Goal: Task Accomplishment & Management: Complete application form

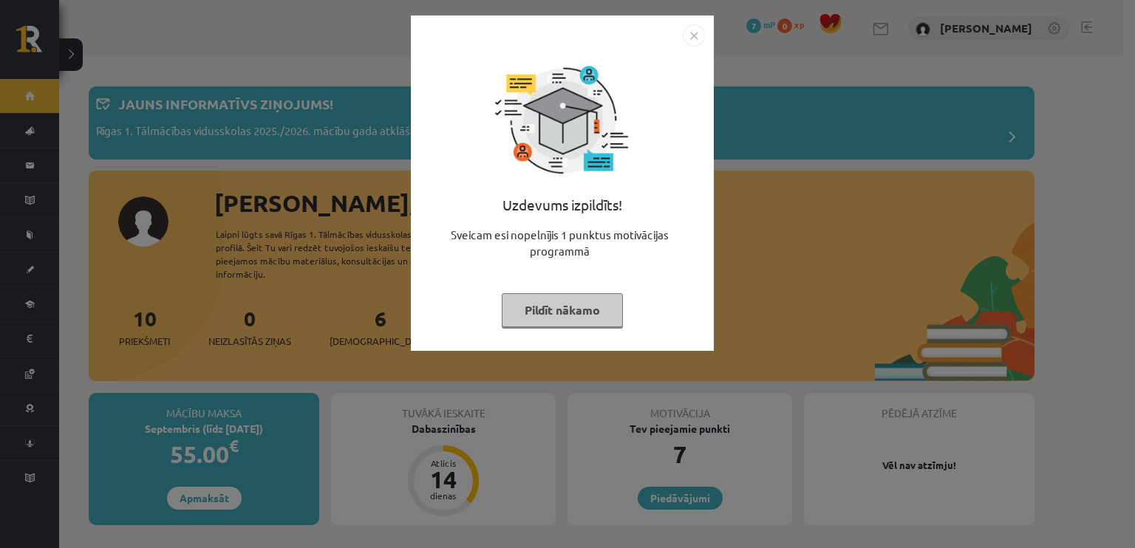
click at [530, 301] on button "Pildīt nākamo" at bounding box center [562, 310] width 121 height 34
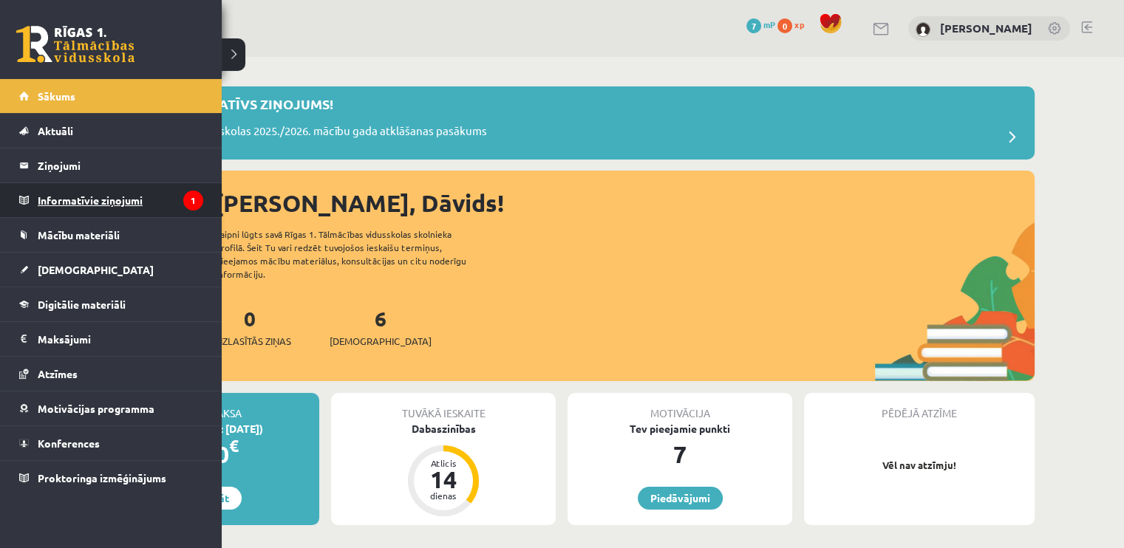
click at [69, 188] on legend "Informatīvie ziņojumi 1" at bounding box center [120, 200] width 165 height 34
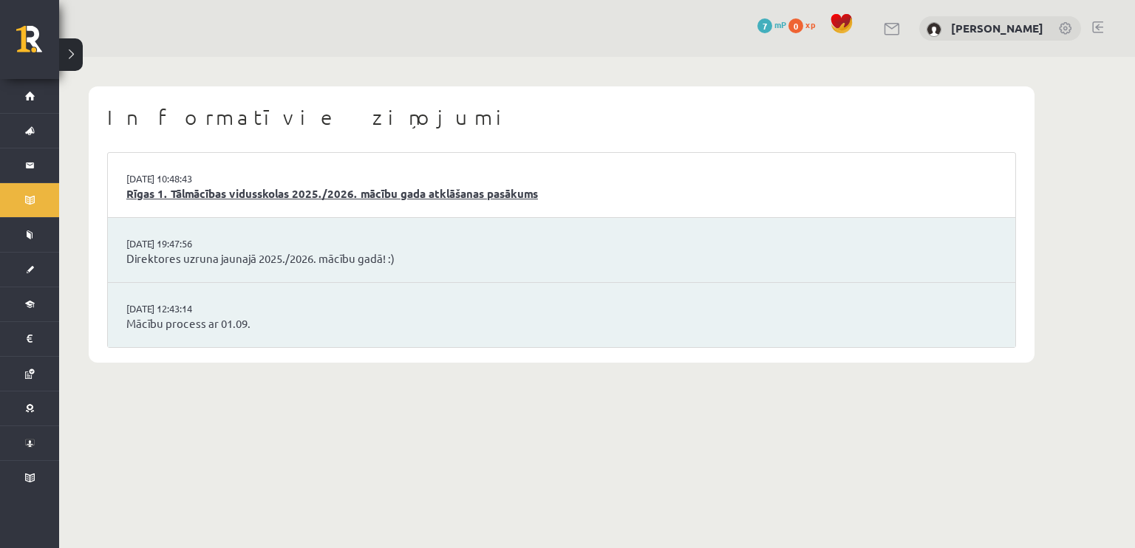
click at [273, 191] on link "Rīgas 1. Tālmācības vidusskolas 2025./2026. mācību gada atklāšanas pasākums" at bounding box center [561, 193] width 870 height 17
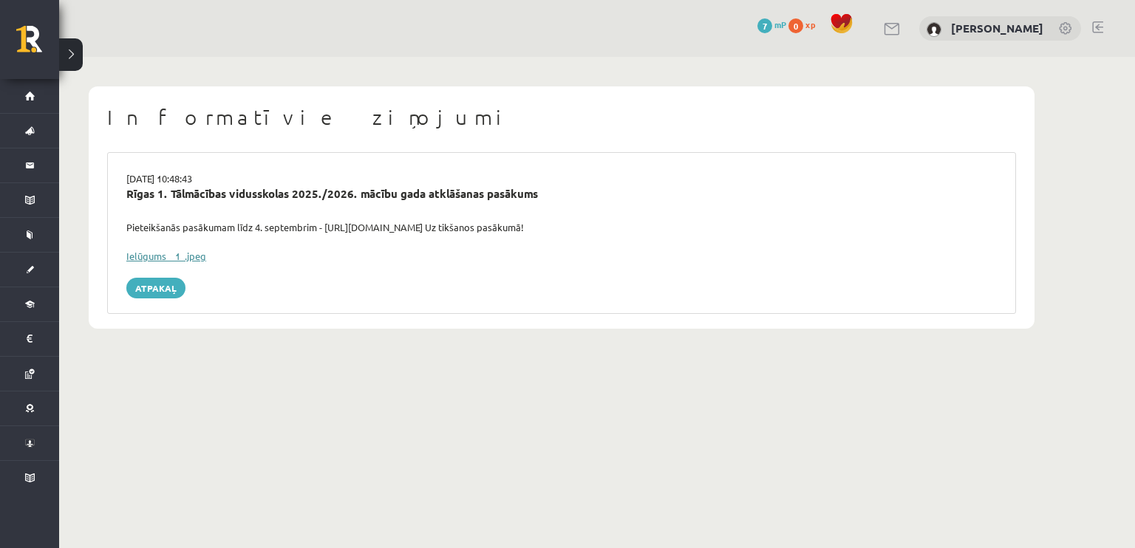
click at [180, 254] on link "Ielūgums__1_.jpeg" at bounding box center [166, 256] width 80 height 13
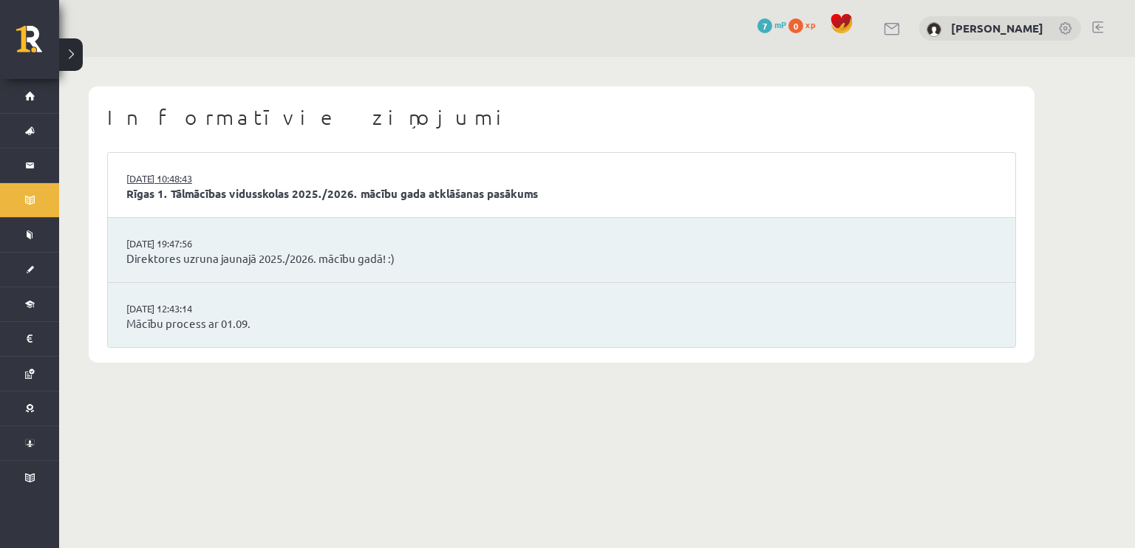
click at [236, 176] on link "[DATE] 10:48:43" at bounding box center [181, 178] width 111 height 15
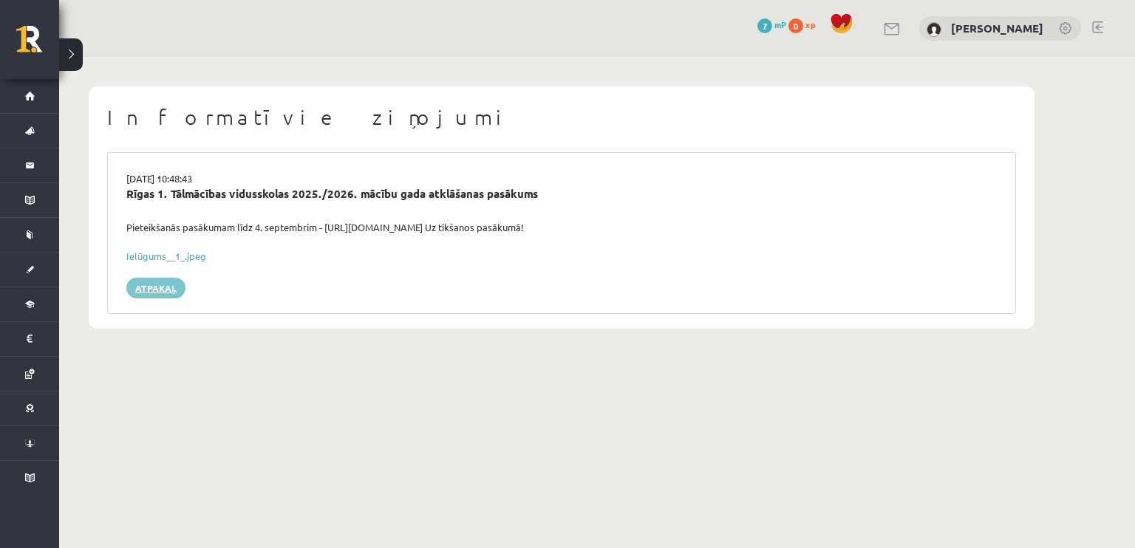
click at [165, 291] on link "Atpakaļ" at bounding box center [155, 288] width 59 height 21
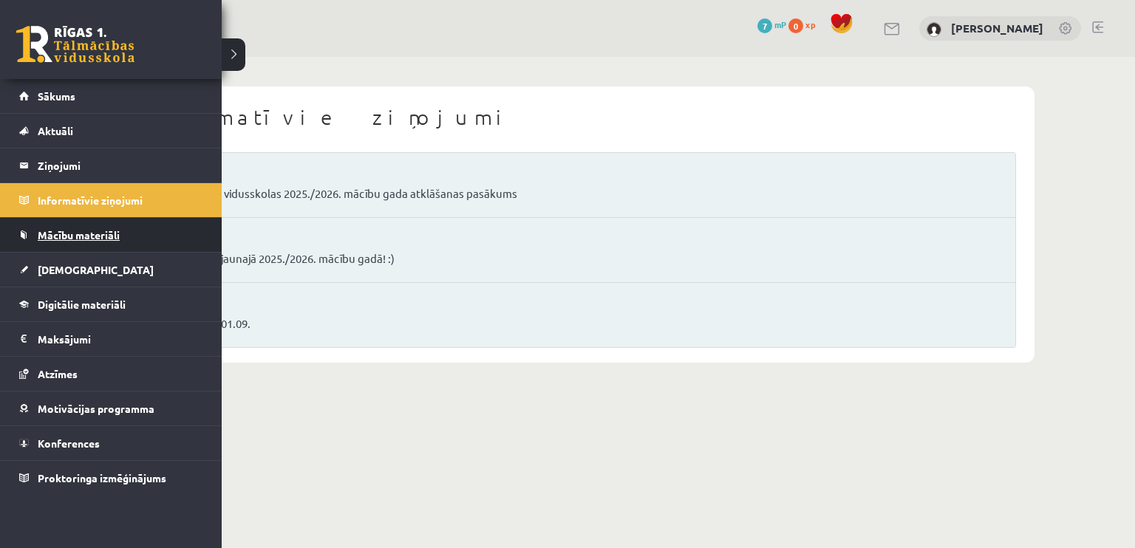
click at [68, 222] on link "Mācību materiāli" at bounding box center [111, 235] width 184 height 34
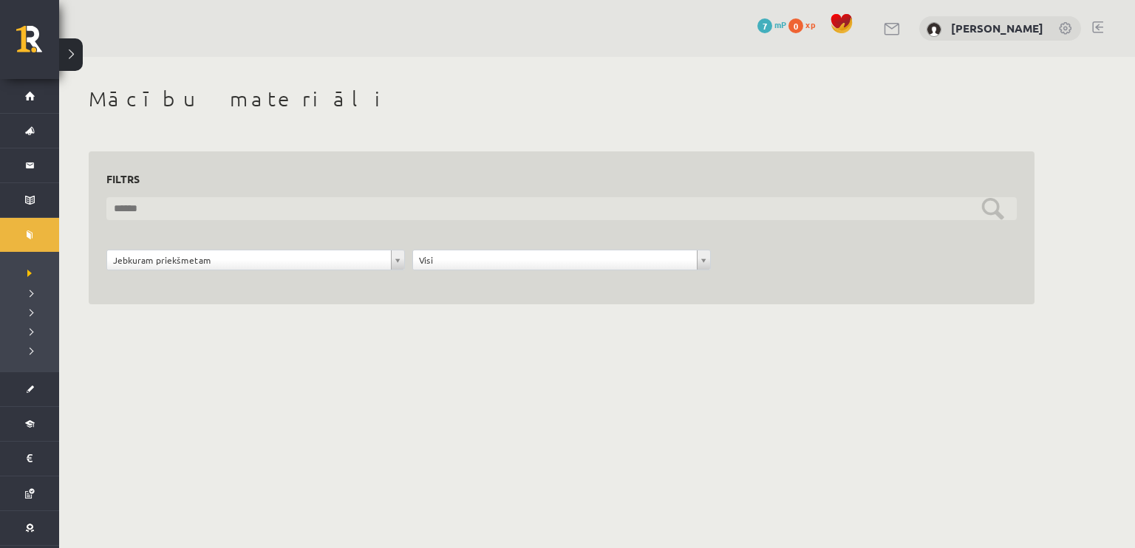
click at [993, 206] on input "text" at bounding box center [561, 208] width 910 height 23
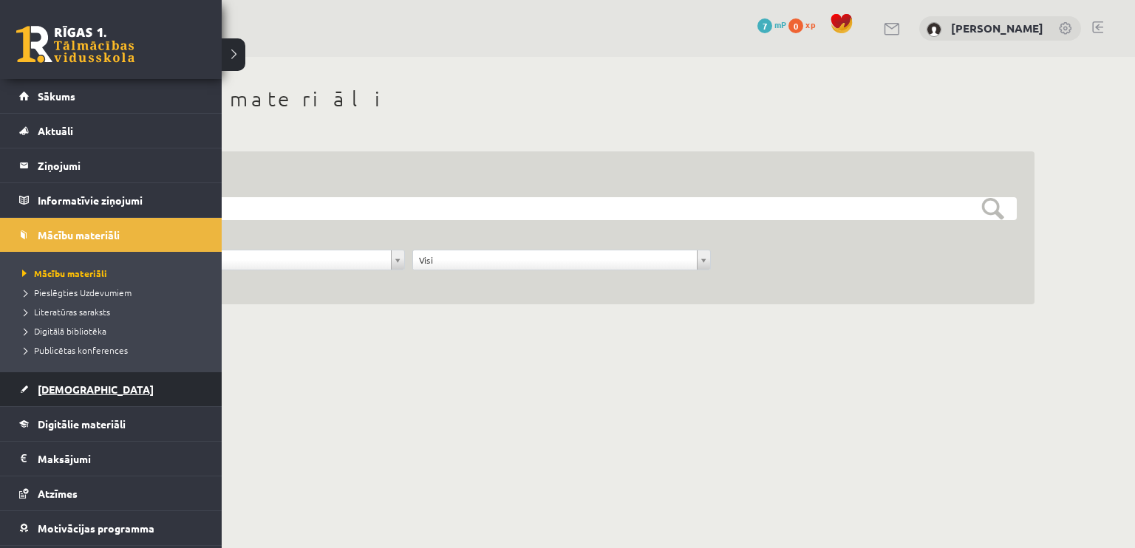
click at [61, 400] on link "[DEMOGRAPHIC_DATA]" at bounding box center [111, 389] width 184 height 34
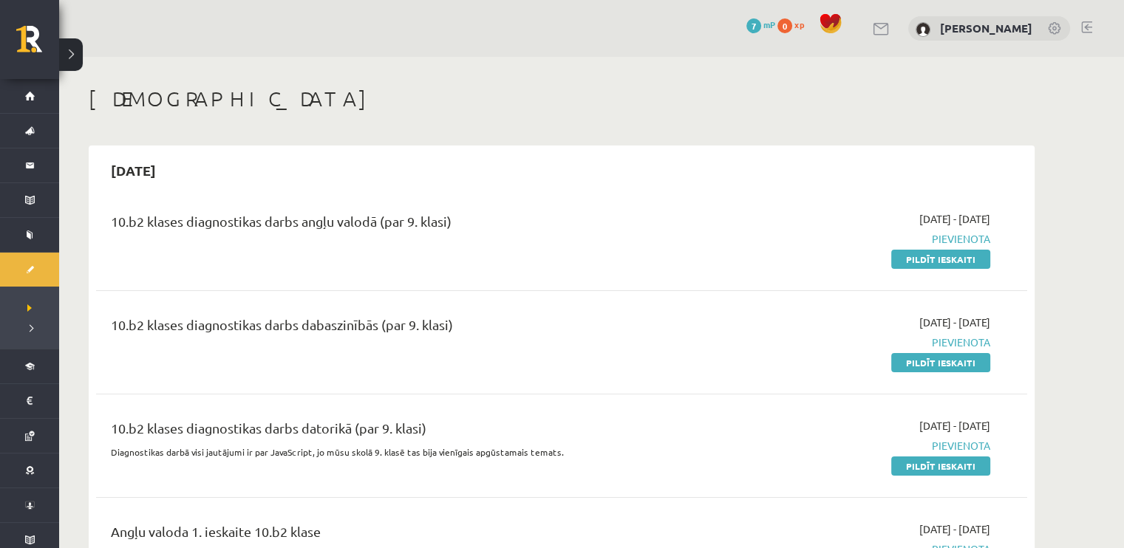
drag, startPoint x: 959, startPoint y: 260, endPoint x: 621, endPoint y: 52, distance: 396.9
click at [959, 260] on link "Pildīt ieskaiti" at bounding box center [940, 259] width 99 height 19
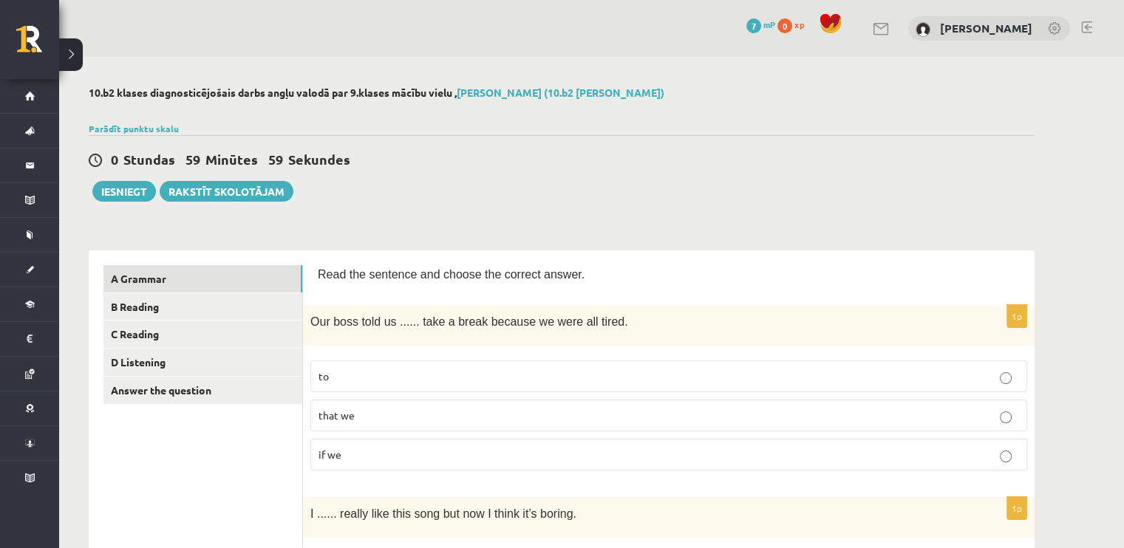
scroll to position [148, 0]
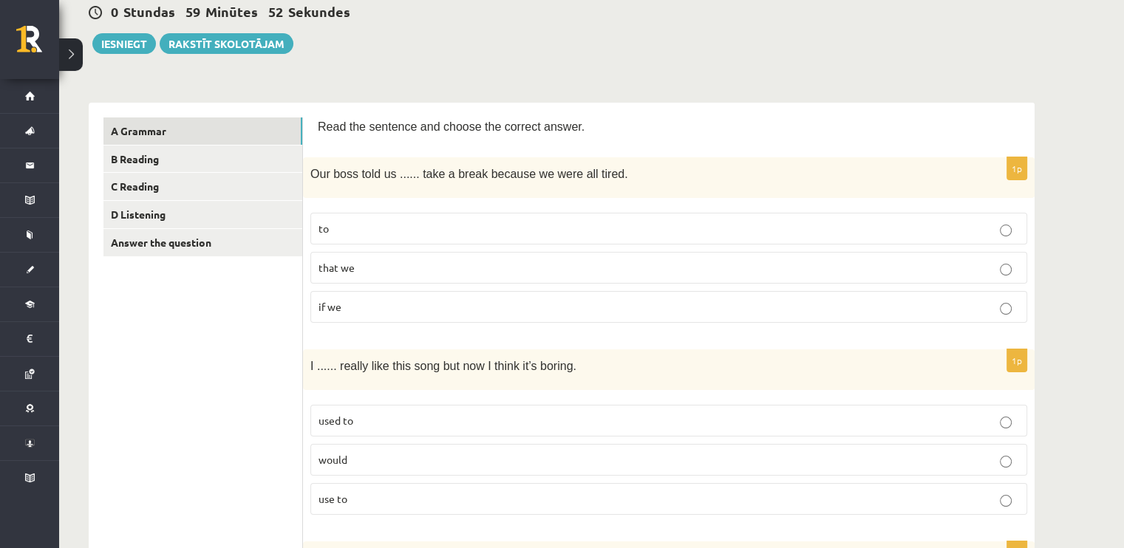
click at [393, 233] on p "to" at bounding box center [668, 229] width 700 height 16
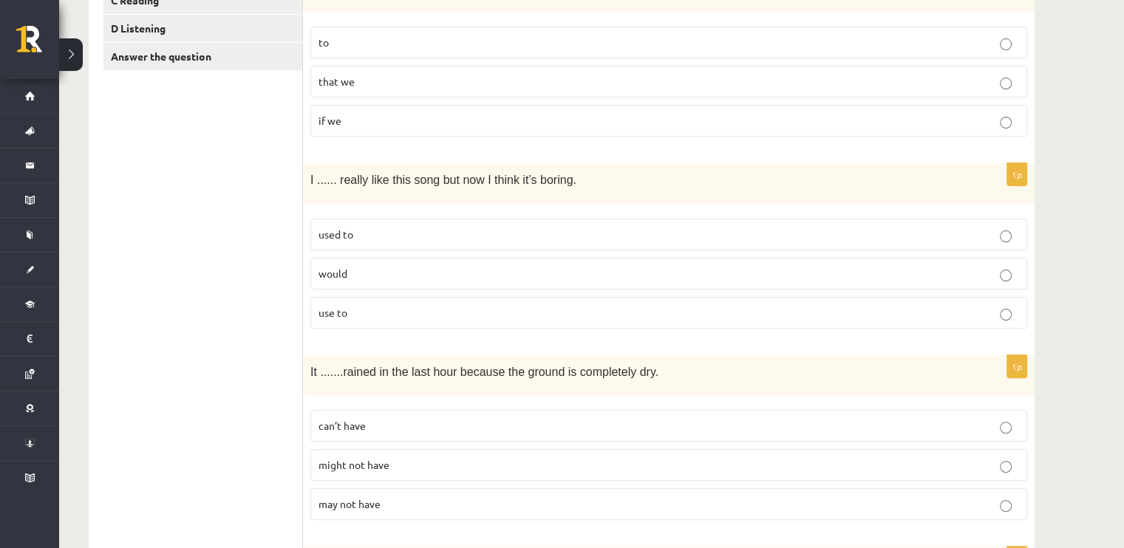
scroll to position [369, 0]
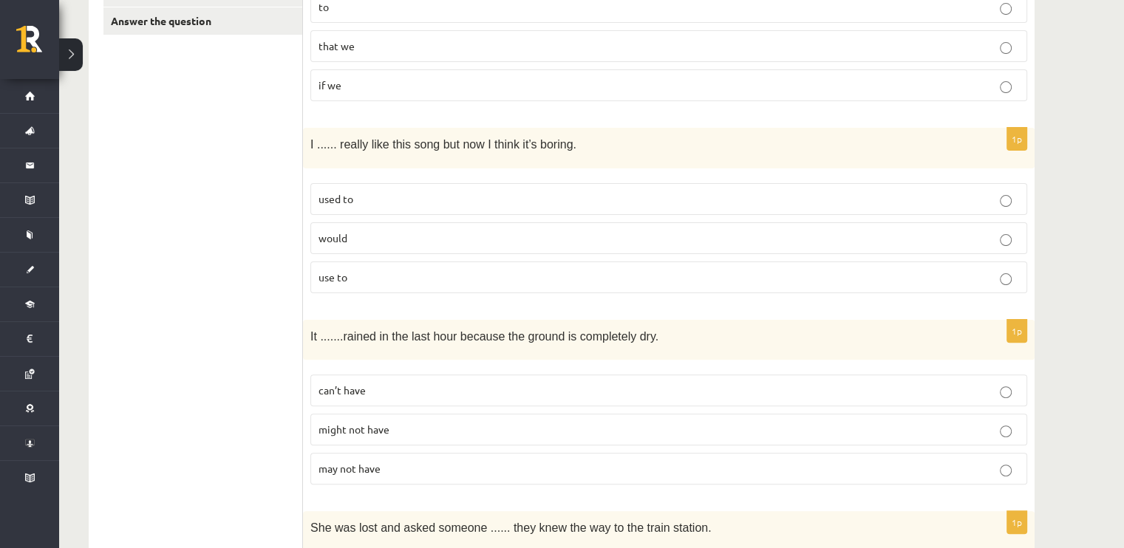
click at [397, 198] on p "used to" at bounding box center [668, 199] width 700 height 16
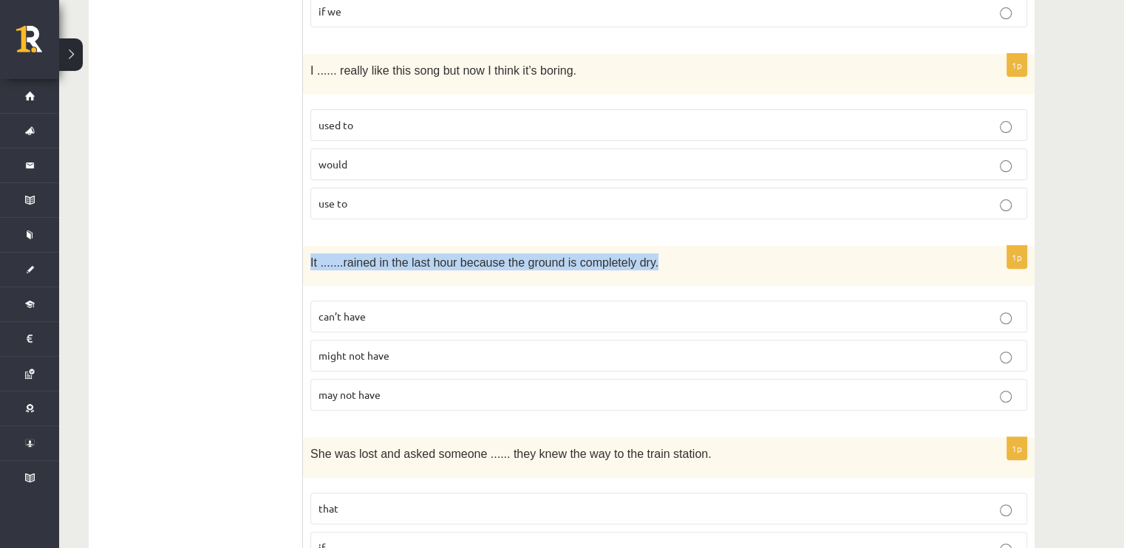
drag, startPoint x: 689, startPoint y: 249, endPoint x: 304, endPoint y: 250, distance: 384.1
click at [304, 250] on div "It ....... rained in the last hour because the ground is completely dry." at bounding box center [668, 266] width 731 height 41
copy p "It ....... rained in the last hour because the ground is completely dry."
click at [638, 253] on p "It ....... rained in the last hour because the ground is completely dry." at bounding box center [631, 261] width 643 height 17
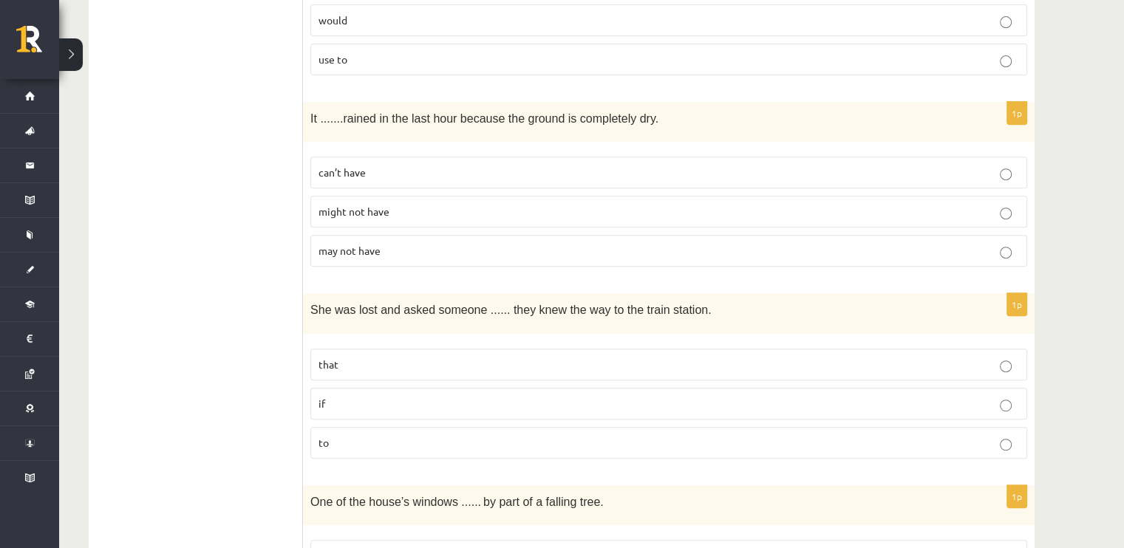
scroll to position [665, 0]
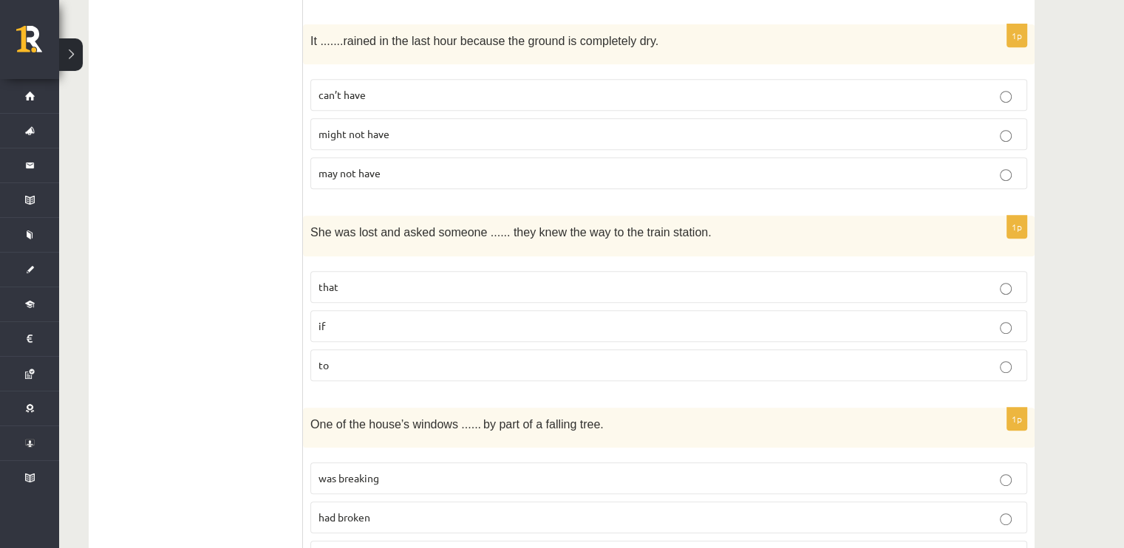
click at [325, 328] on p "if" at bounding box center [668, 326] width 700 height 16
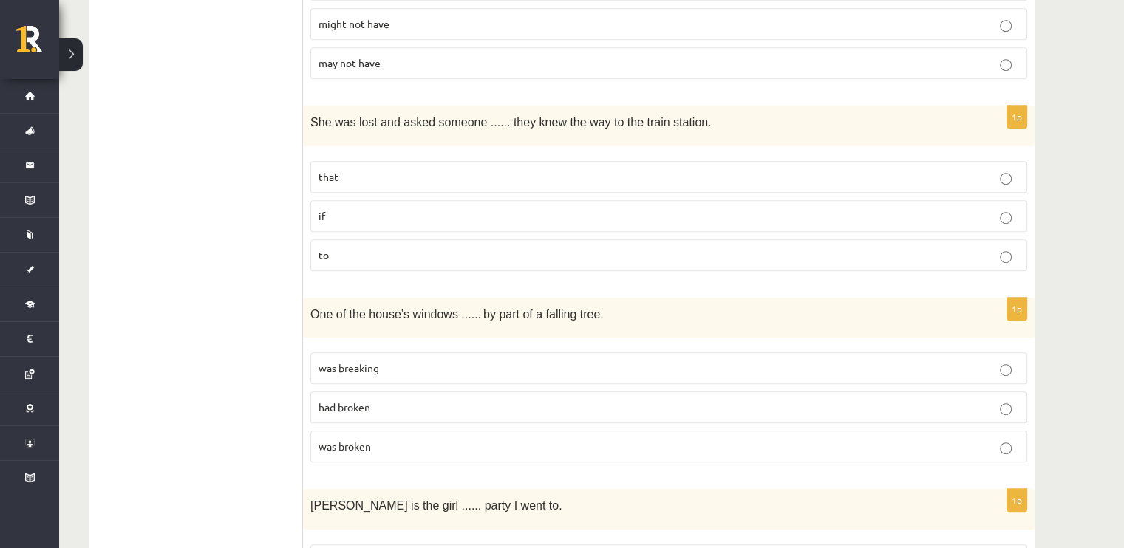
scroll to position [813, 0]
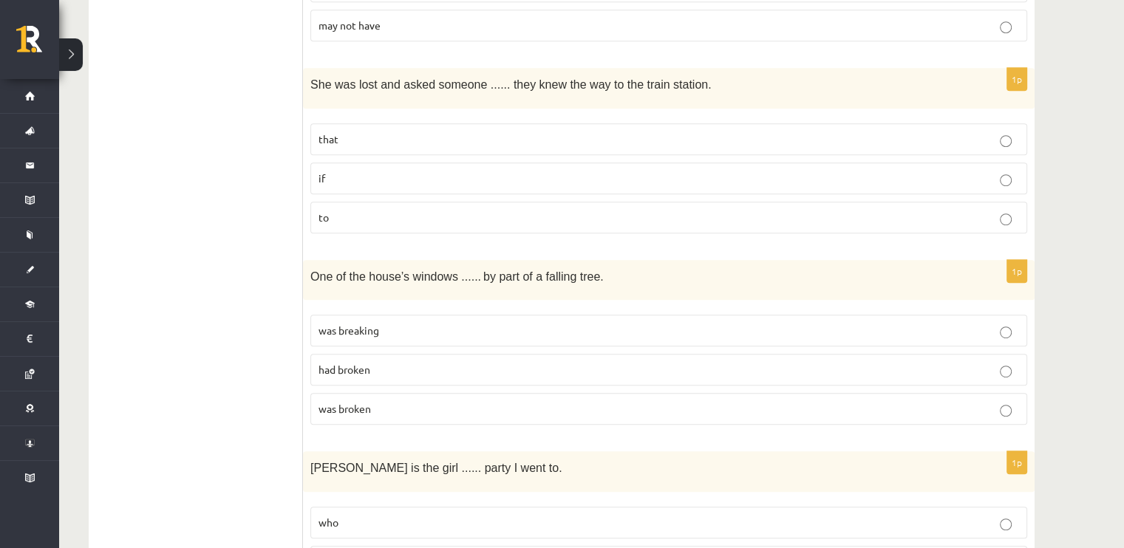
click at [391, 408] on p "was broken" at bounding box center [668, 409] width 700 height 16
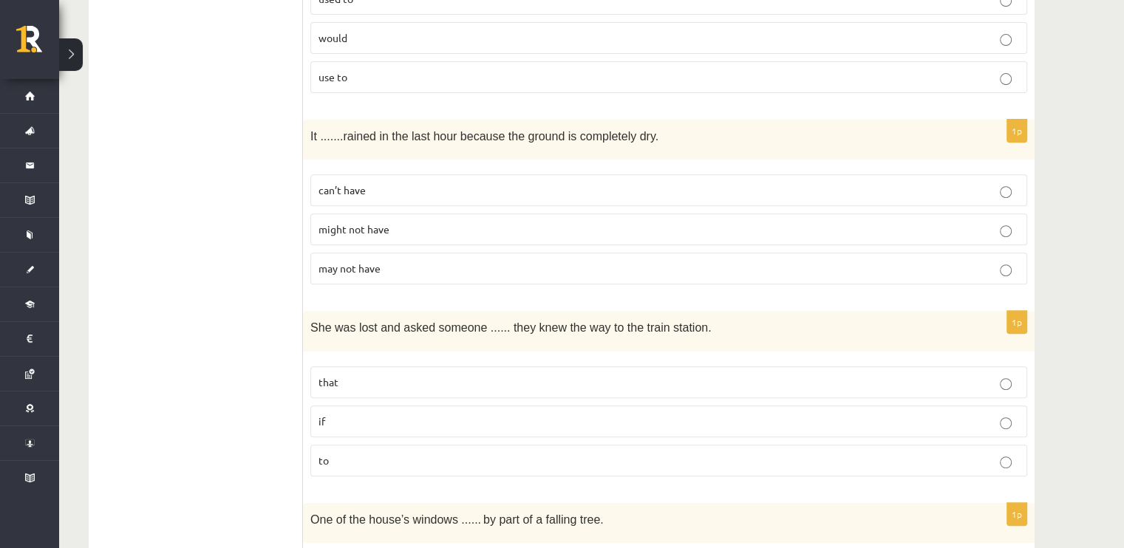
scroll to position [517, 0]
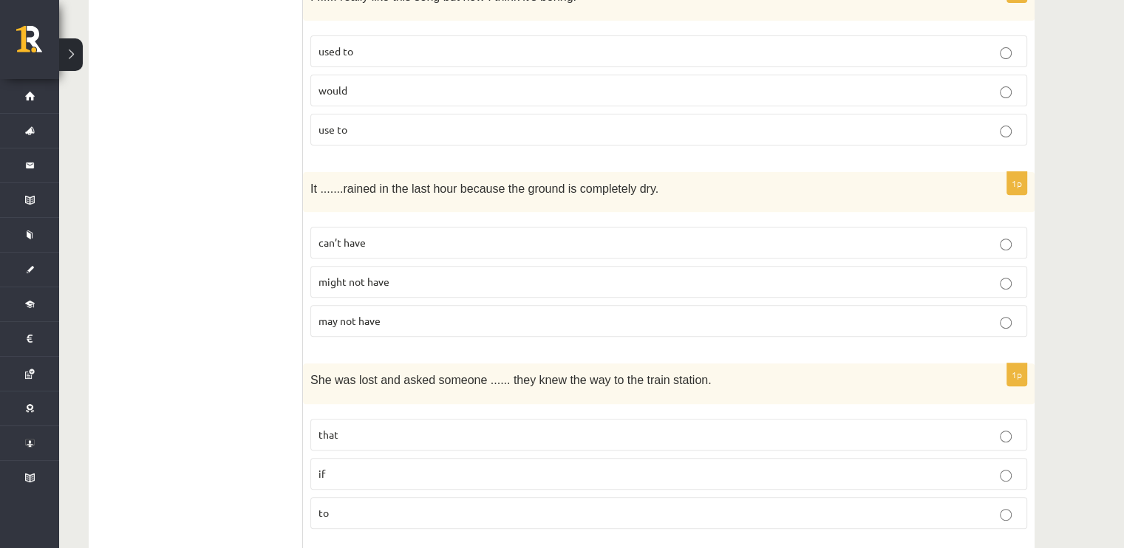
click at [378, 281] on span "might not have" at bounding box center [353, 281] width 71 height 13
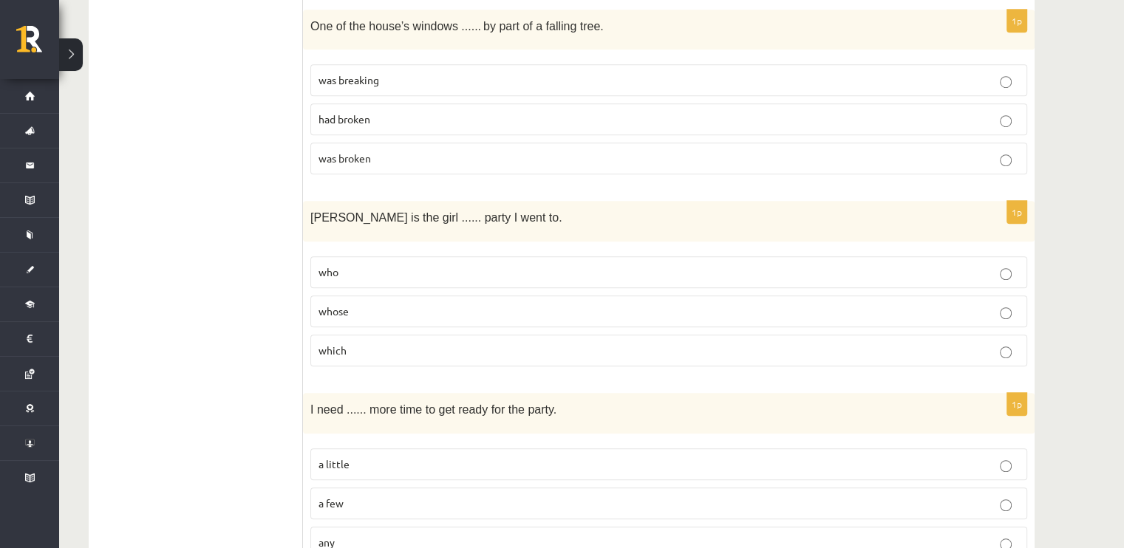
scroll to position [1108, 0]
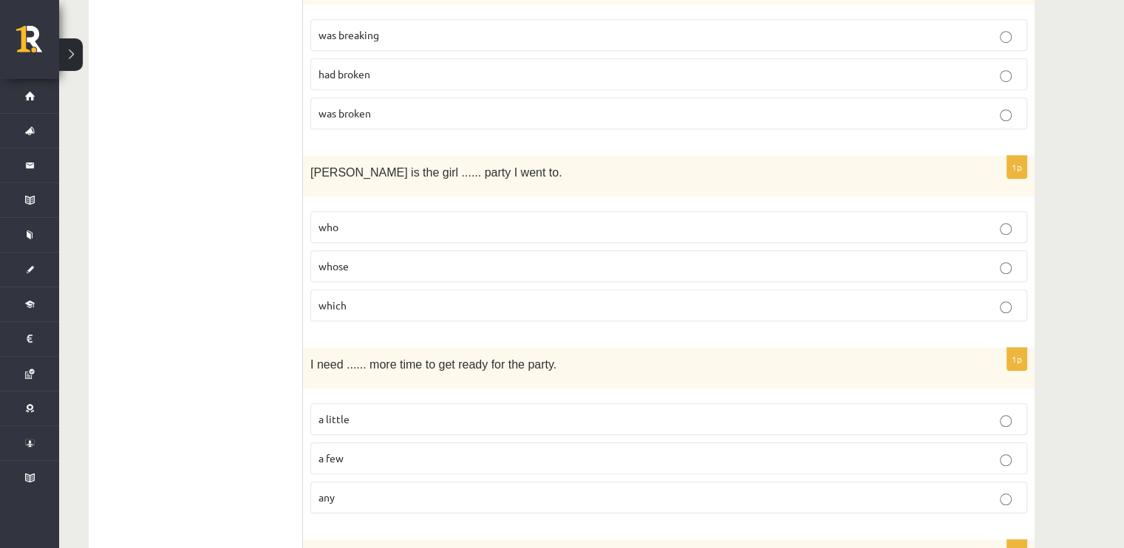
click at [358, 268] on p "whose" at bounding box center [668, 267] width 700 height 16
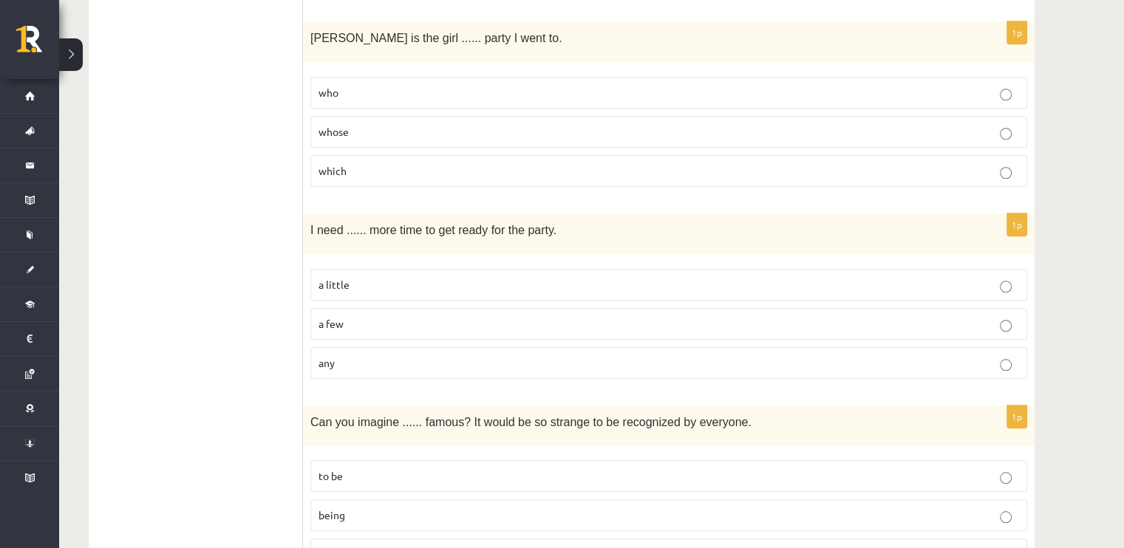
scroll to position [1330, 0]
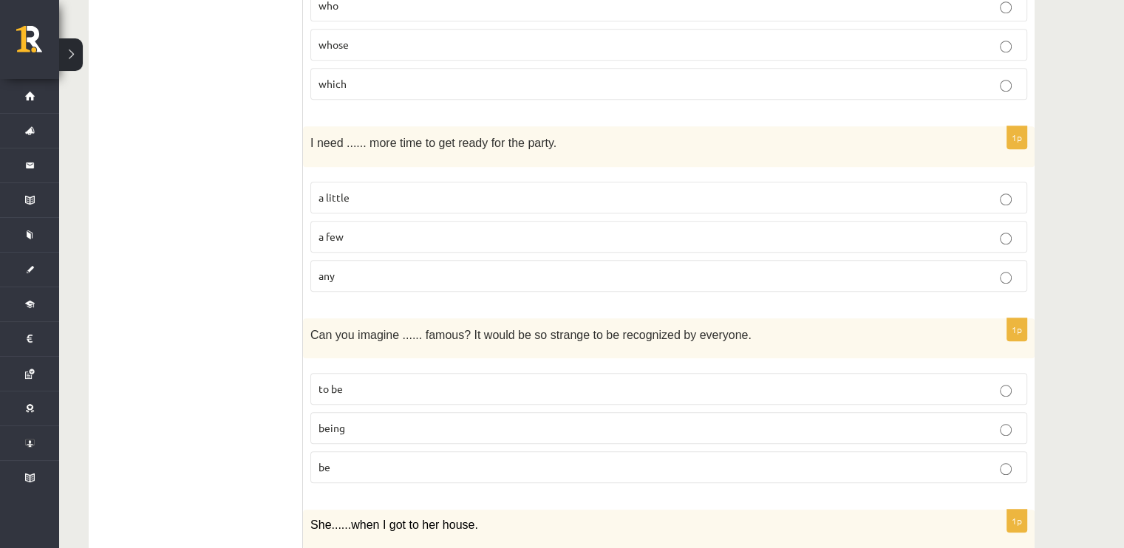
click at [333, 191] on span "a little" at bounding box center [333, 197] width 31 height 13
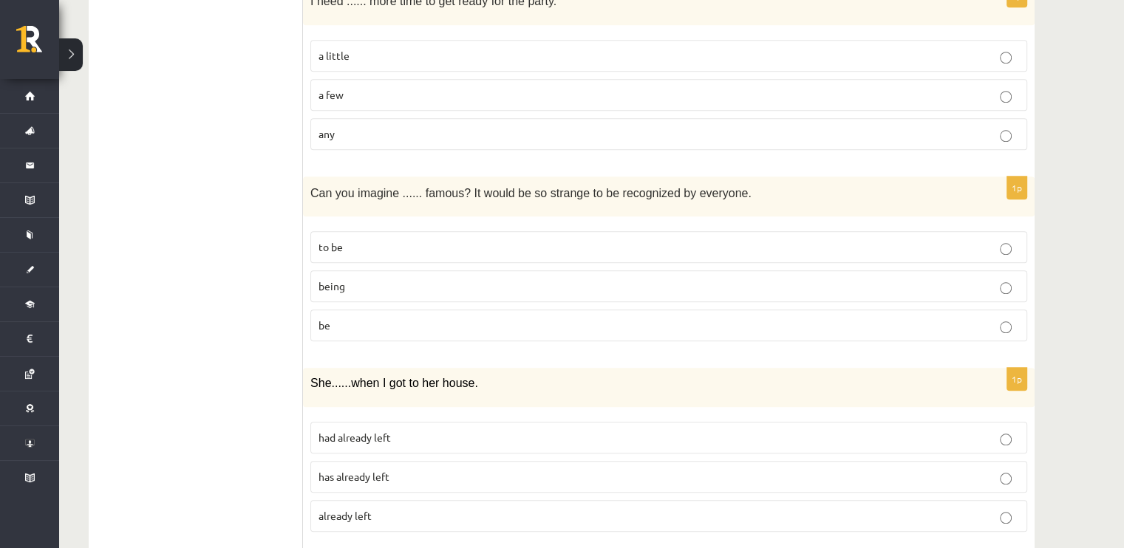
scroll to position [1551, 0]
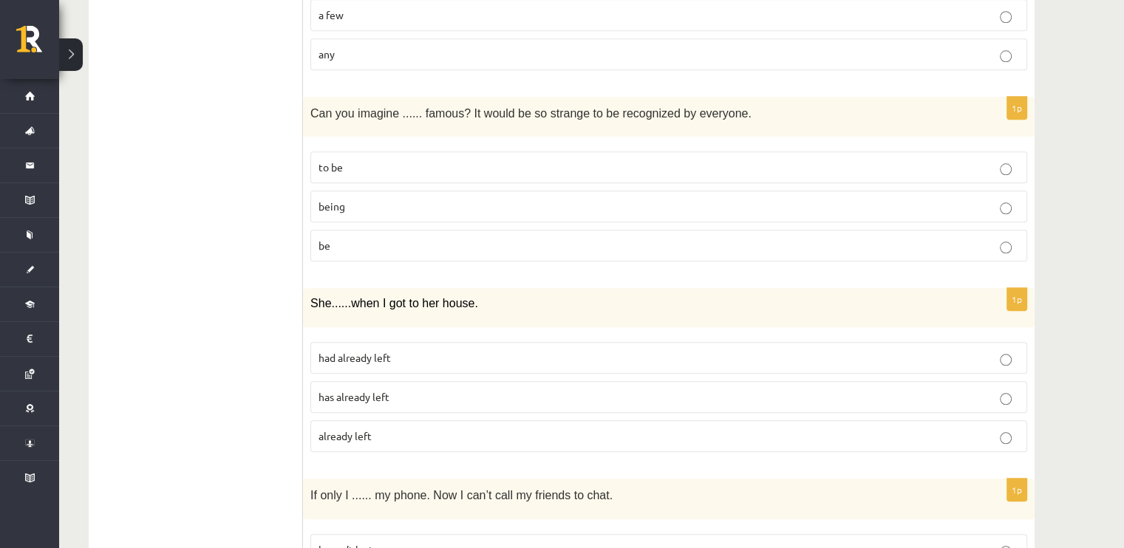
click at [348, 210] on label "being" at bounding box center [668, 207] width 717 height 32
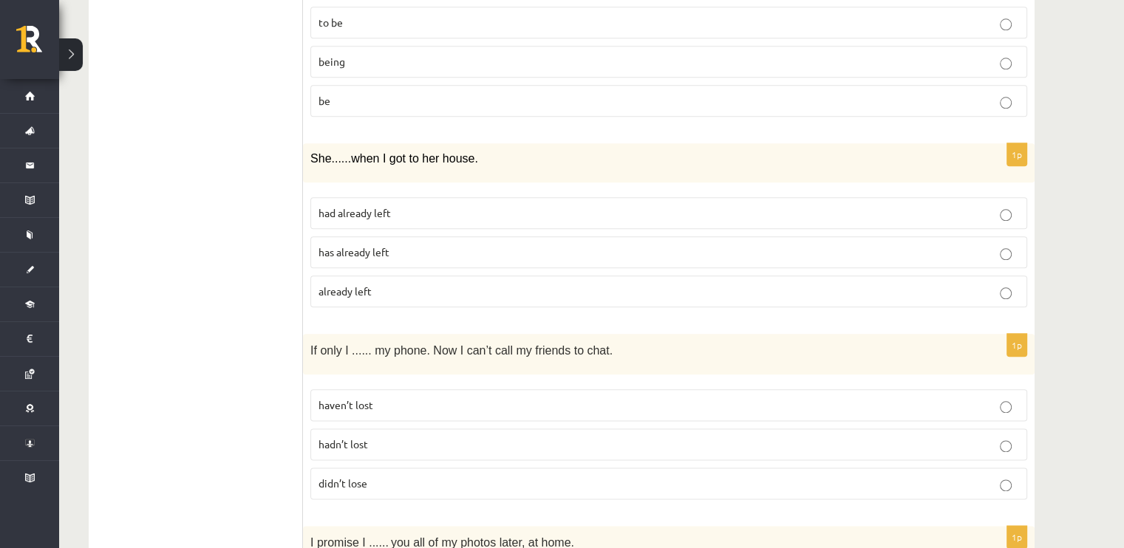
scroll to position [1699, 0]
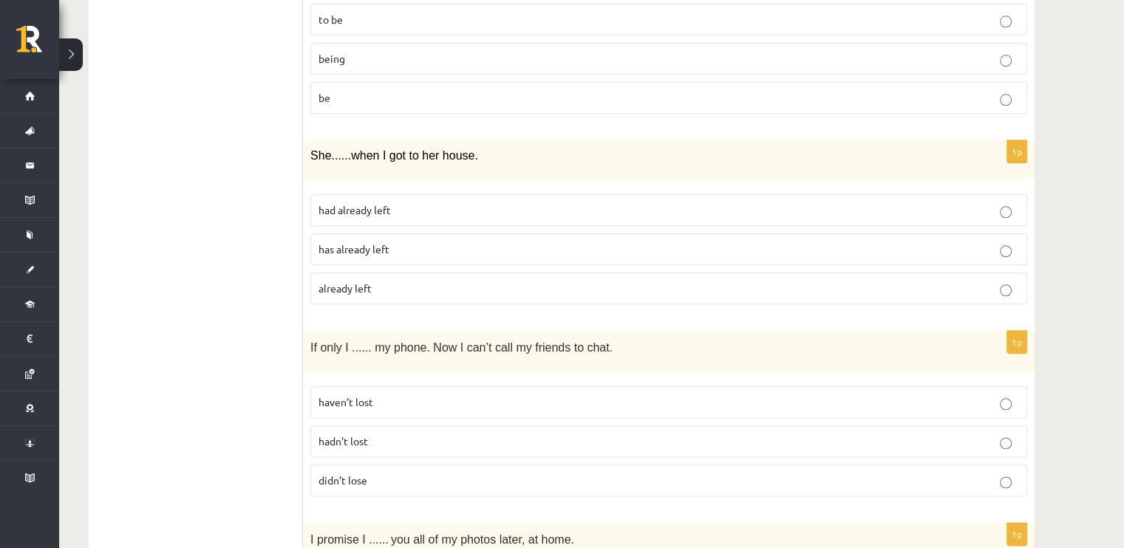
drag, startPoint x: 485, startPoint y: 143, endPoint x: 304, endPoint y: 149, distance: 180.4
click at [304, 149] on div "She ...... when I got to her house." at bounding box center [668, 159] width 731 height 39
copy span "She ...... when I got to her house."
click at [620, 153] on p "She ...... when I got to her house." at bounding box center [631, 156] width 643 height 16
click at [431, 242] on p "has already left" at bounding box center [668, 250] width 700 height 16
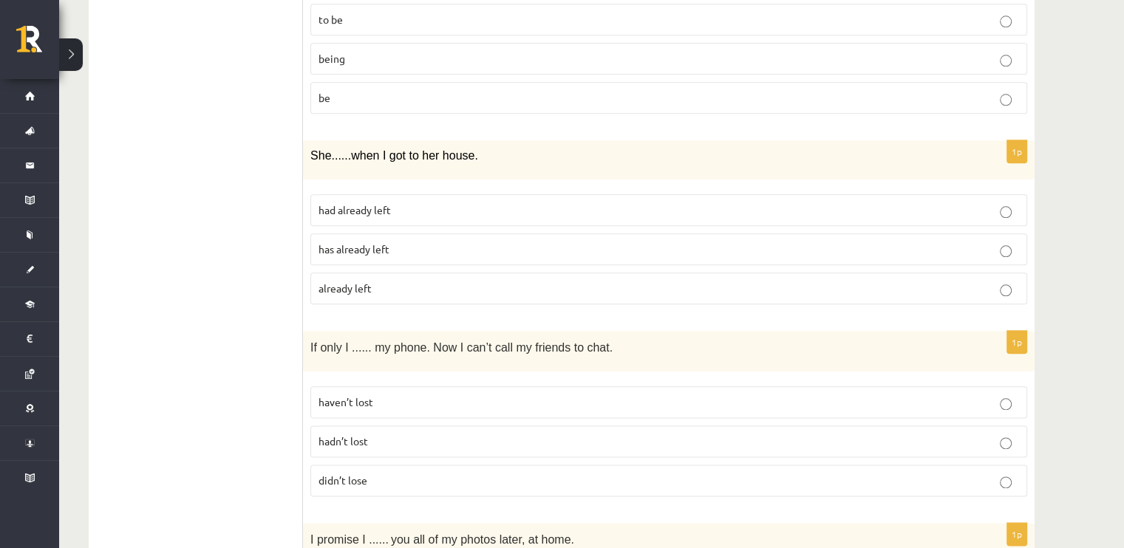
click at [414, 203] on p "had already left" at bounding box center [668, 210] width 700 height 16
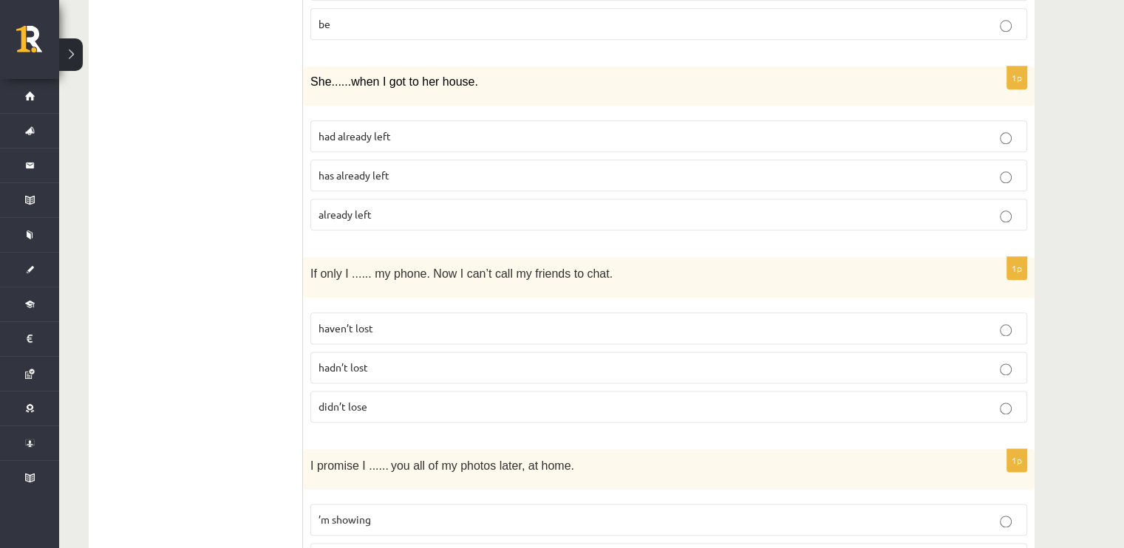
scroll to position [1847, 0]
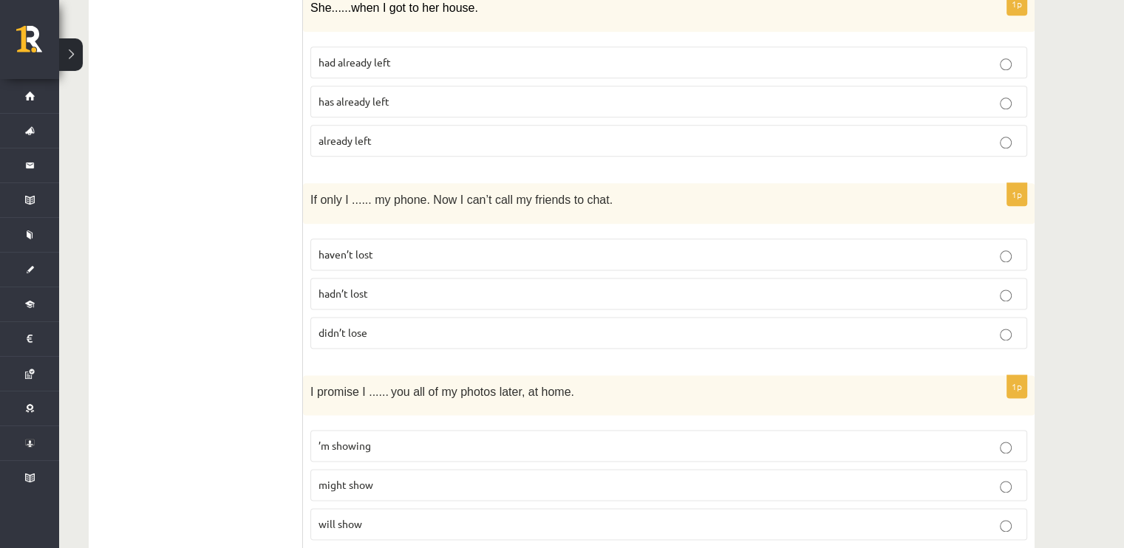
click at [369, 248] on span "haven’t lost" at bounding box center [345, 253] width 55 height 13
click at [355, 326] on span "didn’t lose" at bounding box center [342, 332] width 49 height 13
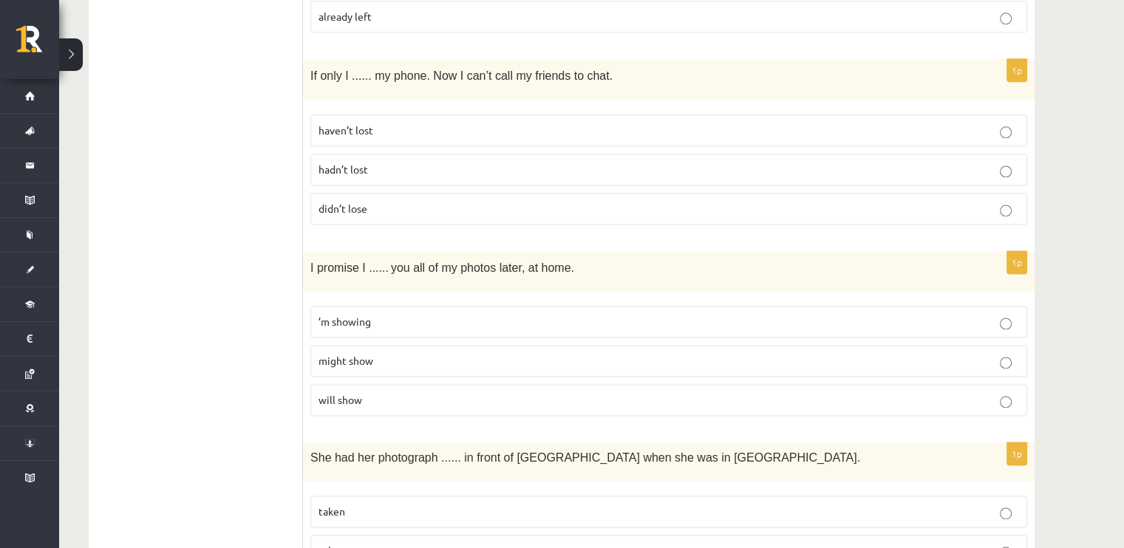
scroll to position [1995, 0]
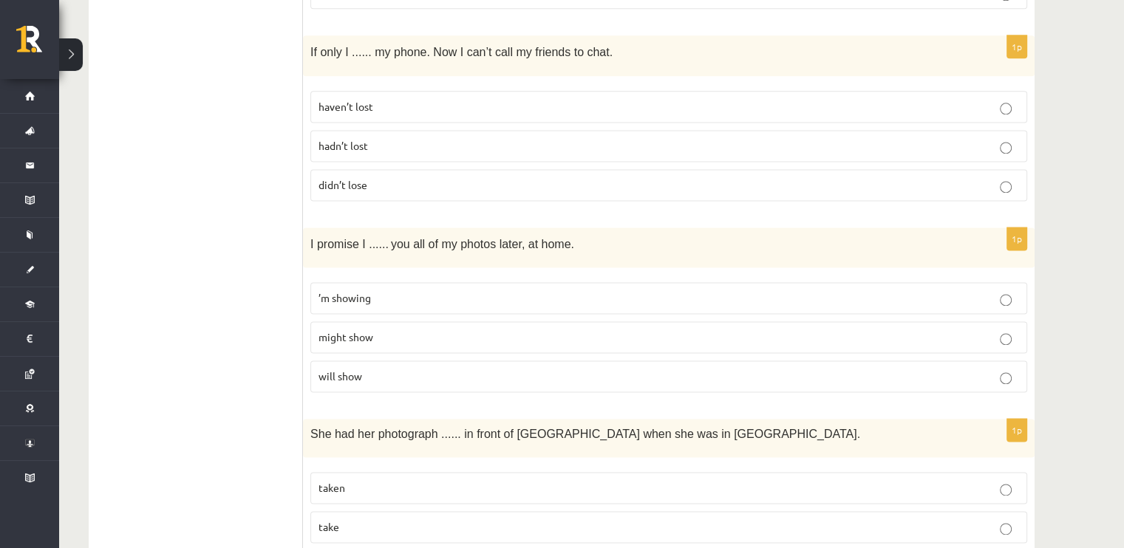
click at [431, 290] on p "’m showing" at bounding box center [668, 298] width 700 height 16
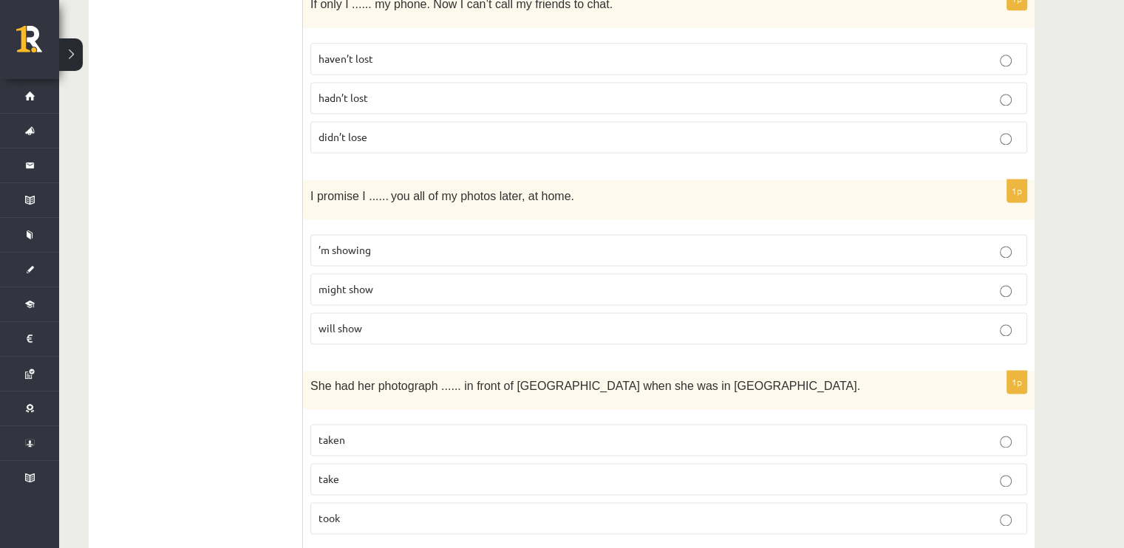
scroll to position [2068, 0]
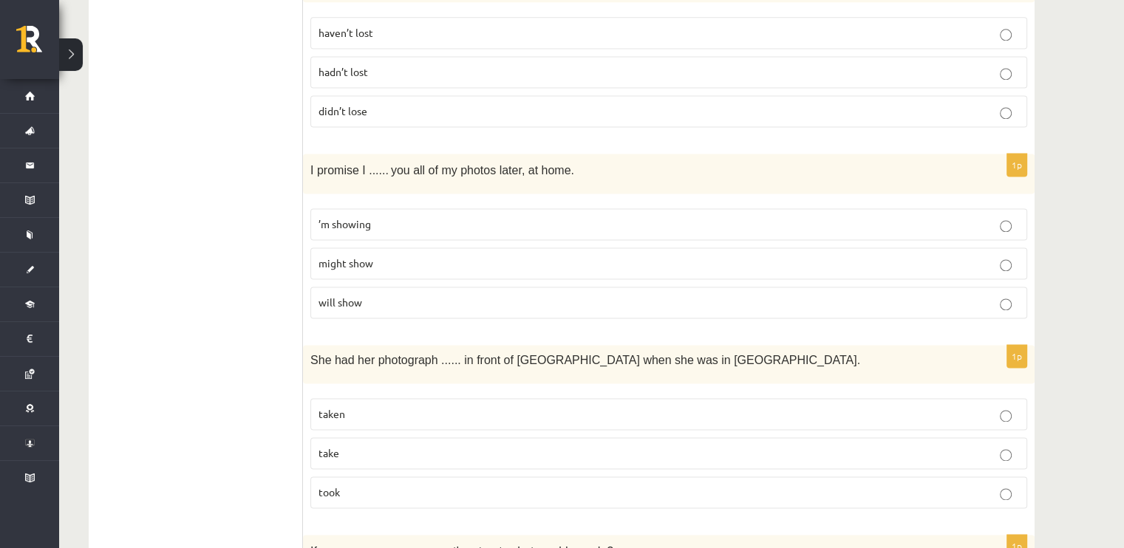
click at [330, 304] on label "will show" at bounding box center [668, 303] width 717 height 32
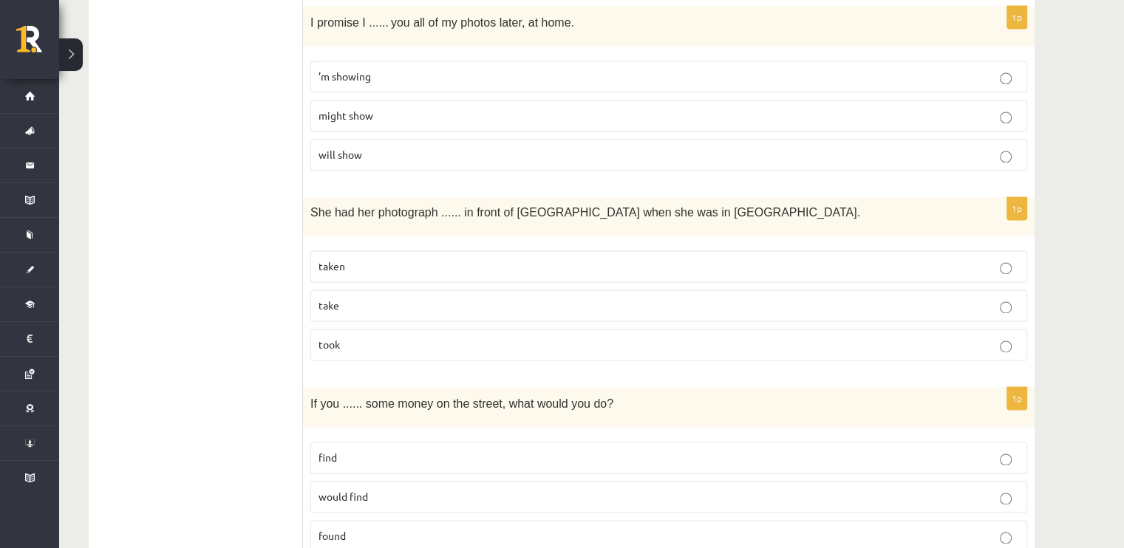
scroll to position [2364, 0]
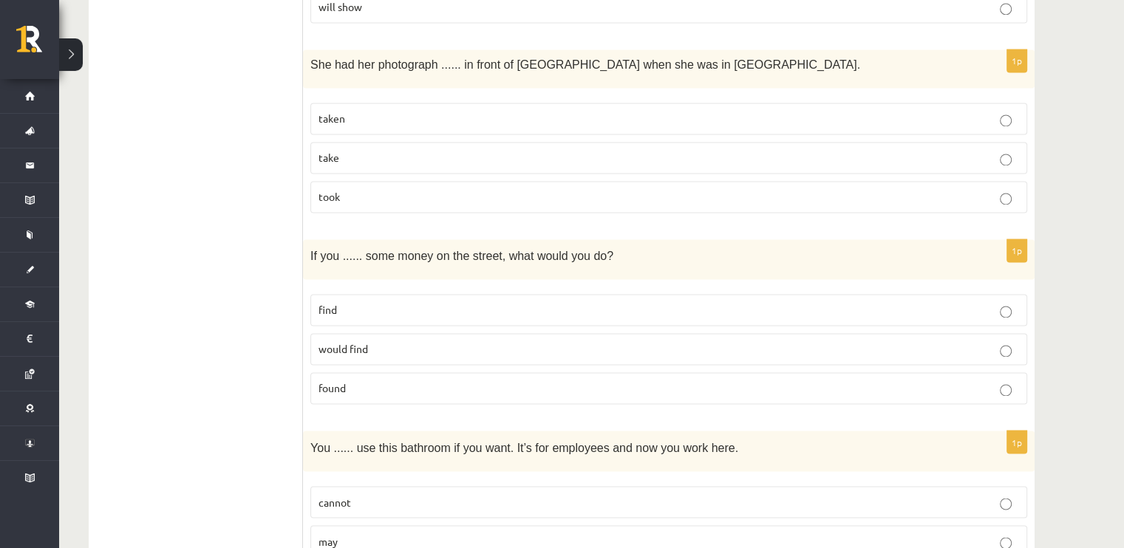
click at [482, 103] on label "taken" at bounding box center [668, 119] width 717 height 32
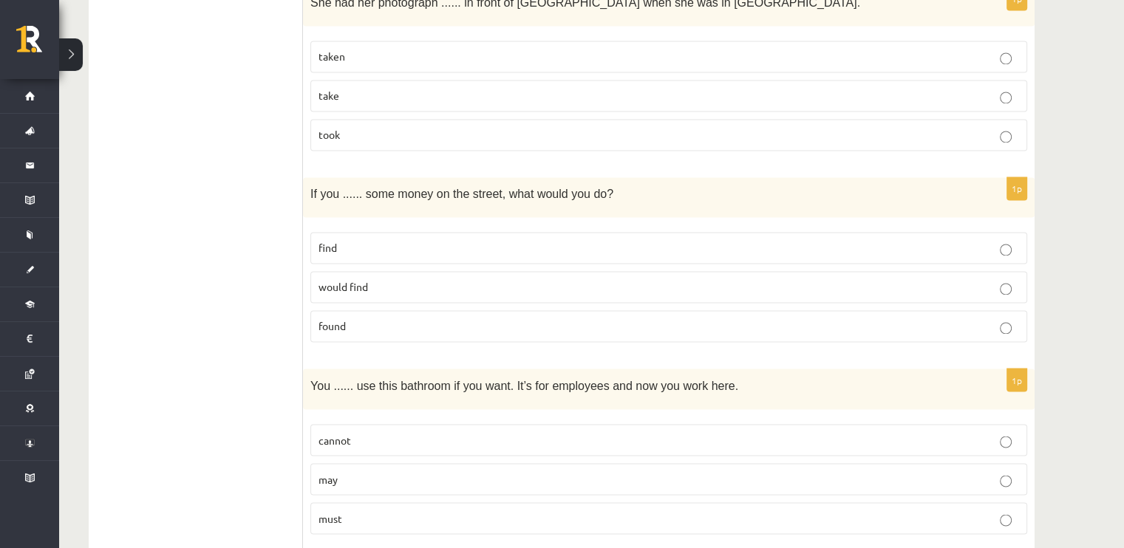
scroll to position [2512, 0]
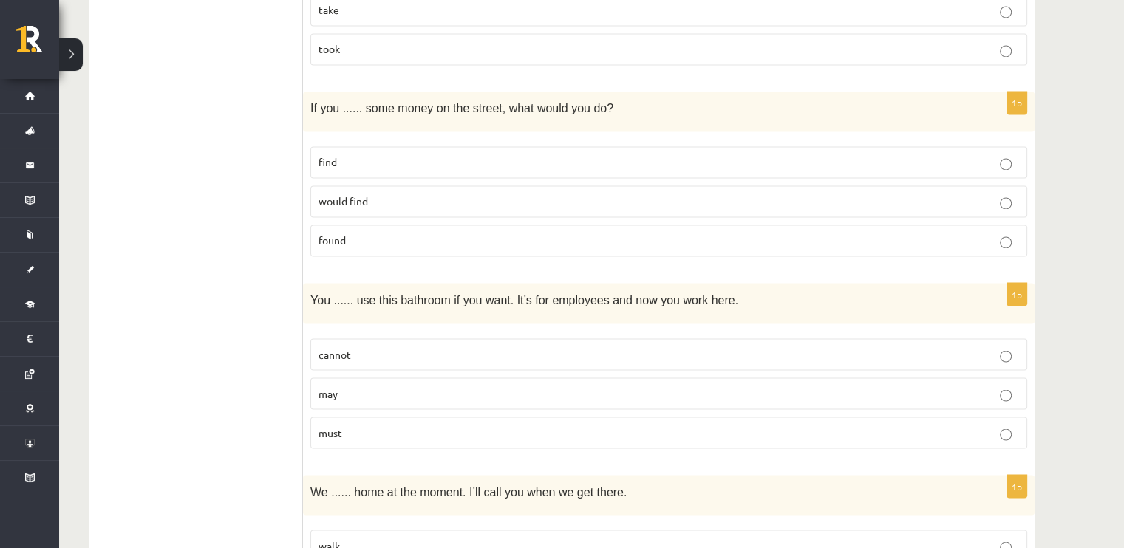
click at [396, 194] on p "would find" at bounding box center [668, 202] width 700 height 16
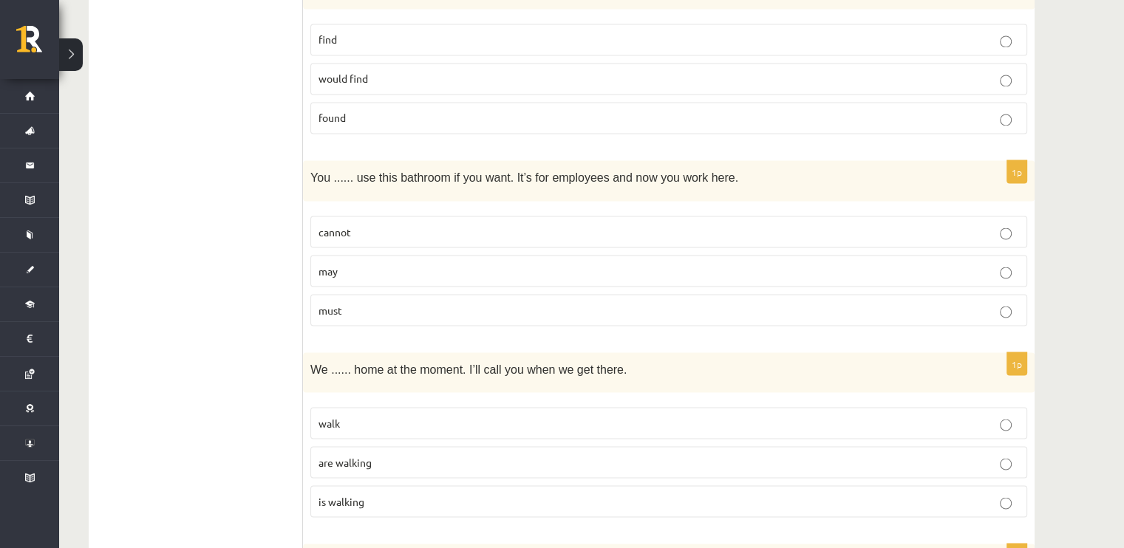
scroll to position [2659, 0]
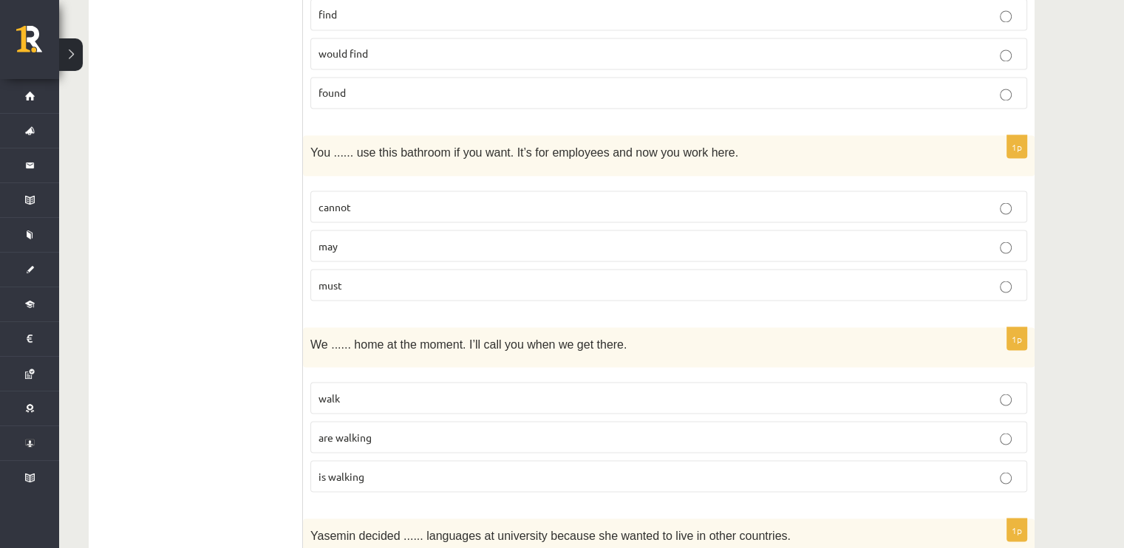
click at [356, 238] on p "may" at bounding box center [668, 246] width 700 height 16
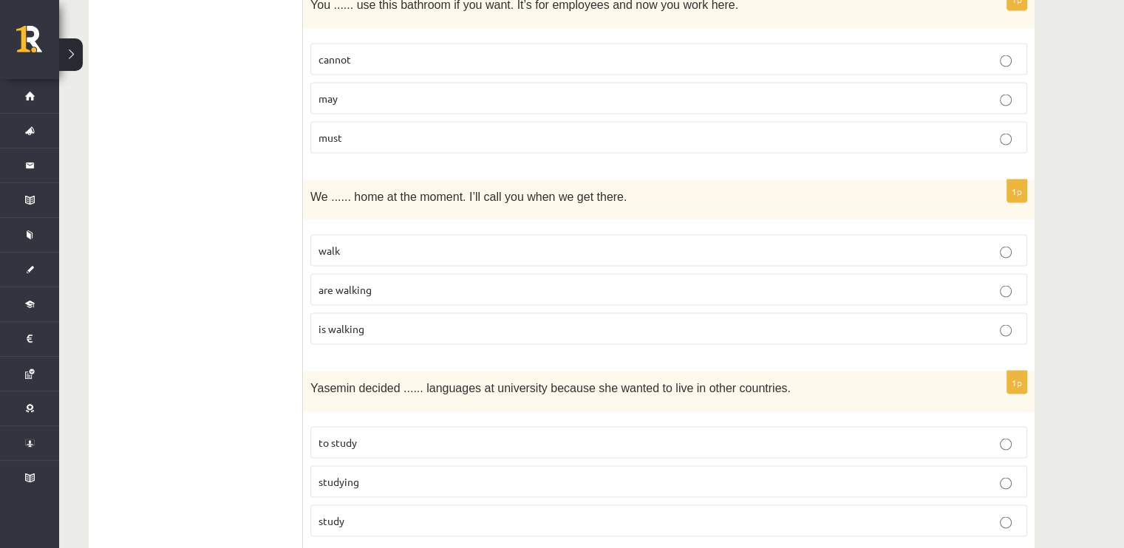
scroll to position [2881, 0]
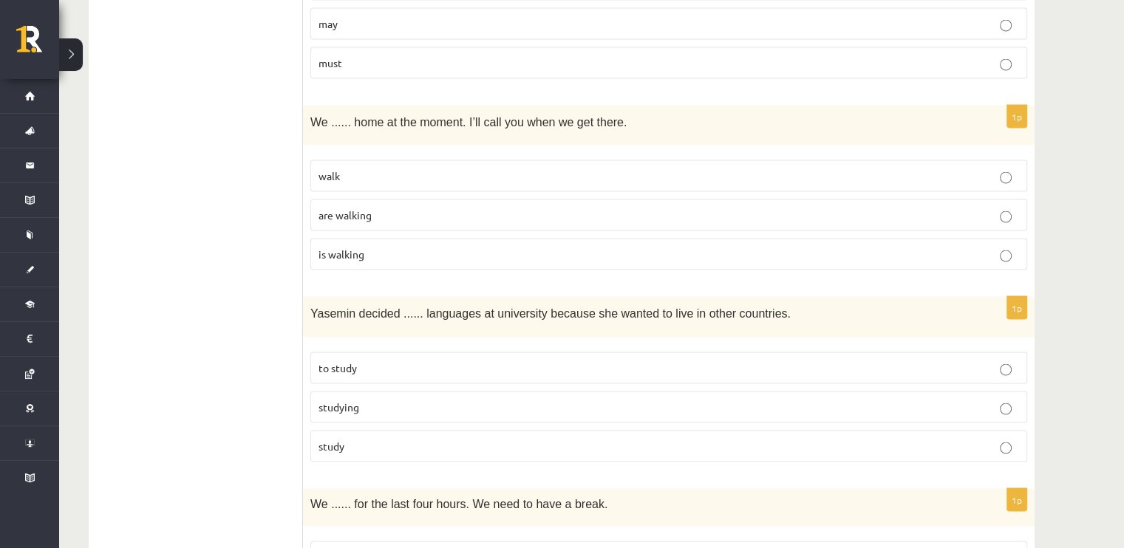
click at [348, 209] on label "are walking" at bounding box center [668, 215] width 717 height 32
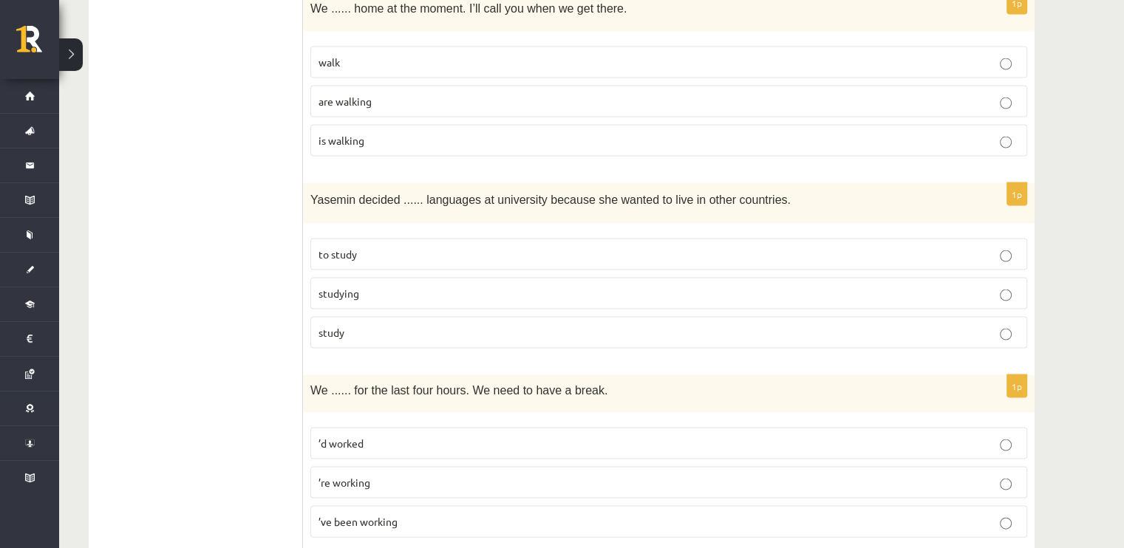
scroll to position [3029, 0]
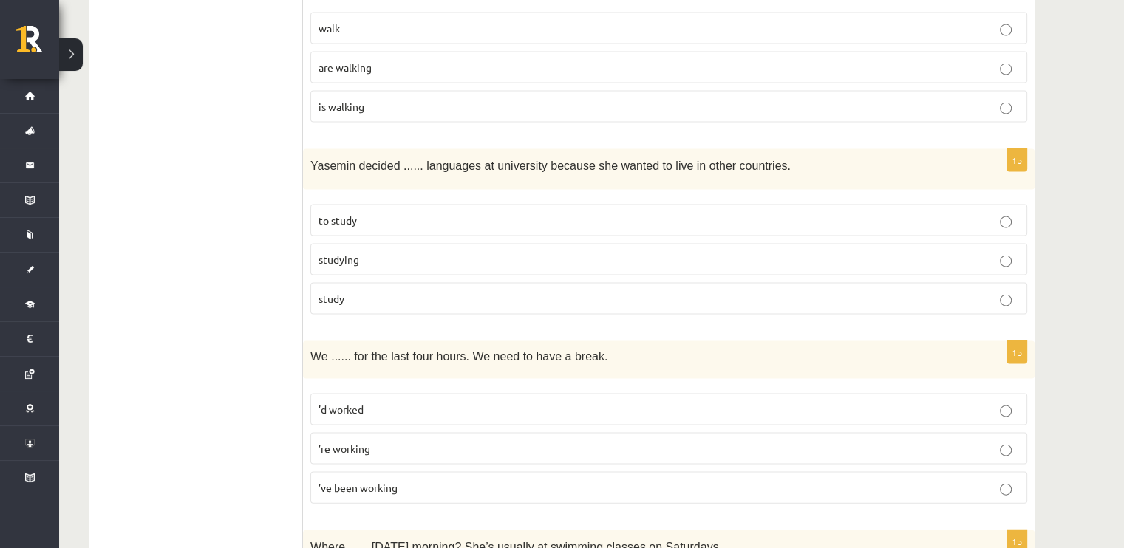
click at [369, 213] on label "to study" at bounding box center [668, 221] width 717 height 32
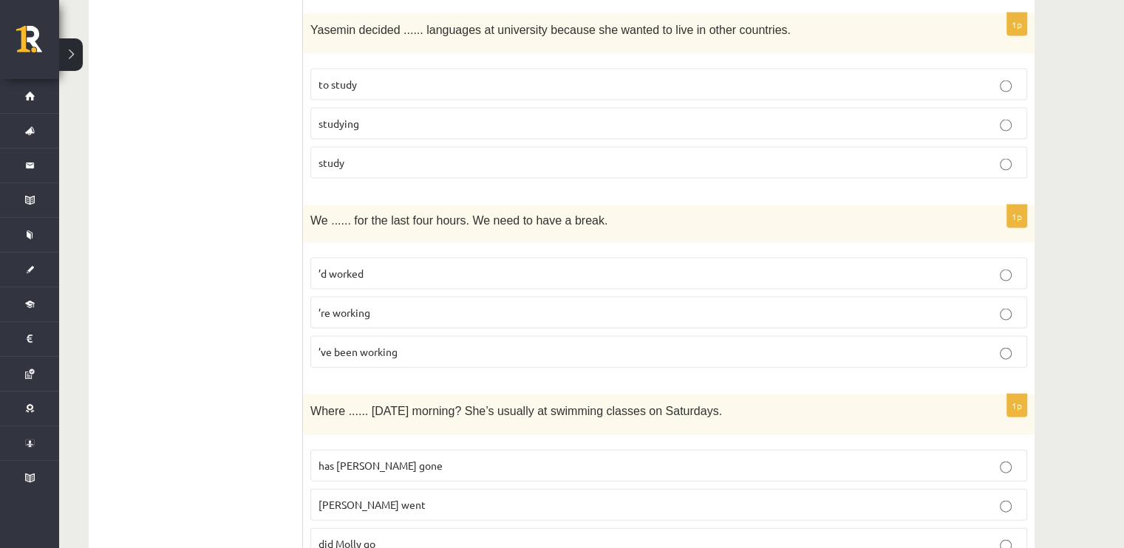
scroll to position [3250, 0]
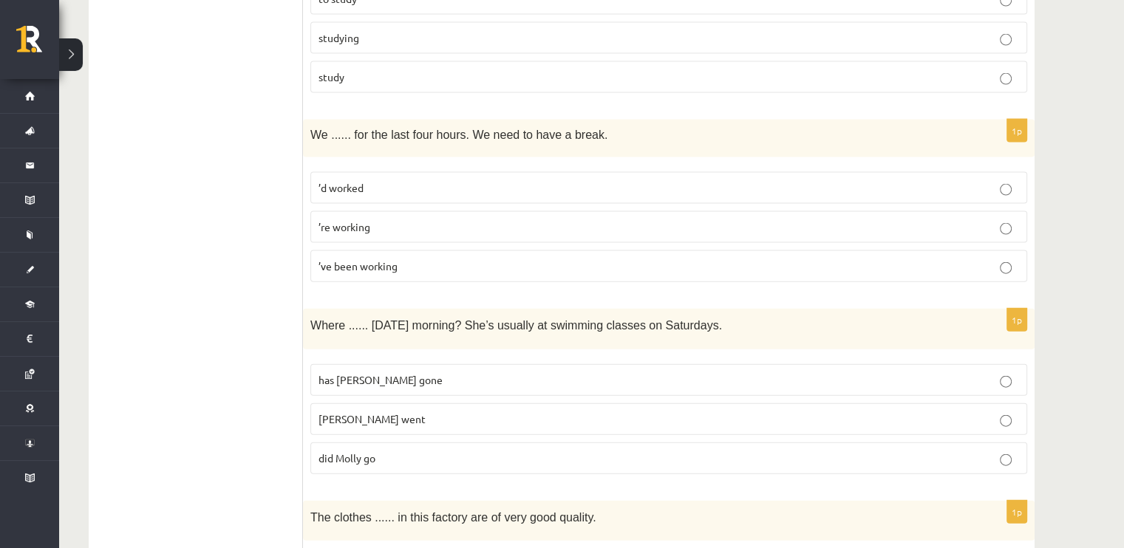
click at [382, 259] on span "’ve been working" at bounding box center [357, 265] width 79 height 13
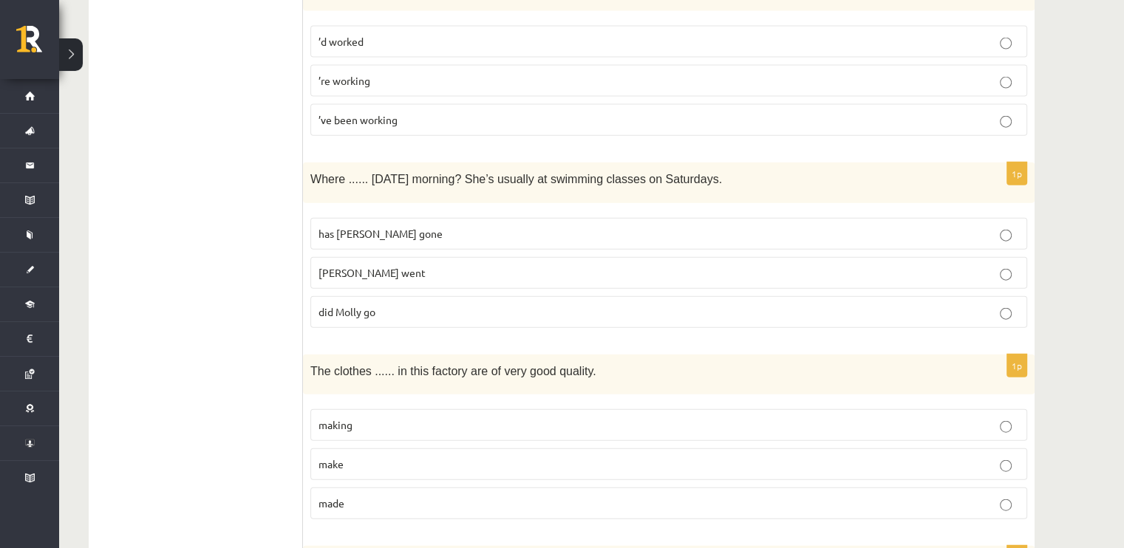
scroll to position [3398, 0]
click at [377, 303] on p "did Molly go" at bounding box center [668, 311] width 700 height 16
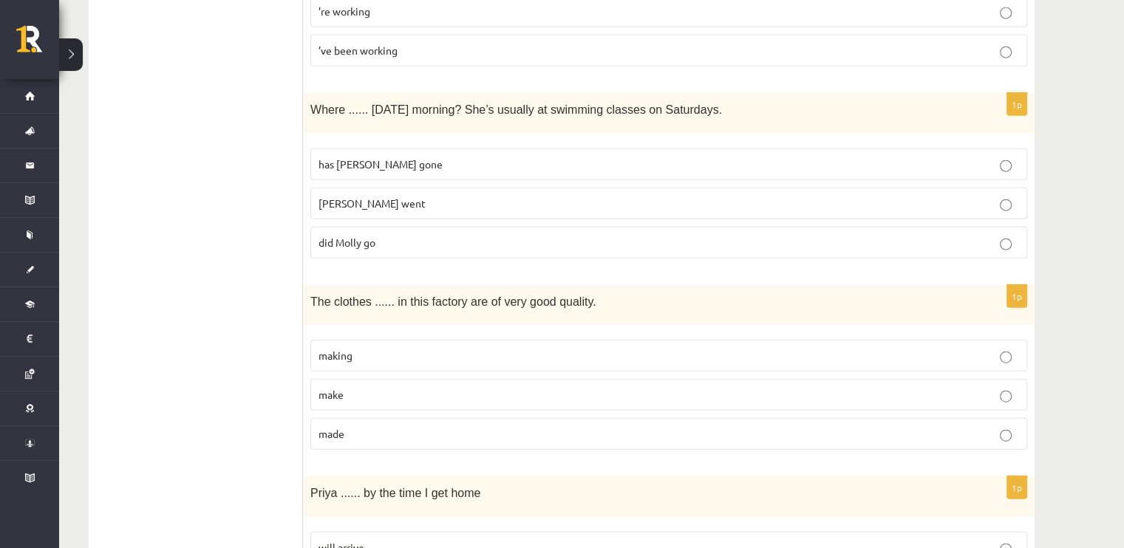
scroll to position [3546, 0]
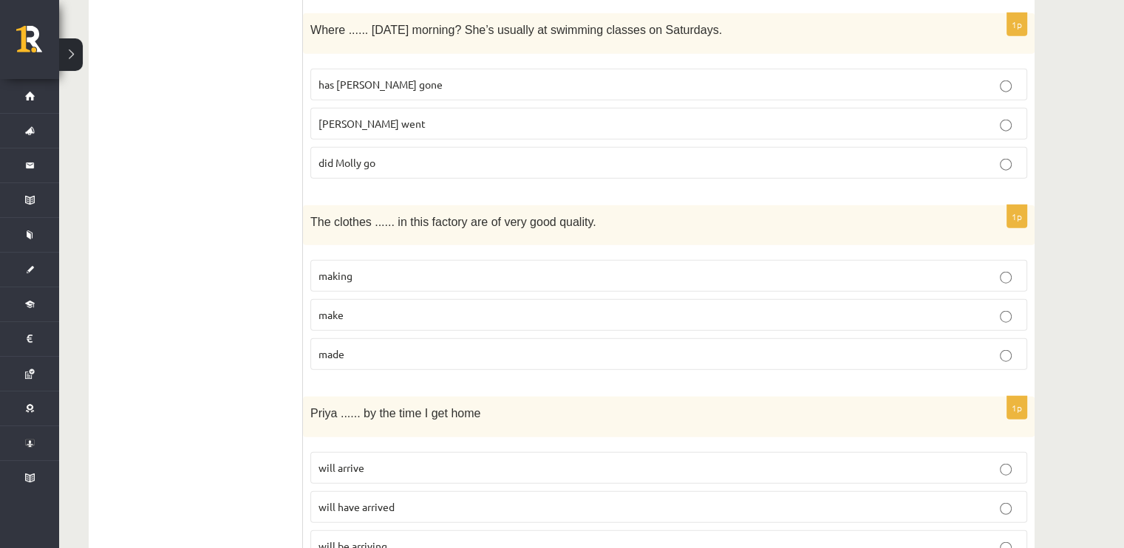
click at [378, 346] on p "made" at bounding box center [668, 354] width 700 height 16
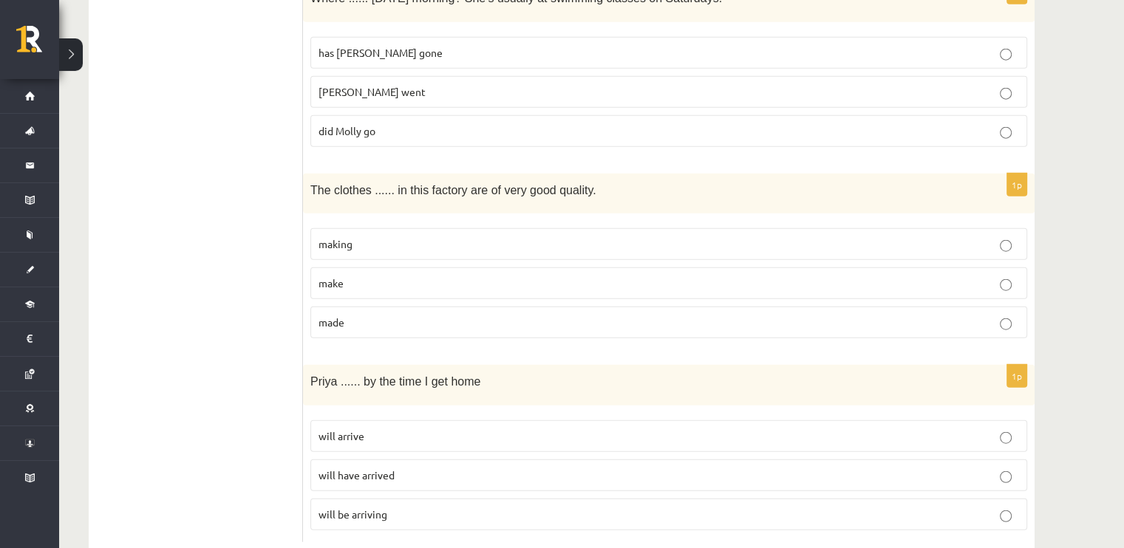
scroll to position [3595, 0]
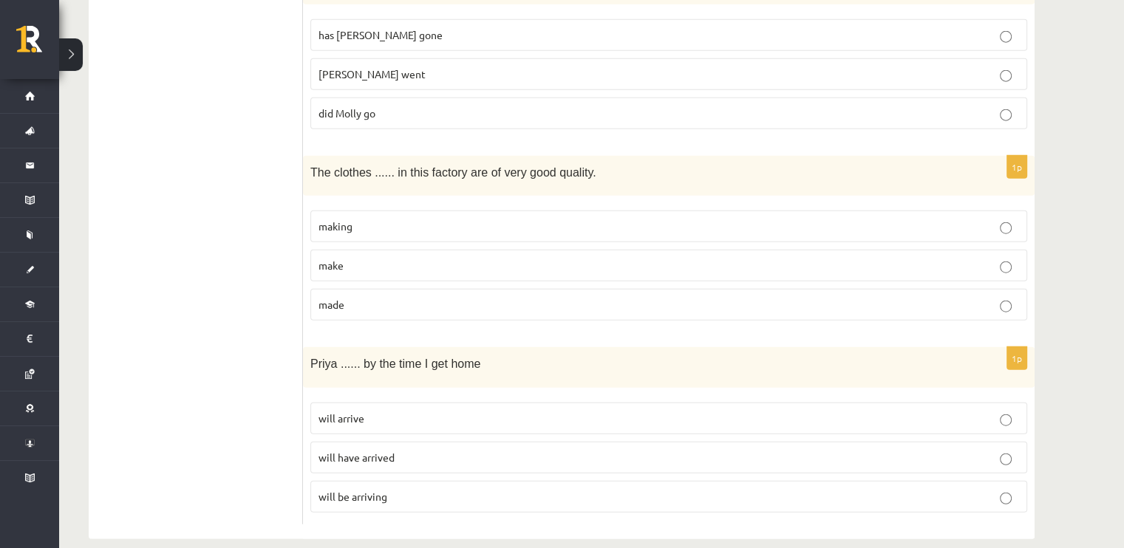
click at [356, 411] on span "will arrive" at bounding box center [341, 417] width 46 height 13
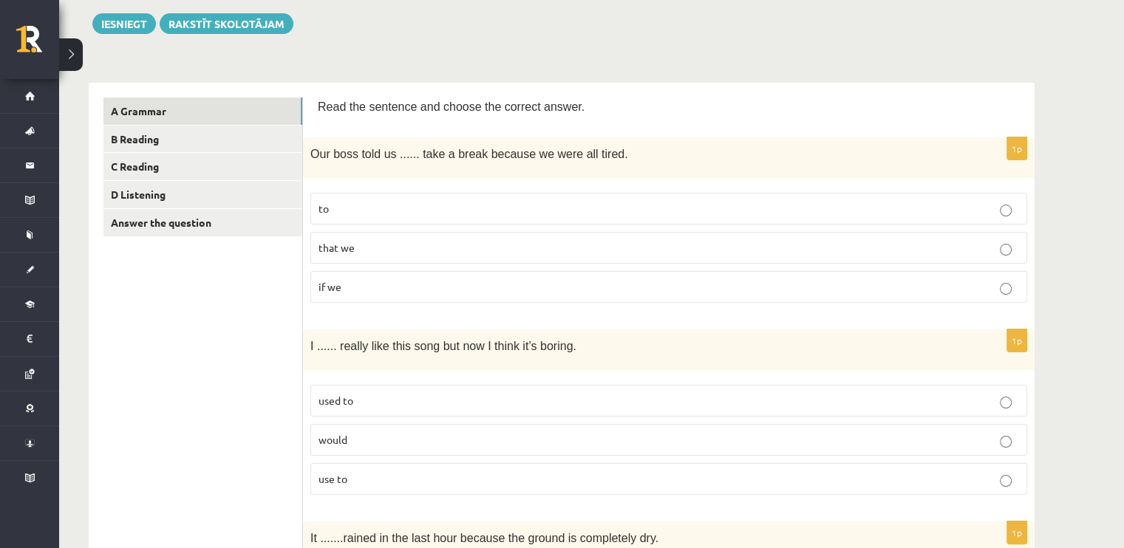
scroll to position [49, 0]
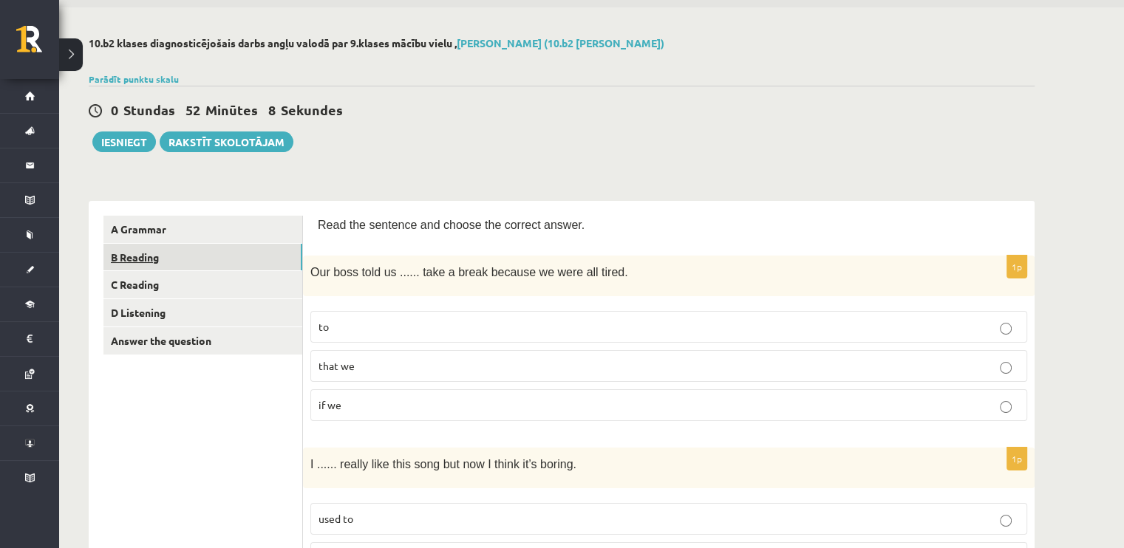
click at [230, 253] on link "B Reading" at bounding box center [202, 257] width 199 height 27
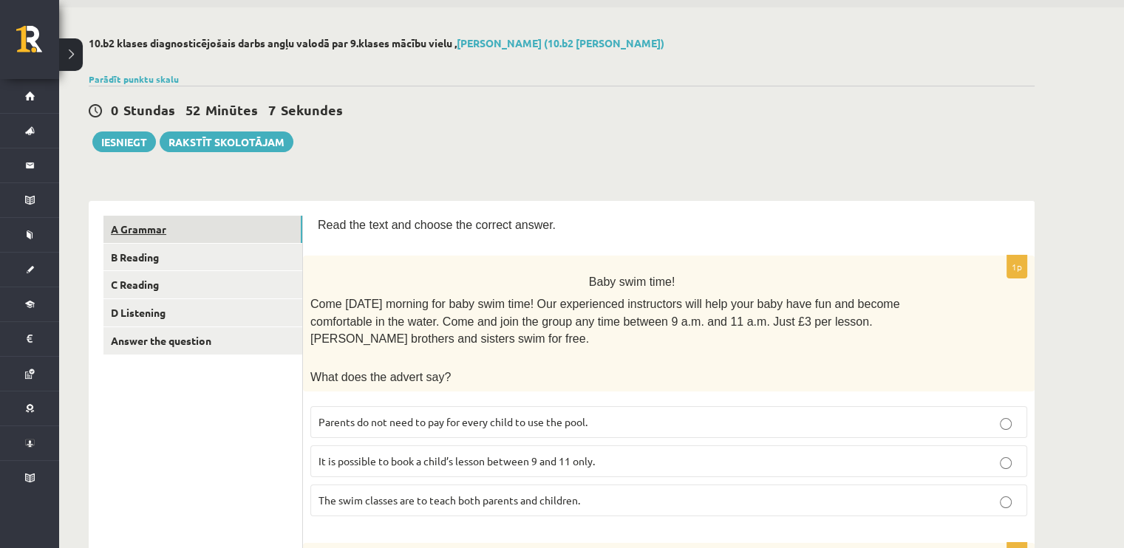
click at [168, 229] on link "A Grammar" at bounding box center [202, 229] width 199 height 27
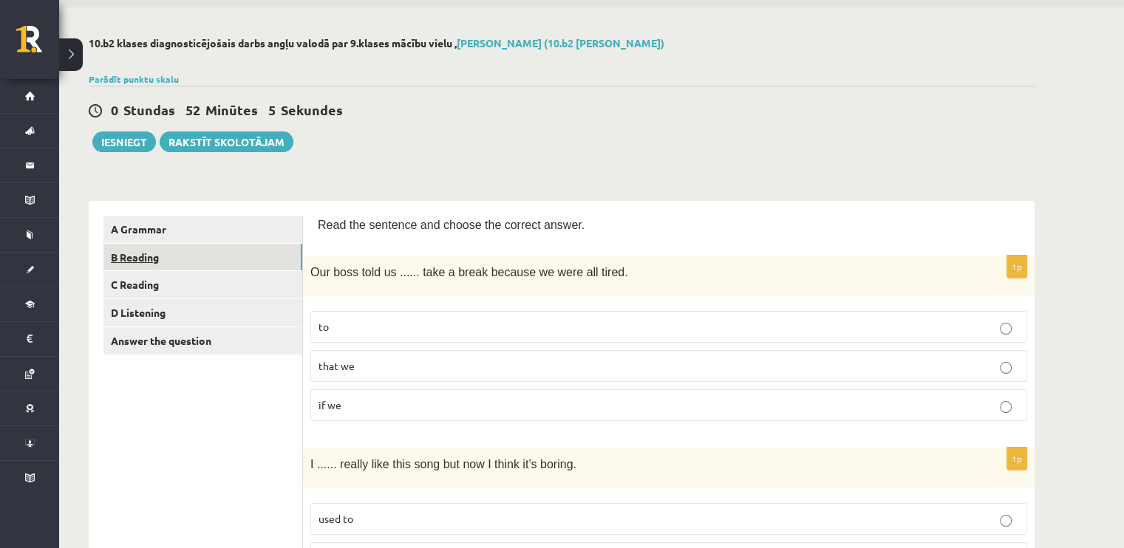
click at [189, 262] on link "B Reading" at bounding box center [202, 257] width 199 height 27
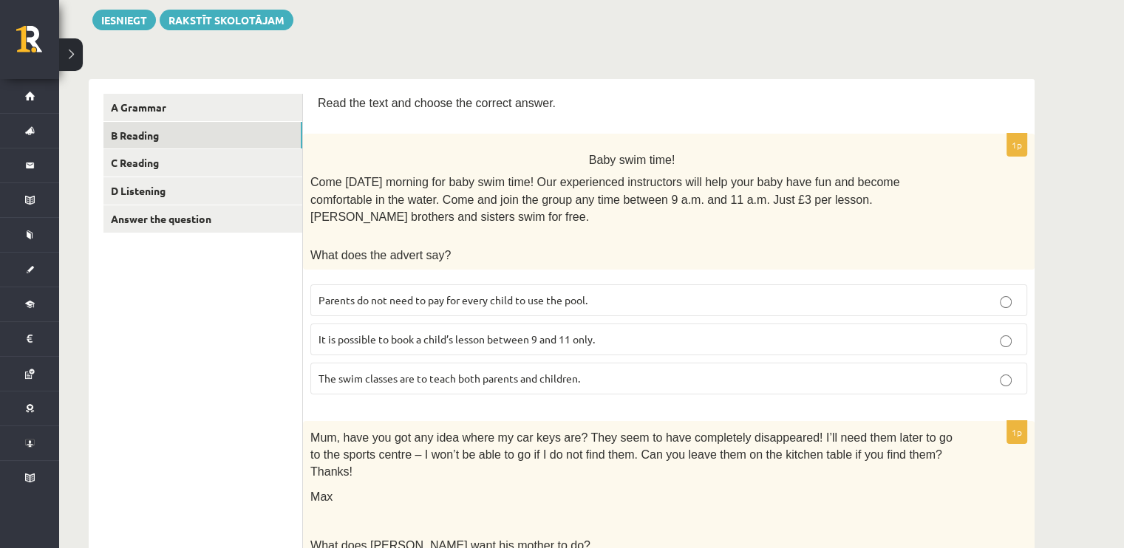
scroll to position [197, 0]
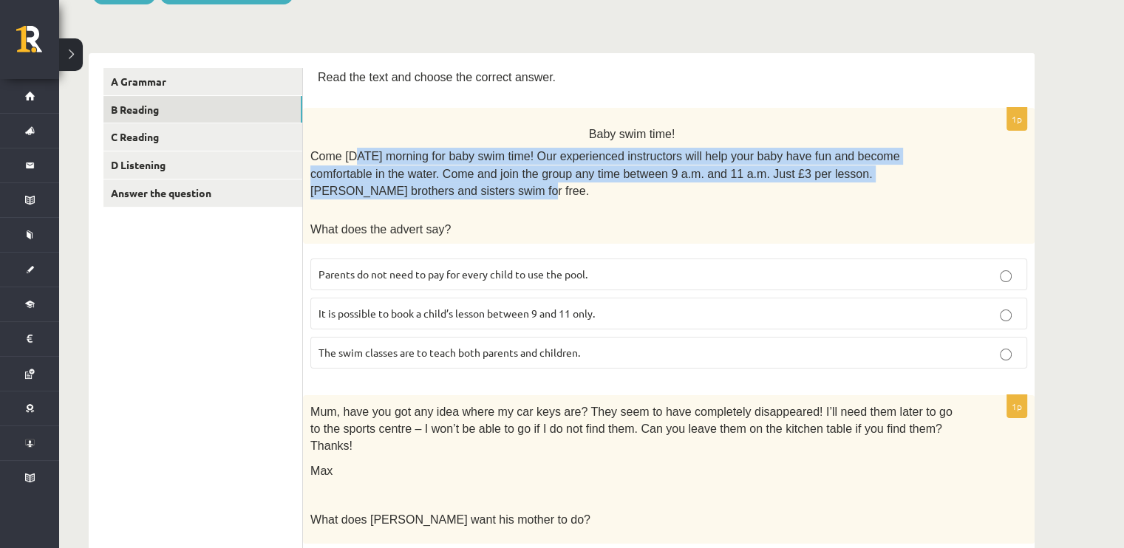
drag, startPoint x: 352, startPoint y: 154, endPoint x: 940, endPoint y: 177, distance: 588.5
click at [899, 177] on span "Come on Sunday morning for baby swim time! Our experienced instructors will hel…" at bounding box center [604, 173] width 589 height 47
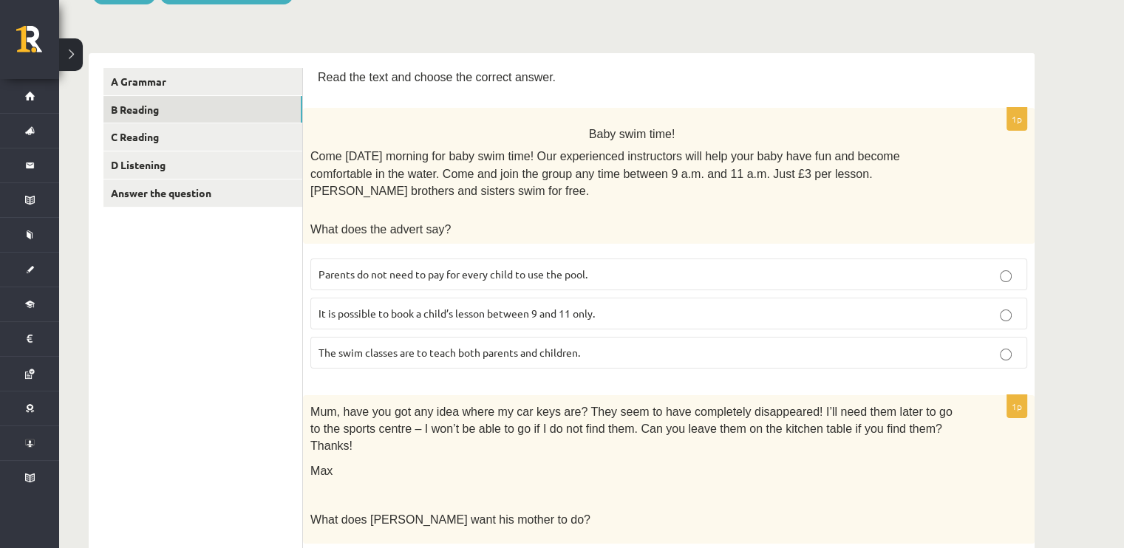
click at [872, 220] on p "What does the advert say?" at bounding box center [631, 228] width 643 height 17
click at [605, 306] on p "It is possible to book a child’s lesson between 9 and 11 only." at bounding box center [668, 314] width 700 height 16
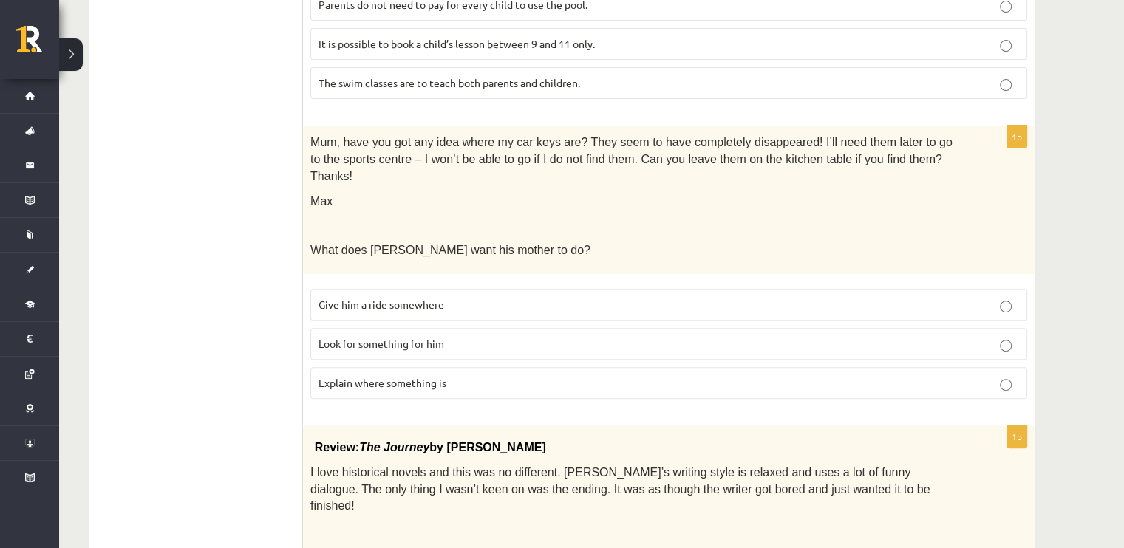
scroll to position [493, 0]
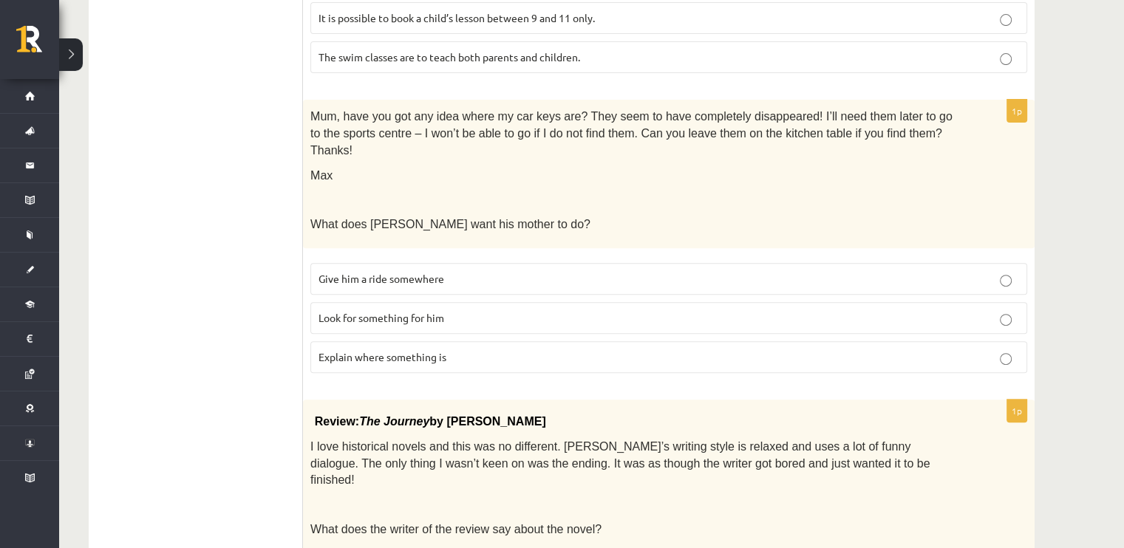
click at [410, 311] on span "Look for something for him" at bounding box center [381, 317] width 126 height 13
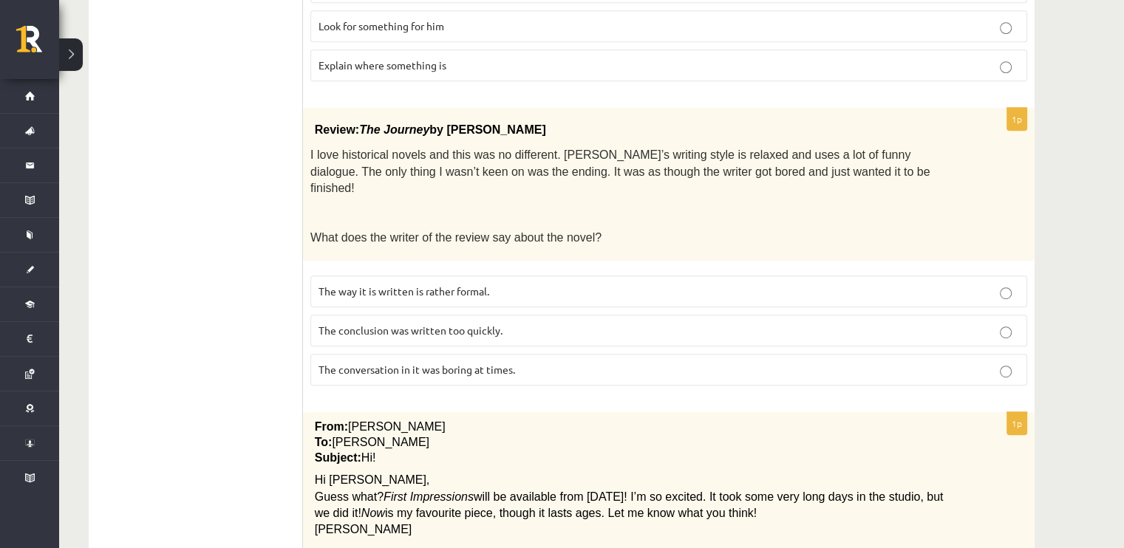
scroll to position [788, 0]
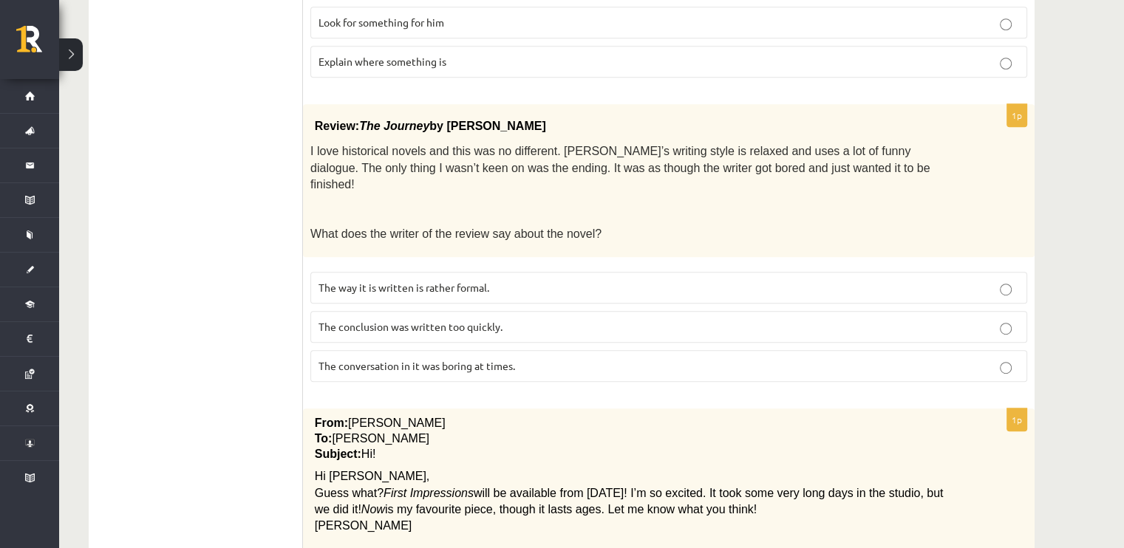
click at [420, 319] on p "The conclusion was written too quickly." at bounding box center [668, 327] width 700 height 16
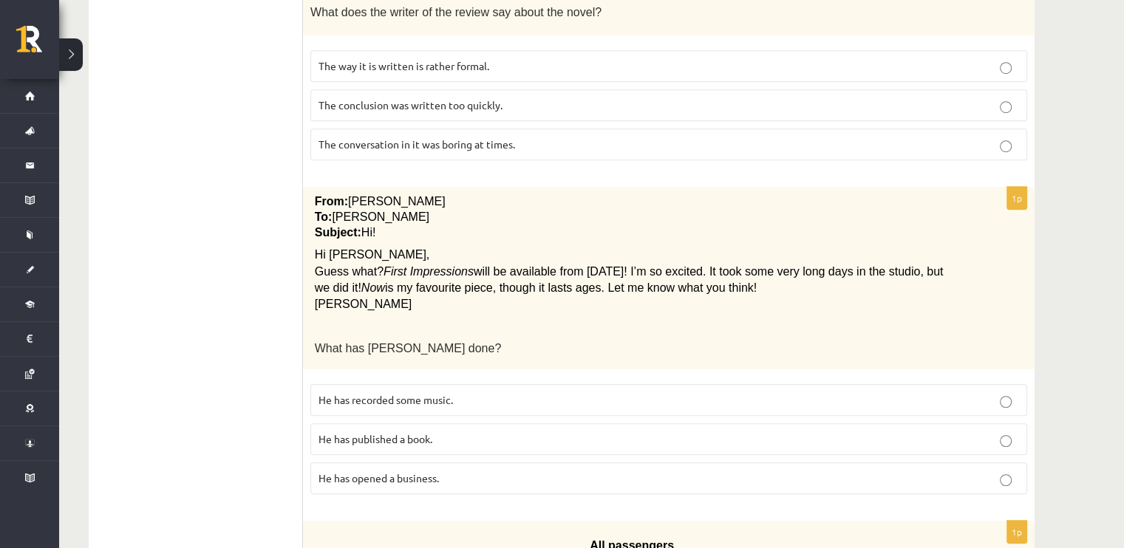
scroll to position [1084, 0]
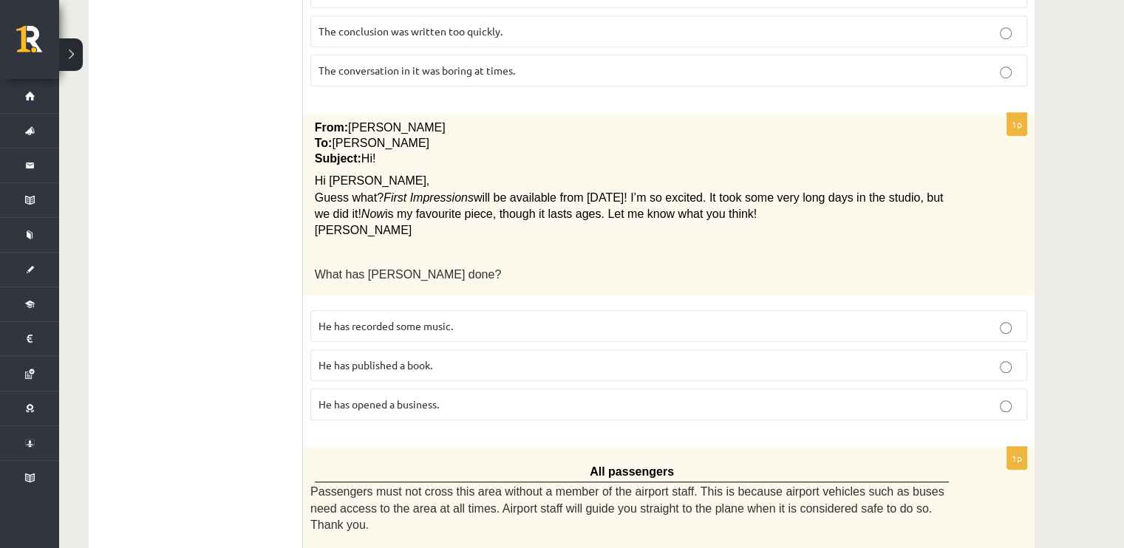
click at [418, 319] on span "He has recorded some music." at bounding box center [385, 325] width 134 height 13
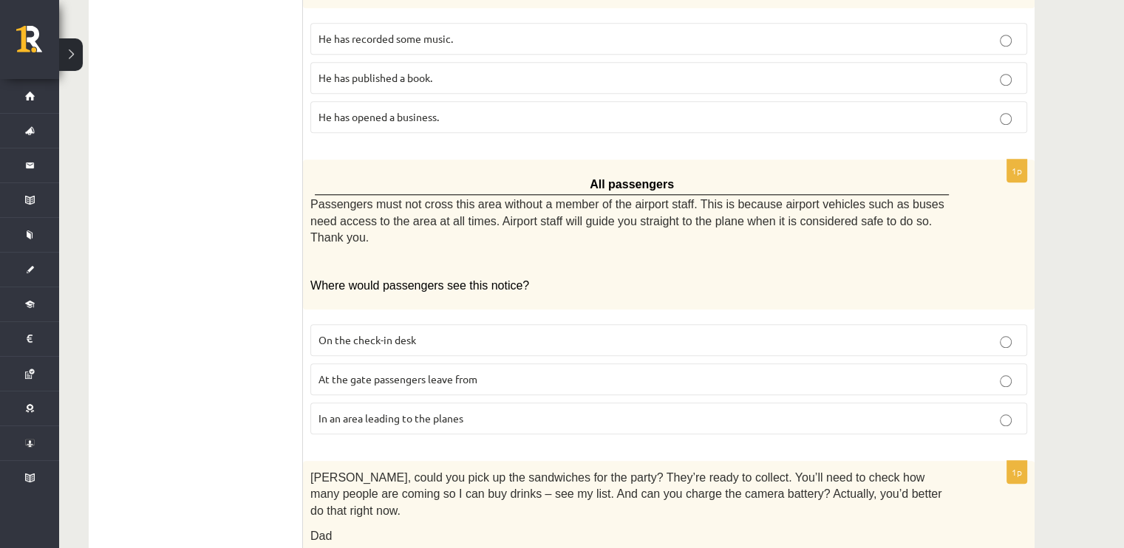
scroll to position [1379, 0]
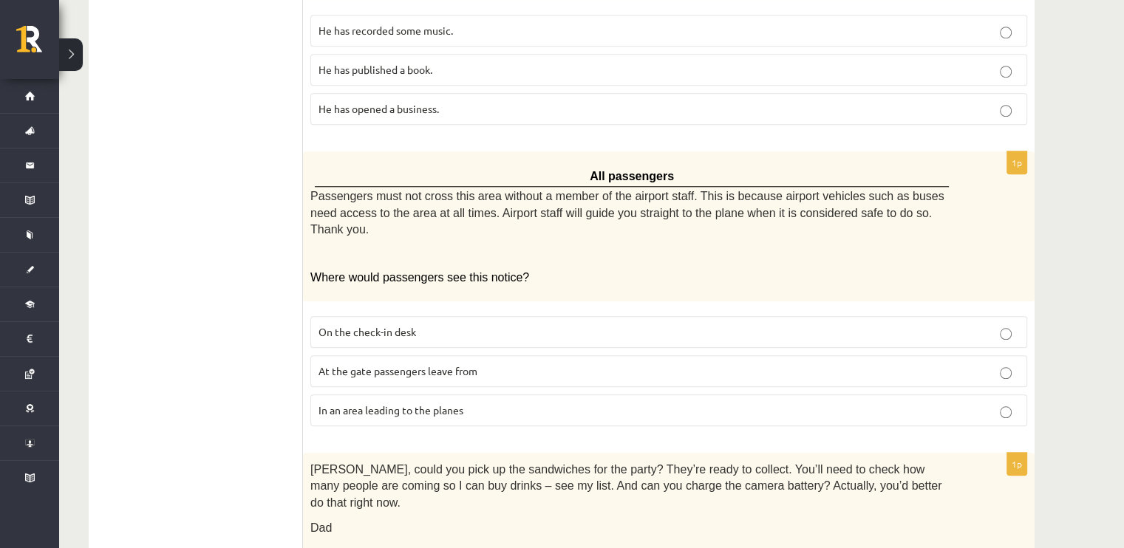
click at [448, 364] on span "At the gate passengers leave from" at bounding box center [397, 370] width 159 height 13
click at [428, 394] on label "In an area leading to the planes" at bounding box center [668, 410] width 717 height 32
click at [493, 403] on p "In an area leading to the planes" at bounding box center [668, 411] width 700 height 16
click at [493, 363] on p "At the gate passengers leave from" at bounding box center [668, 371] width 700 height 16
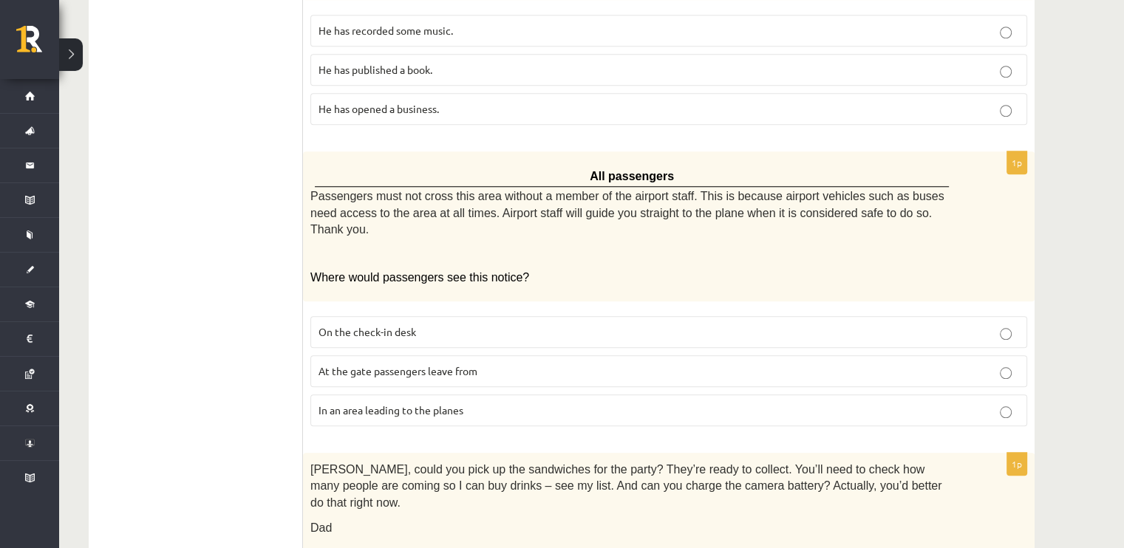
click at [491, 311] on fieldset "On the check-in desk At the gate passengers leave from In an area leading to th…" at bounding box center [668, 370] width 717 height 122
click at [491, 394] on label "In an area leading to the planes" at bounding box center [668, 410] width 717 height 32
click at [491, 363] on p "At the gate passengers leave from" at bounding box center [668, 371] width 700 height 16
click at [491, 403] on p "In an area leading to the planes" at bounding box center [668, 411] width 700 height 16
click at [493, 355] on label "At the gate passengers leave from" at bounding box center [668, 371] width 717 height 32
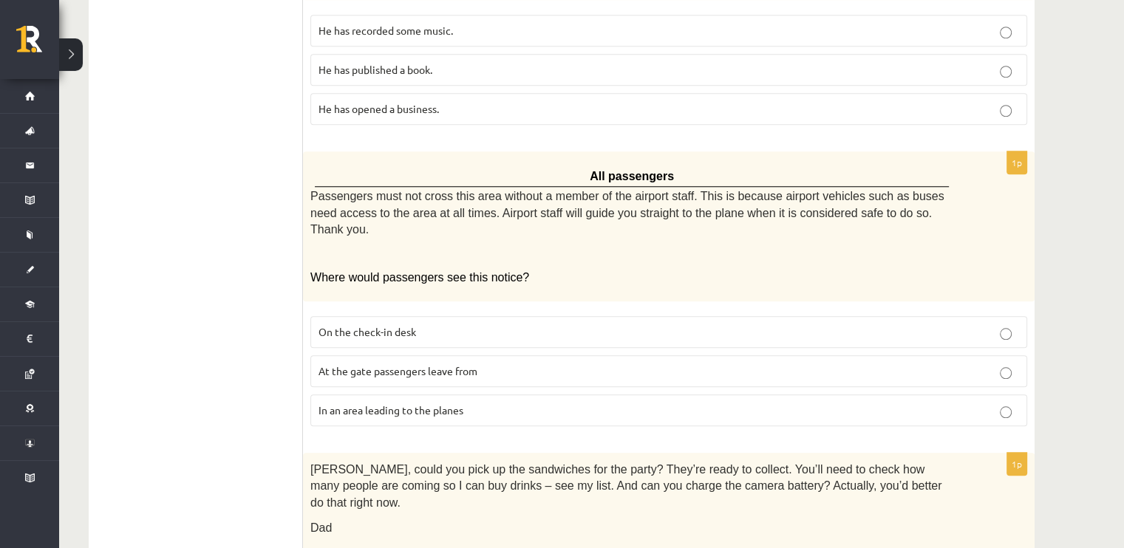
click at [509, 403] on p "In an area leading to the planes" at bounding box center [668, 411] width 700 height 16
click at [514, 363] on p "At the gate passengers leave from" at bounding box center [668, 371] width 700 height 16
click at [511, 403] on p "In an area leading to the planes" at bounding box center [668, 411] width 700 height 16
drag, startPoint x: 511, startPoint y: 298, endPoint x: 519, endPoint y: 338, distance: 40.7
click at [513, 355] on label "At the gate passengers leave from" at bounding box center [668, 371] width 717 height 32
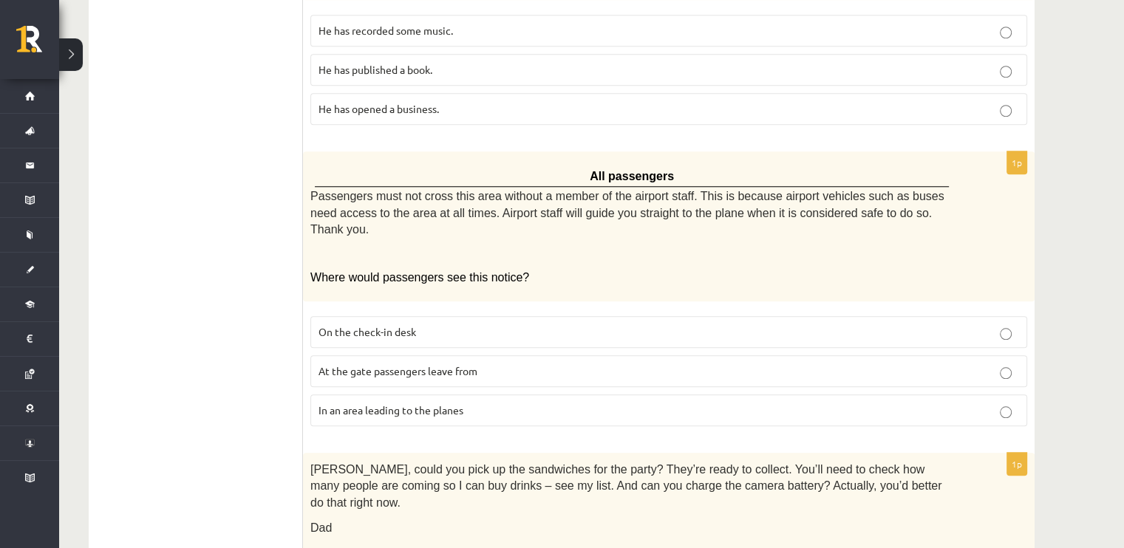
click at [520, 394] on label "In an area leading to the planes" at bounding box center [668, 410] width 717 height 32
click at [523, 310] on fieldset "On the check-in desk At the gate passengers leave from In an area leading to th…" at bounding box center [668, 370] width 717 height 122
click at [525, 355] on label "At the gate passengers leave from" at bounding box center [668, 371] width 717 height 32
click at [523, 403] on p "In an area leading to the planes" at bounding box center [668, 411] width 700 height 16
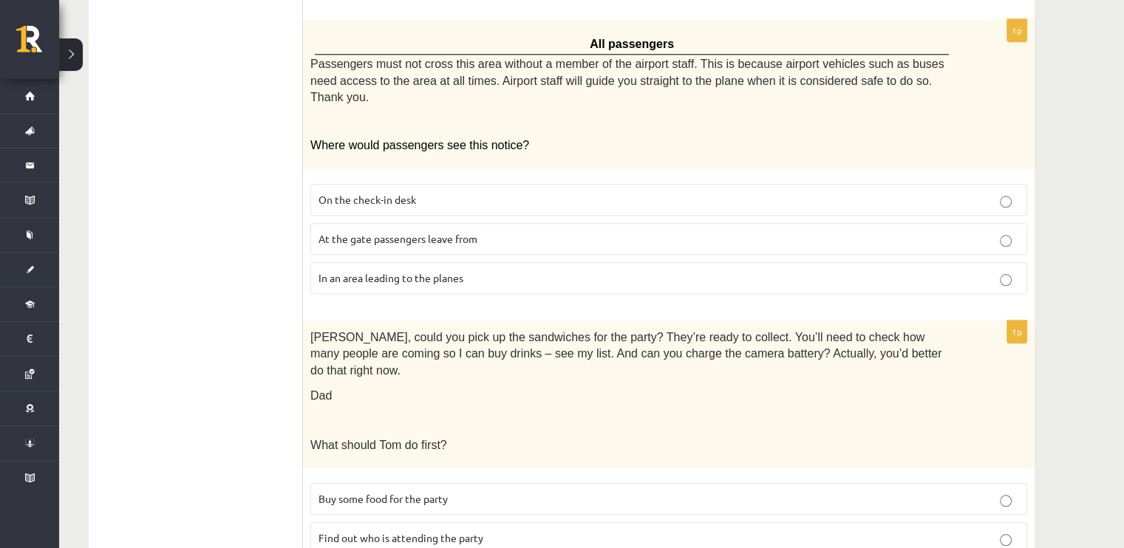
scroll to position [1515, 0]
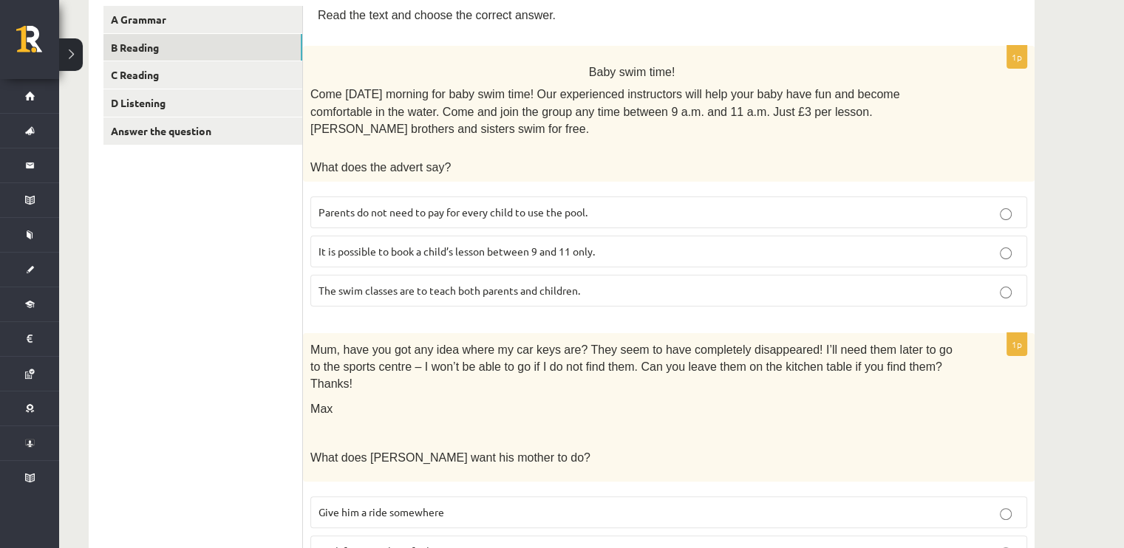
scroll to position [0, 0]
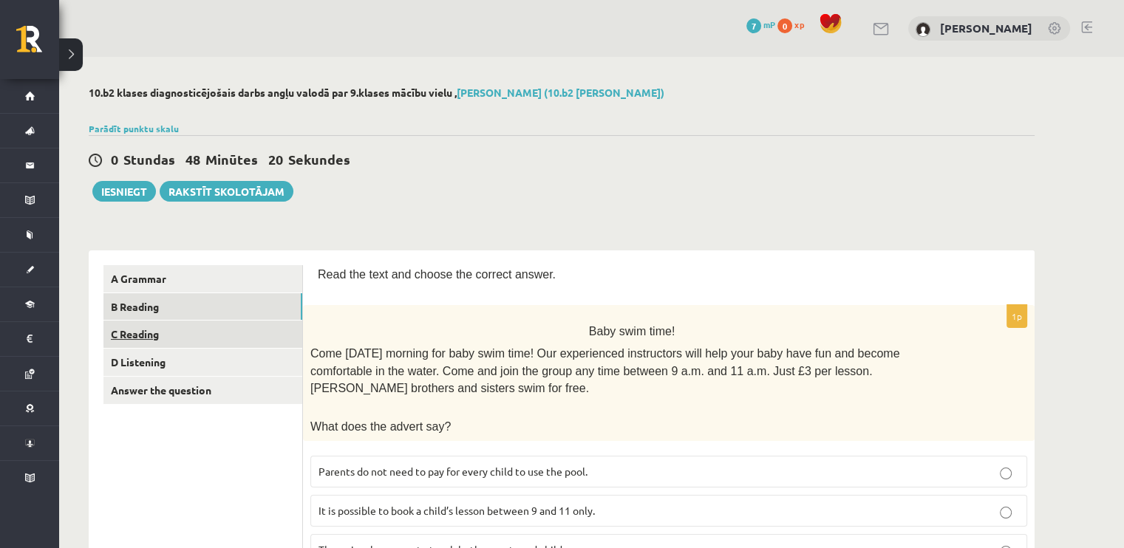
click at [195, 332] on link "C Reading" at bounding box center [202, 334] width 199 height 27
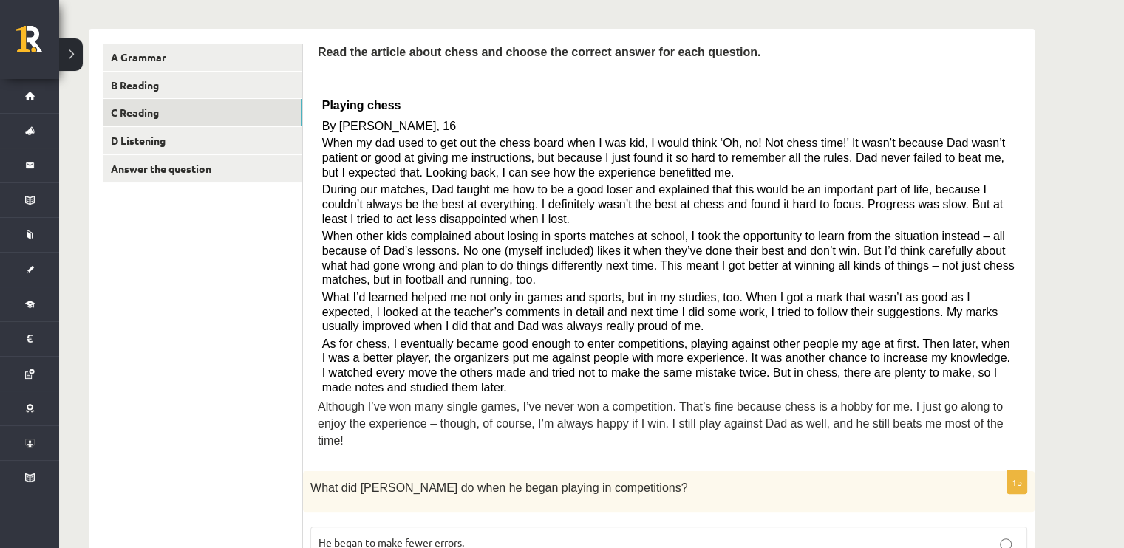
scroll to position [295, 0]
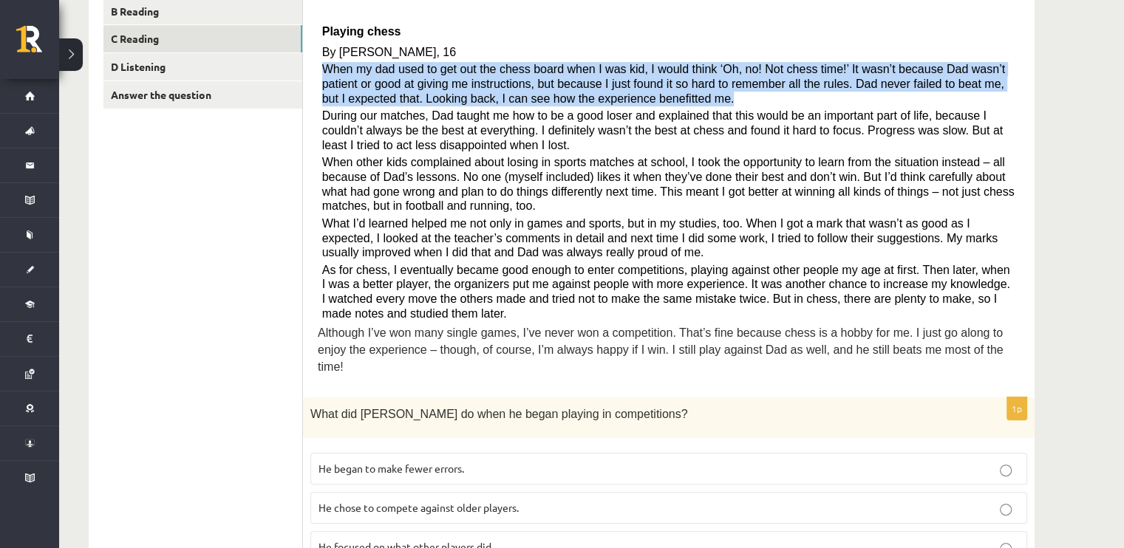
drag, startPoint x: 323, startPoint y: 63, endPoint x: 990, endPoint y: 96, distance: 667.9
click at [990, 96] on p "When my dad used to get out the chess board when I was kid, I would think ‘Oh, …" at bounding box center [669, 84] width 694 height 44
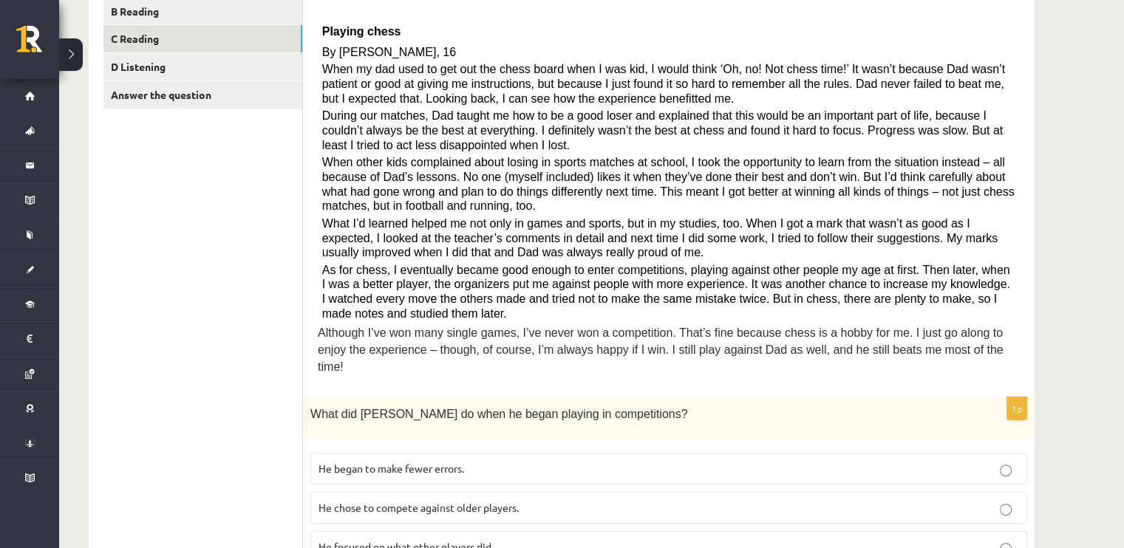
scroll to position [369, 0]
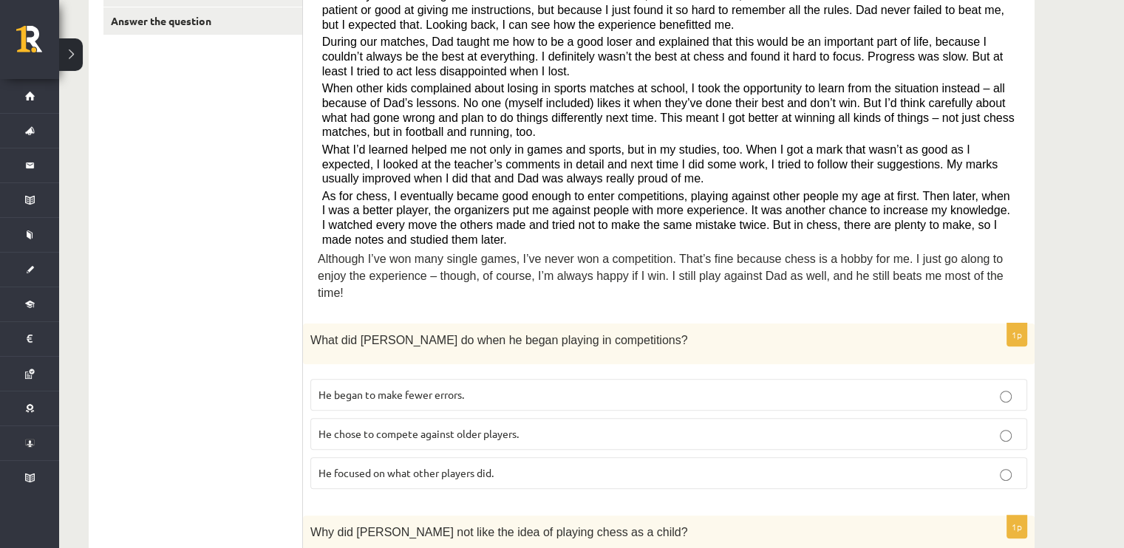
click at [587, 465] on p "He focused on what other players did." at bounding box center [668, 473] width 700 height 16
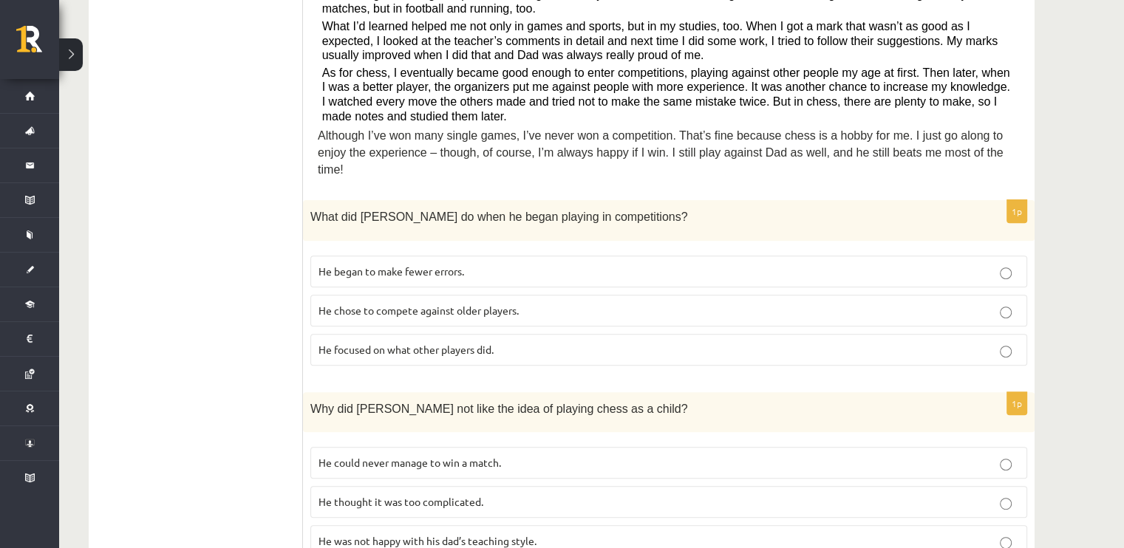
scroll to position [517, 0]
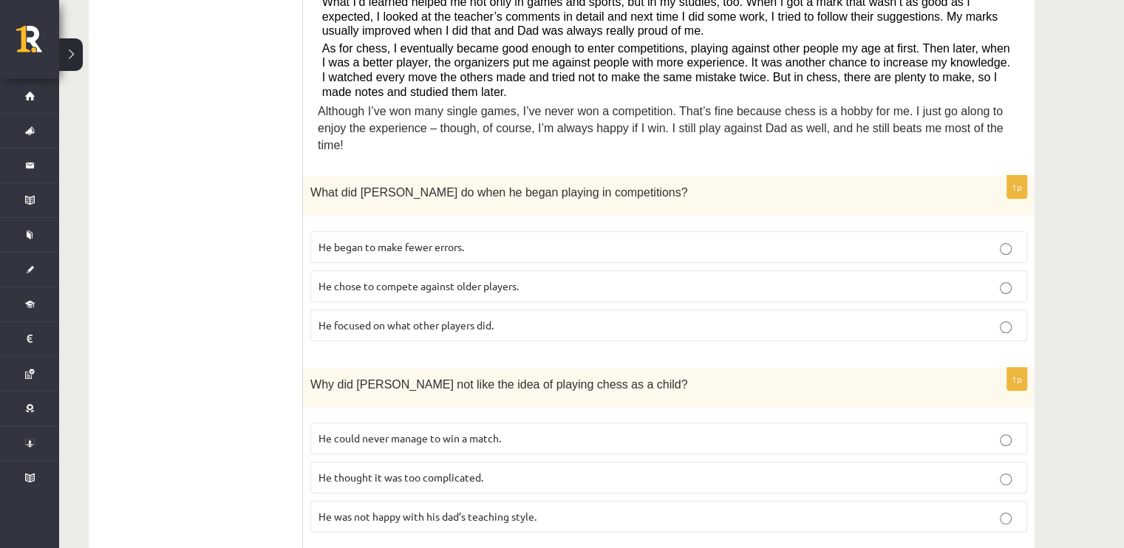
click at [537, 431] on p "He could never manage to win a match." at bounding box center [668, 439] width 700 height 16
click at [530, 470] on p "He thought it was too complicated." at bounding box center [668, 478] width 700 height 16
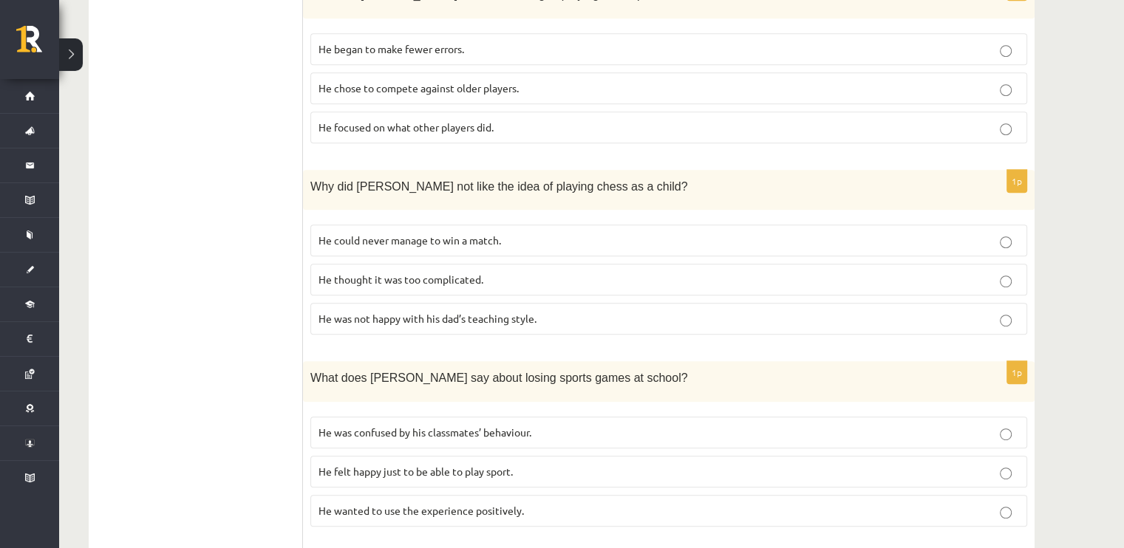
scroll to position [739, 0]
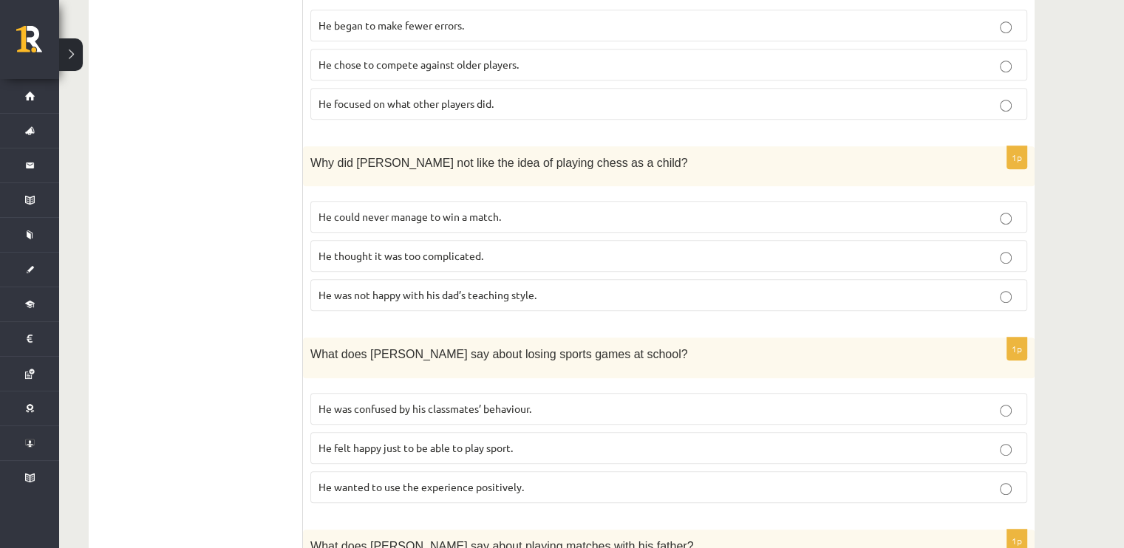
click at [578, 479] on p "He wanted to use the experience positively." at bounding box center [668, 487] width 700 height 16
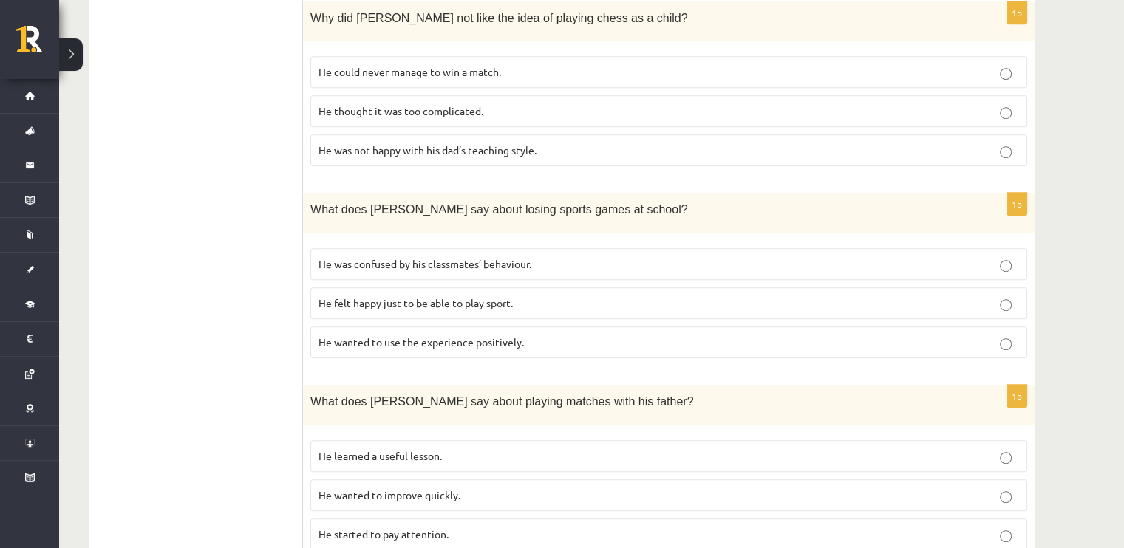
scroll to position [960, 0]
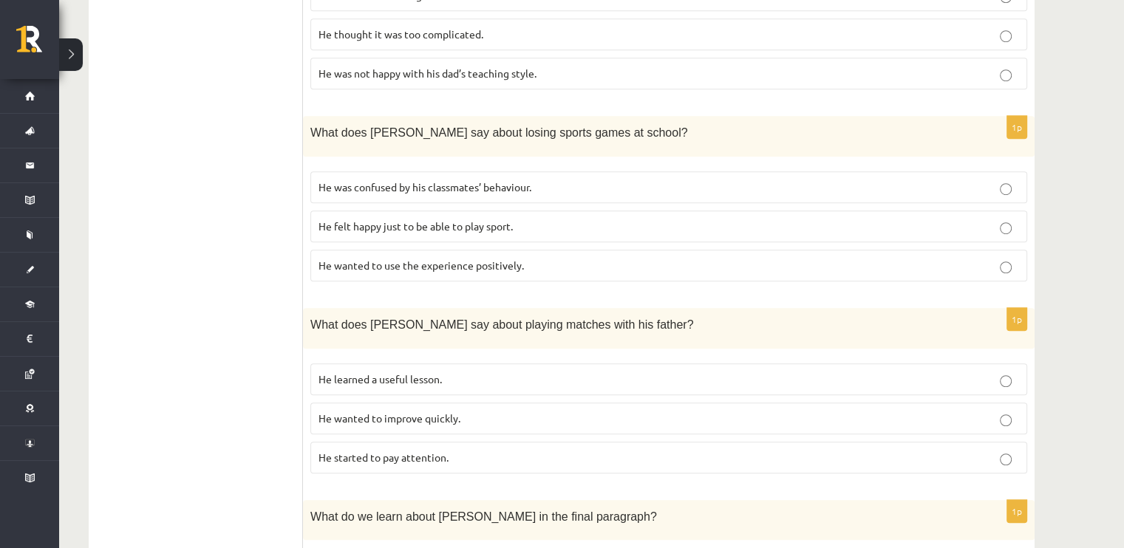
click at [474, 372] on p "He learned a useful lesson." at bounding box center [668, 380] width 700 height 16
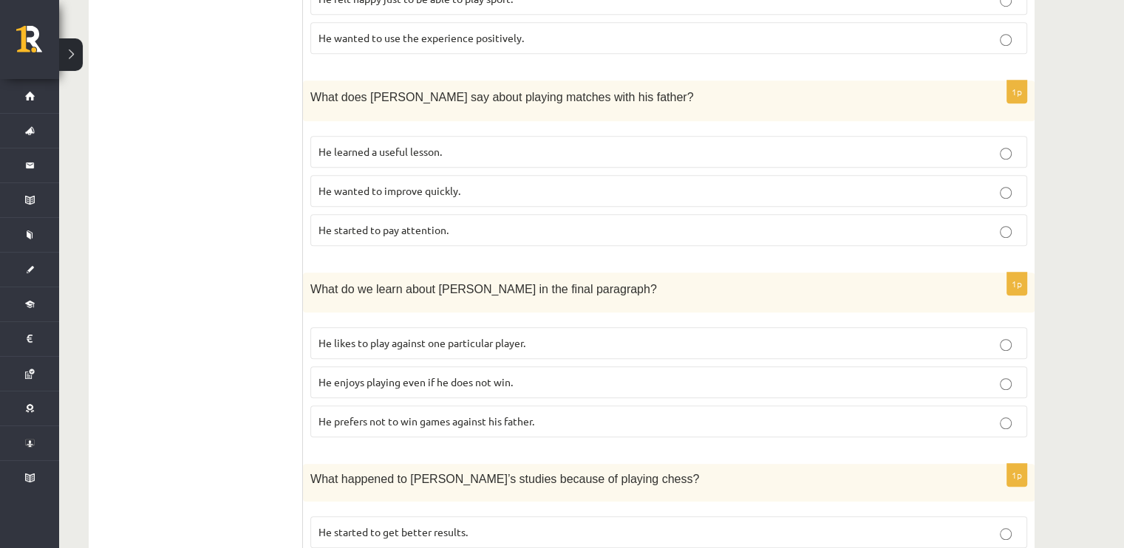
scroll to position [1297, 0]
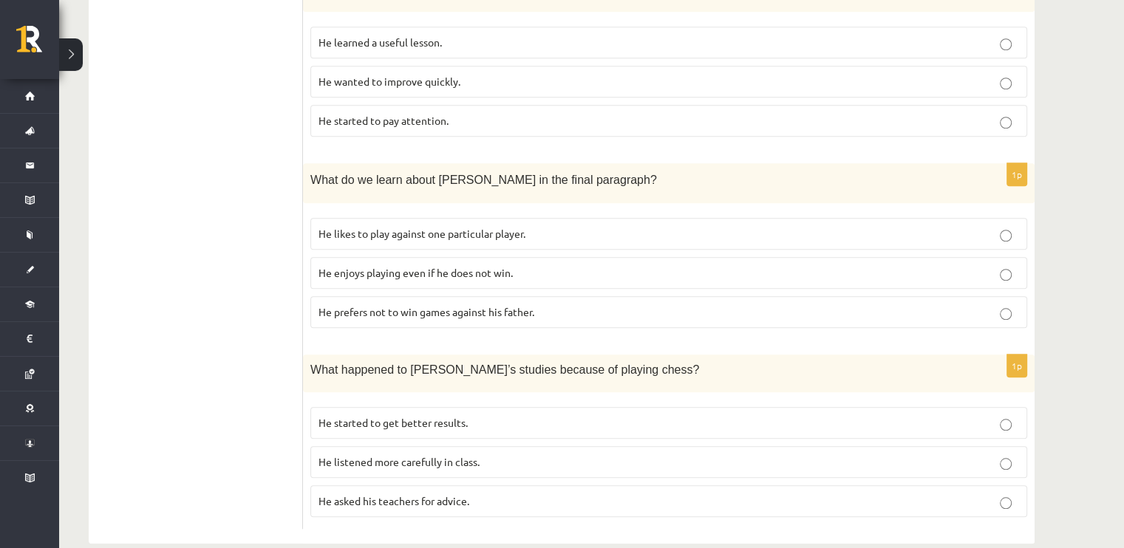
click at [543, 265] on p "He enjoys playing even if he does not win." at bounding box center [668, 273] width 700 height 16
click at [525, 415] on p "He started to get better results." at bounding box center [668, 423] width 700 height 16
click at [420, 446] on label "He listened more carefully in class." at bounding box center [668, 462] width 717 height 32
click at [541, 415] on p "He started to get better results." at bounding box center [668, 423] width 700 height 16
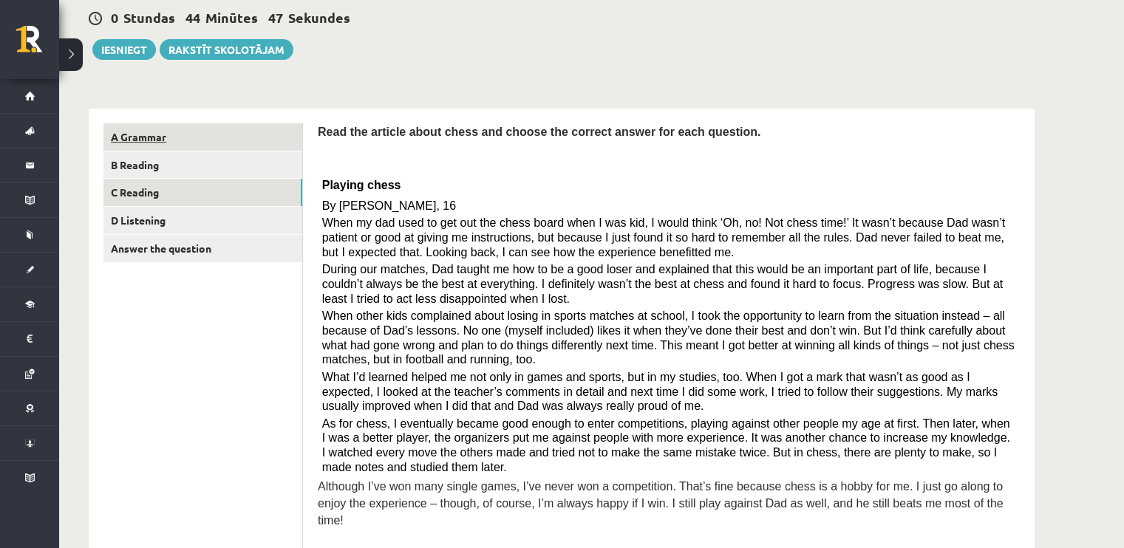
scroll to position [115, 0]
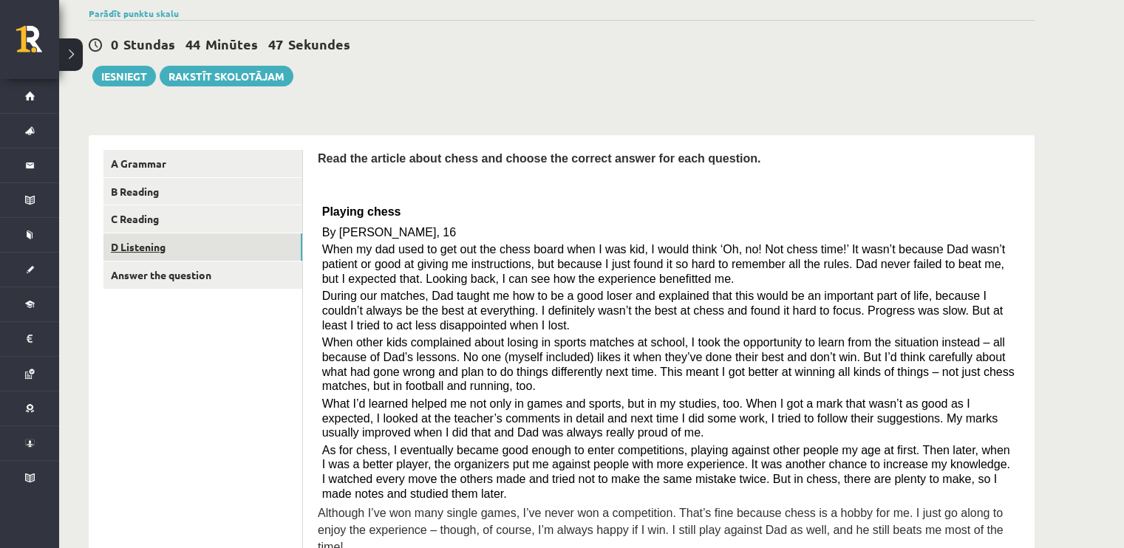
click at [199, 252] on link "D Listening" at bounding box center [202, 246] width 199 height 27
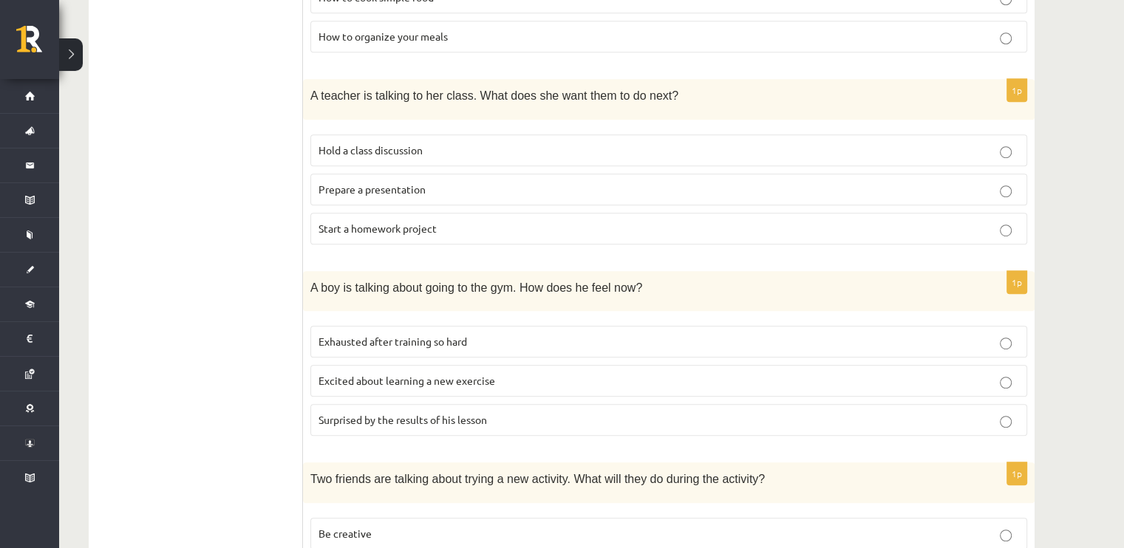
scroll to position [989, 0]
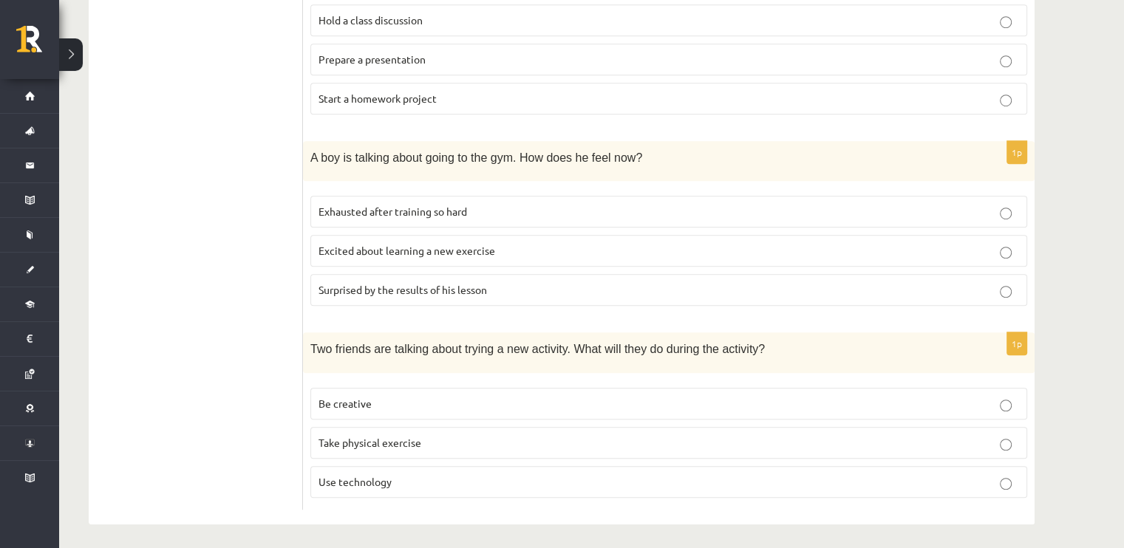
click at [432, 398] on p "Be creative" at bounding box center [668, 404] width 700 height 16
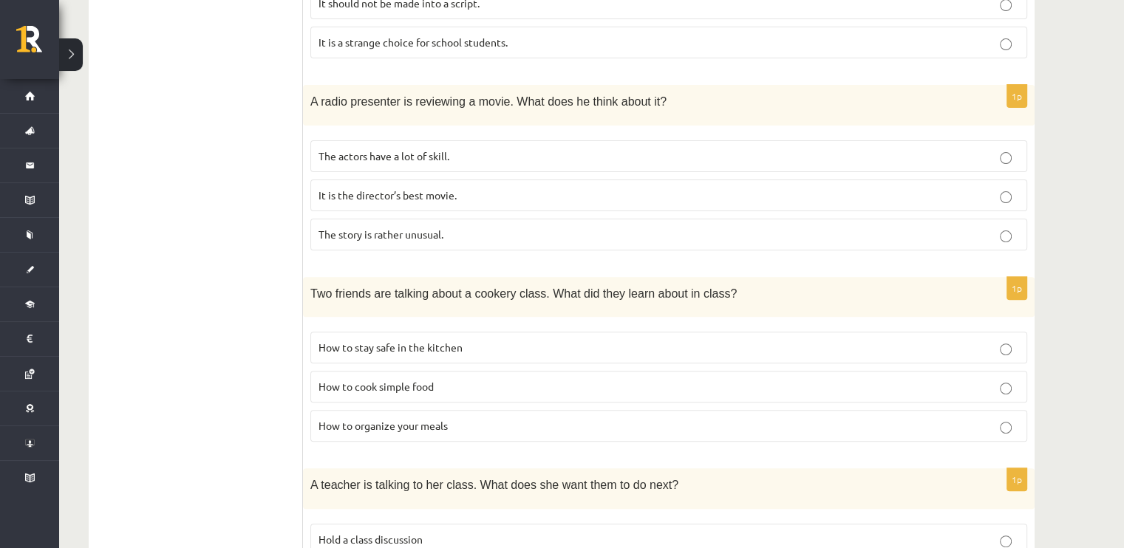
scroll to position [472, 0]
click at [479, 385] on p "How to cook simple food" at bounding box center [668, 385] width 700 height 16
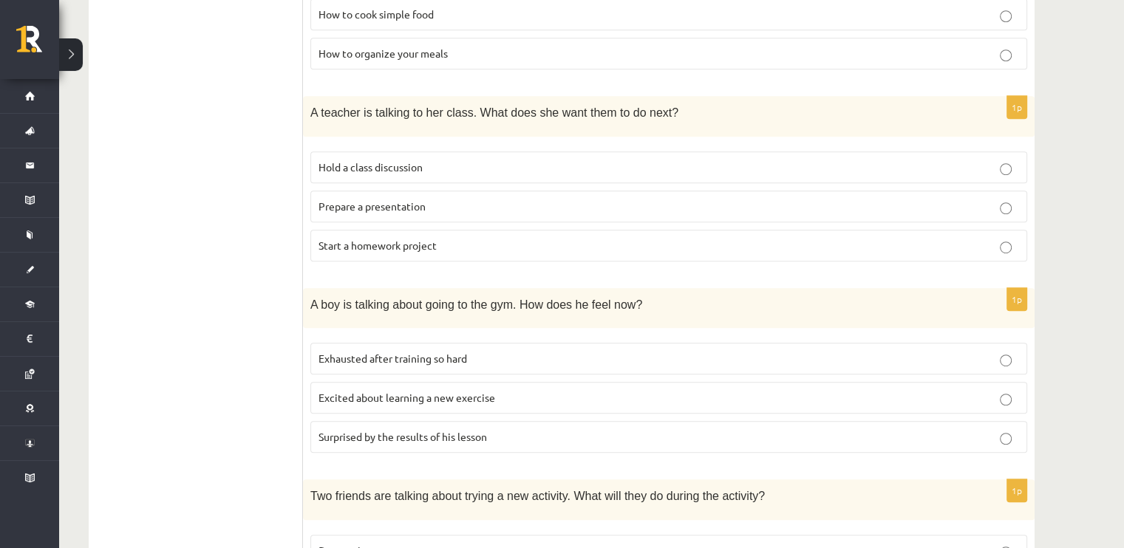
scroll to position [841, 0]
click at [520, 394] on p "Excited about learning a new exercise" at bounding box center [668, 399] width 700 height 16
click at [536, 358] on p "Exhausted after training so hard" at bounding box center [668, 360] width 700 height 16
click at [505, 391] on p "Excited about learning a new exercise" at bounding box center [668, 399] width 700 height 16
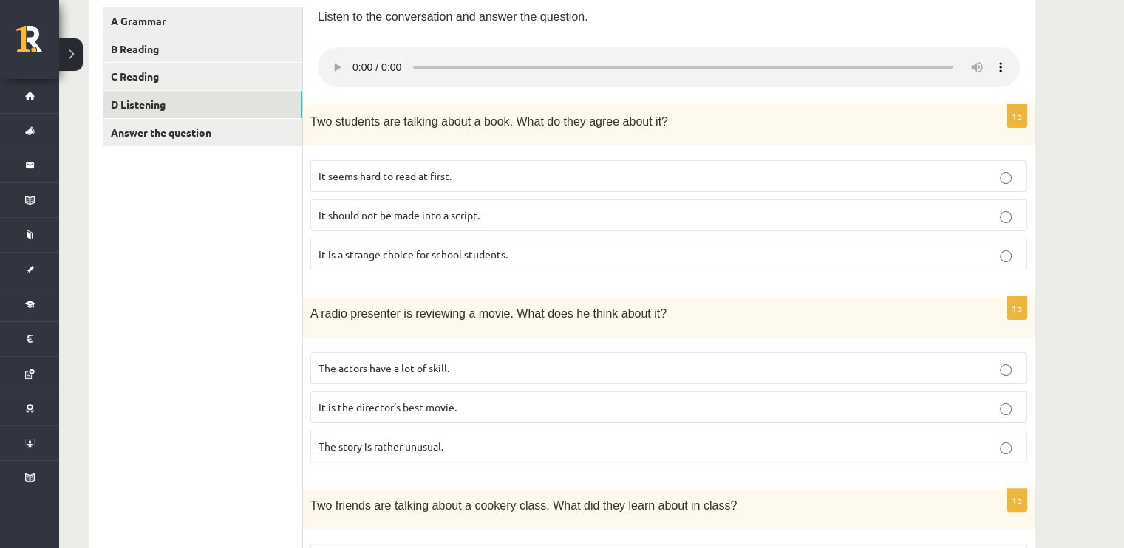
scroll to position [250, 0]
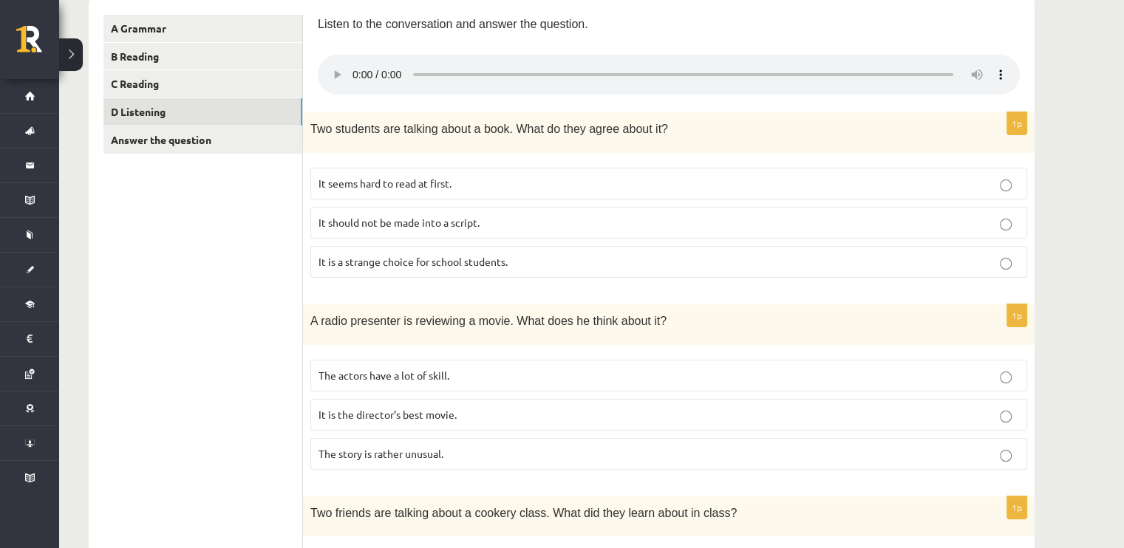
click at [507, 411] on p "It is the director’s best movie." at bounding box center [668, 415] width 700 height 16
click at [464, 459] on p "The story is rather unusual." at bounding box center [668, 454] width 700 height 16
click at [694, 177] on p "It seems hard to read at first." at bounding box center [668, 184] width 700 height 16
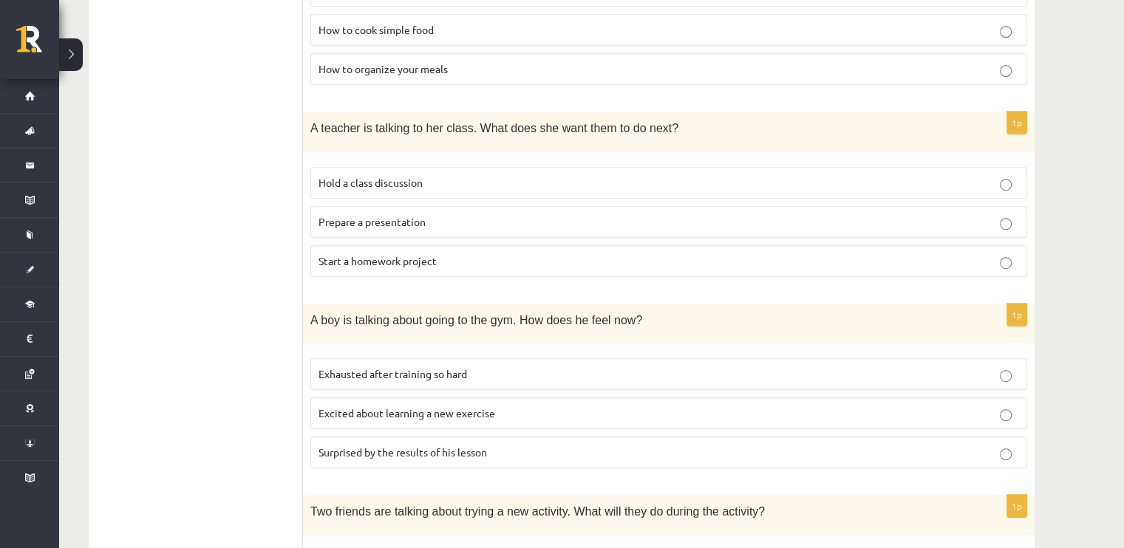
scroll to position [841, 0]
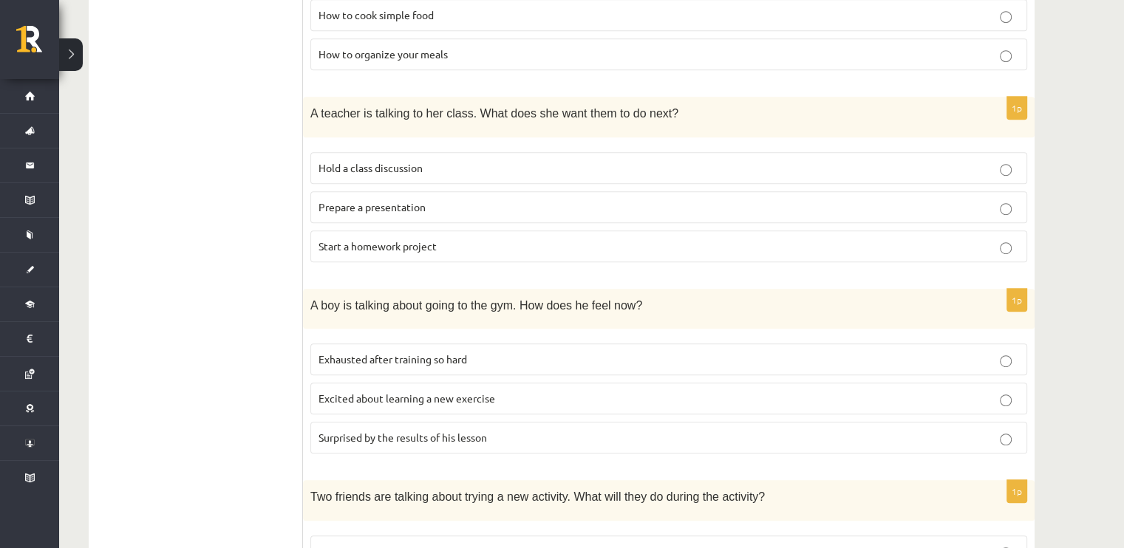
click at [535, 195] on label "Prepare a presentation" at bounding box center [668, 207] width 717 height 32
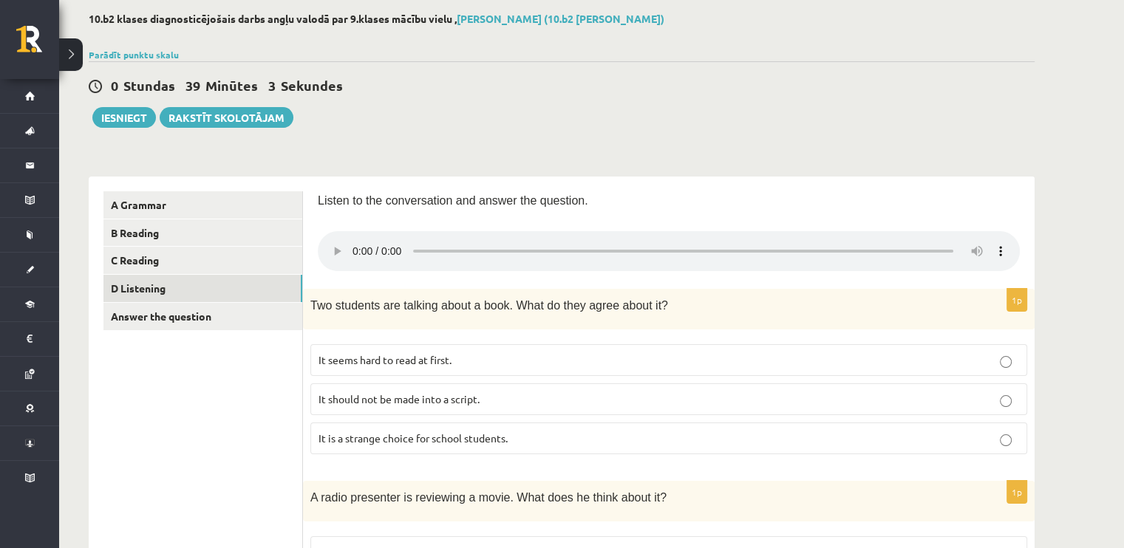
scroll to position [0, 0]
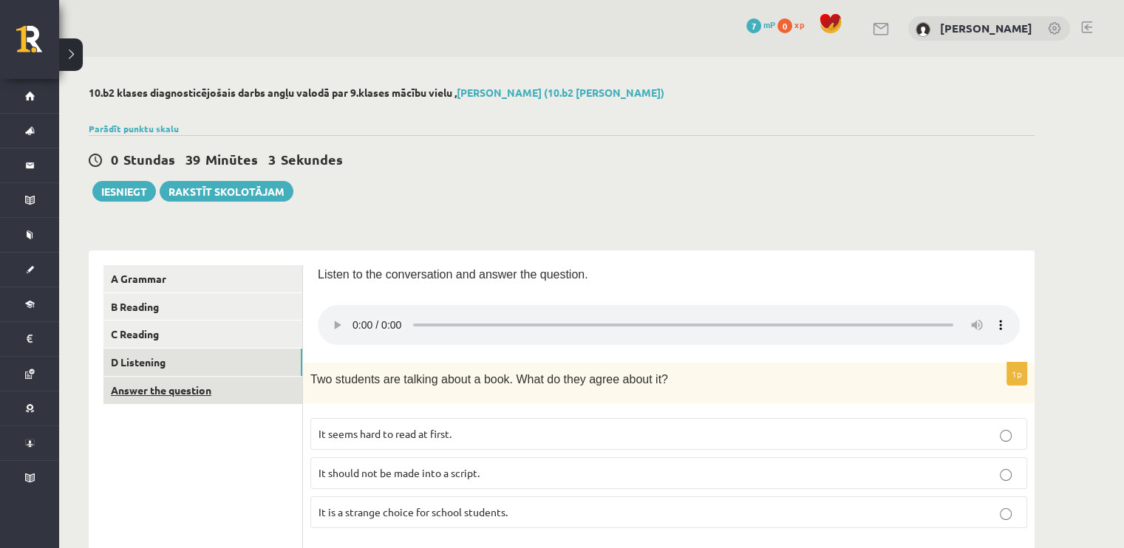
click at [243, 398] on link "Answer the question" at bounding box center [202, 390] width 199 height 27
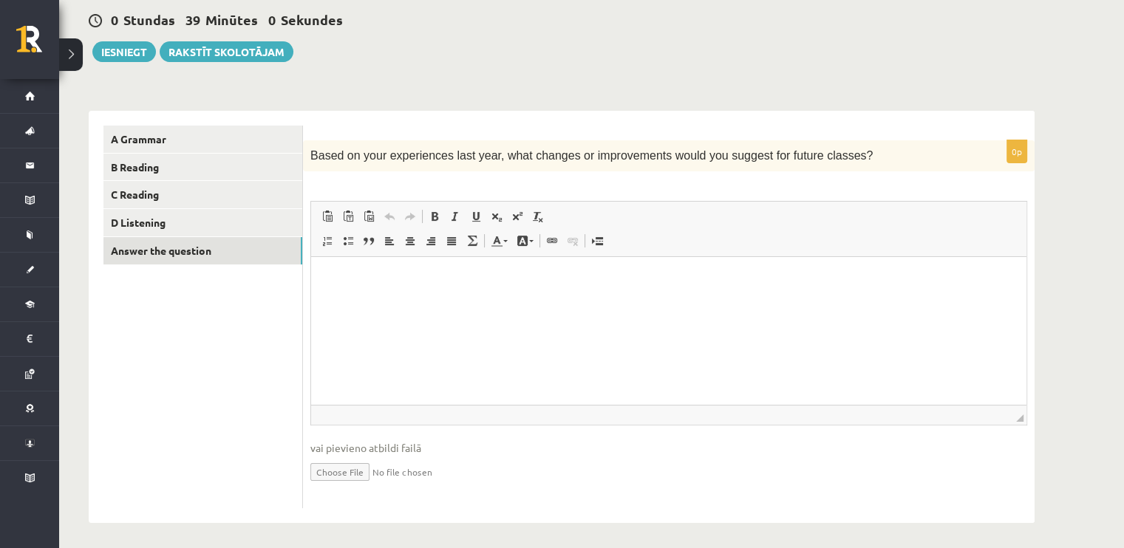
scroll to position [143, 0]
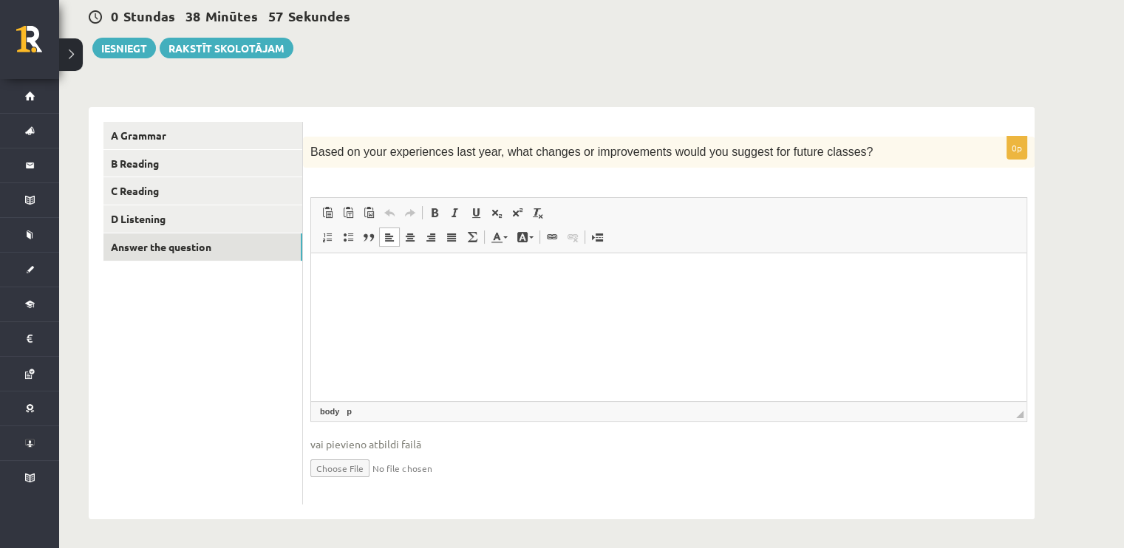
click at [614, 298] on html at bounding box center [668, 275] width 715 height 45
click at [697, 191] on div "0p Based on your experiences last year, what changes or improvements would you …" at bounding box center [668, 321] width 731 height 368
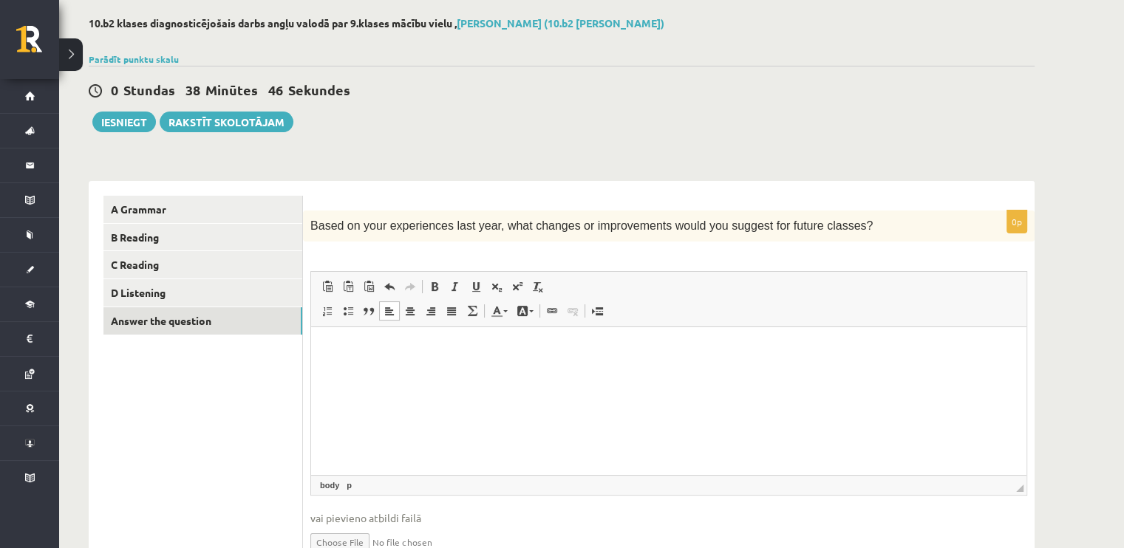
click at [506, 370] on html at bounding box center [668, 349] width 715 height 45
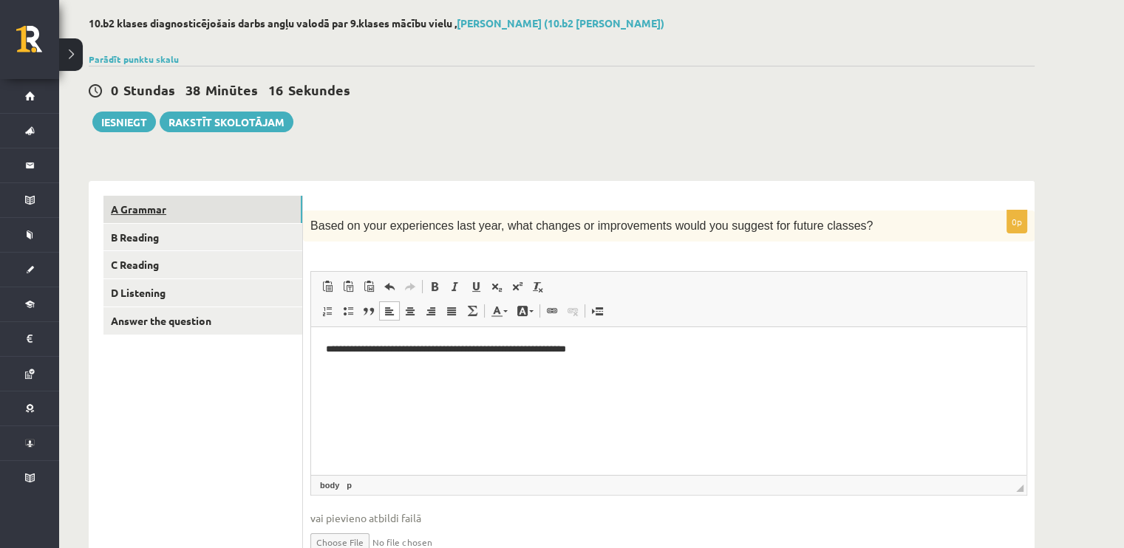
click at [257, 211] on link "A Grammar" at bounding box center [202, 209] width 199 height 27
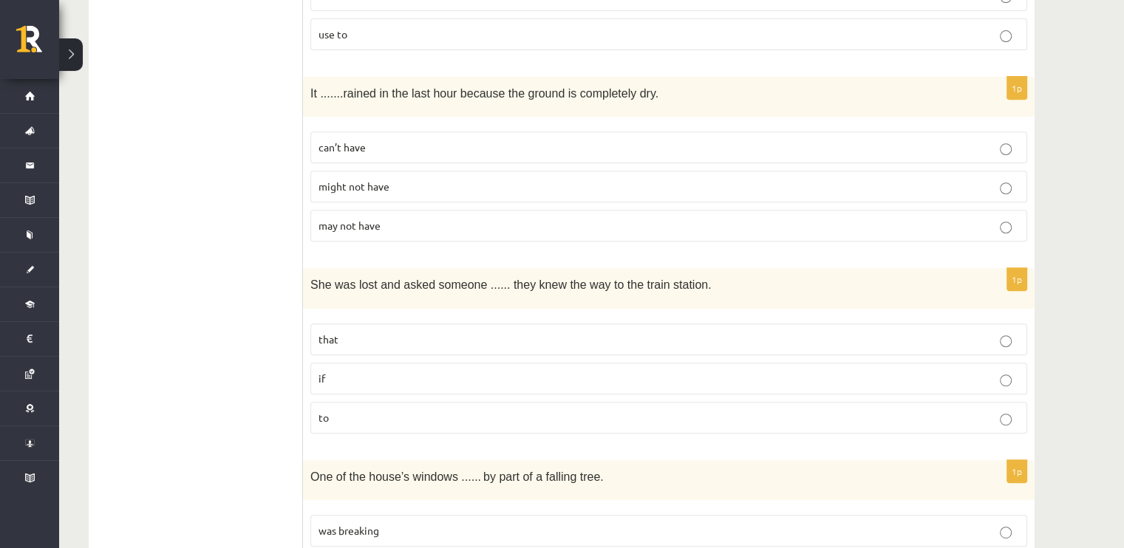
scroll to position [587, 0]
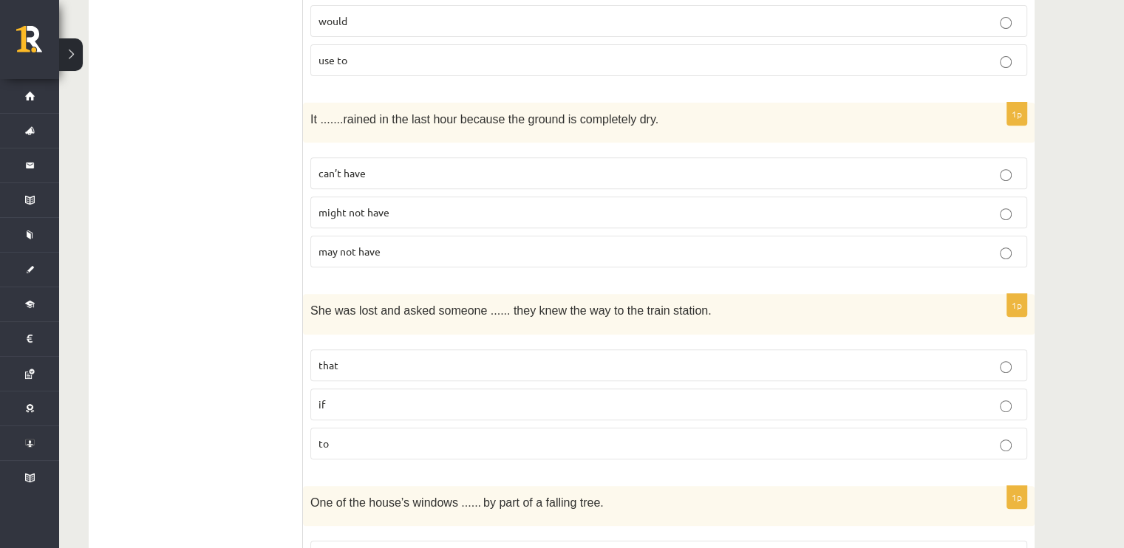
click at [434, 250] on p "may not have" at bounding box center [668, 252] width 700 height 16
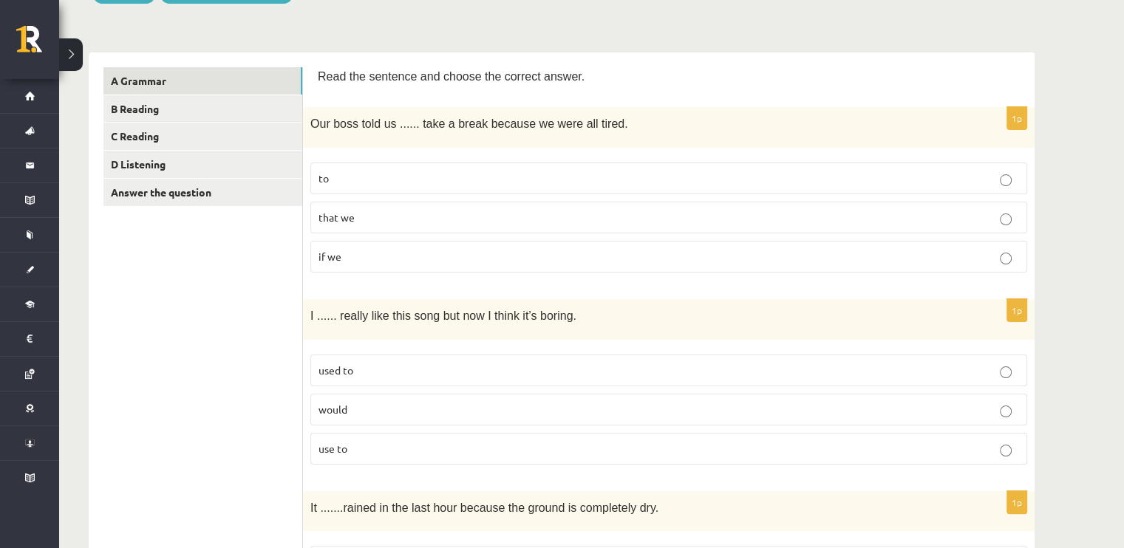
scroll to position [0, 0]
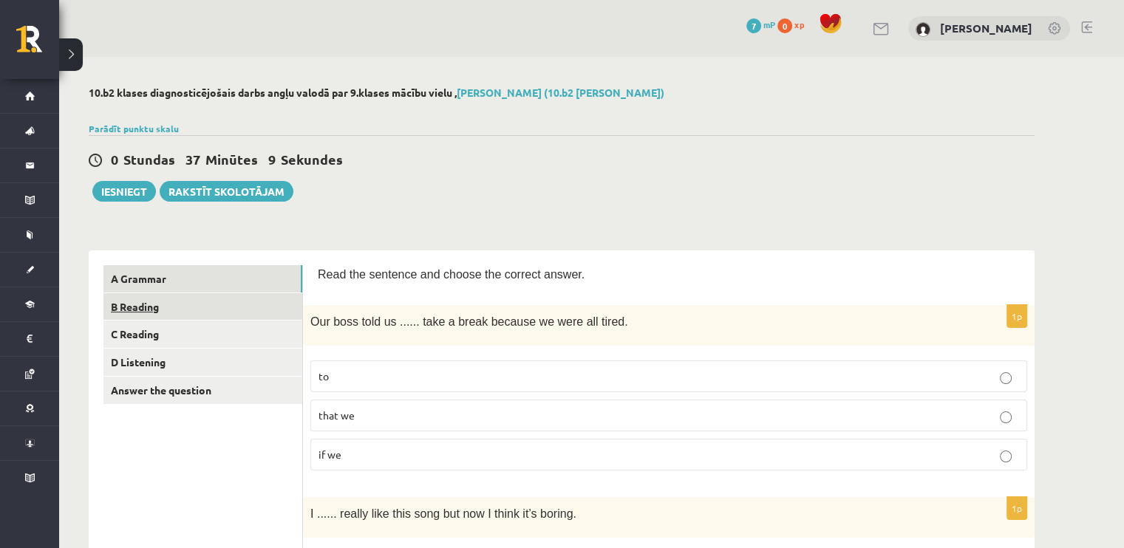
click at [183, 298] on link "B Reading" at bounding box center [202, 306] width 199 height 27
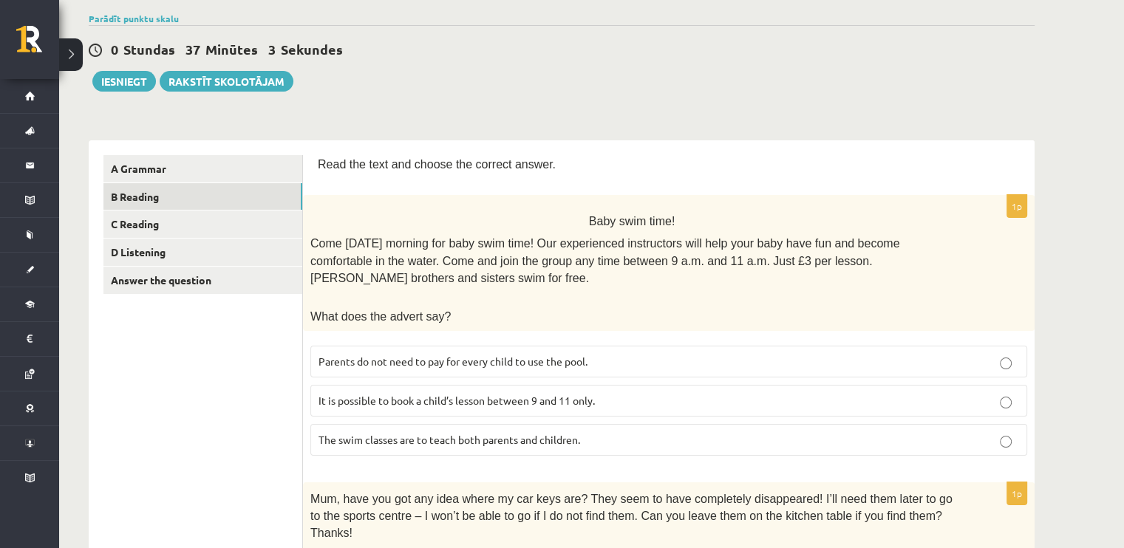
scroll to position [38, 0]
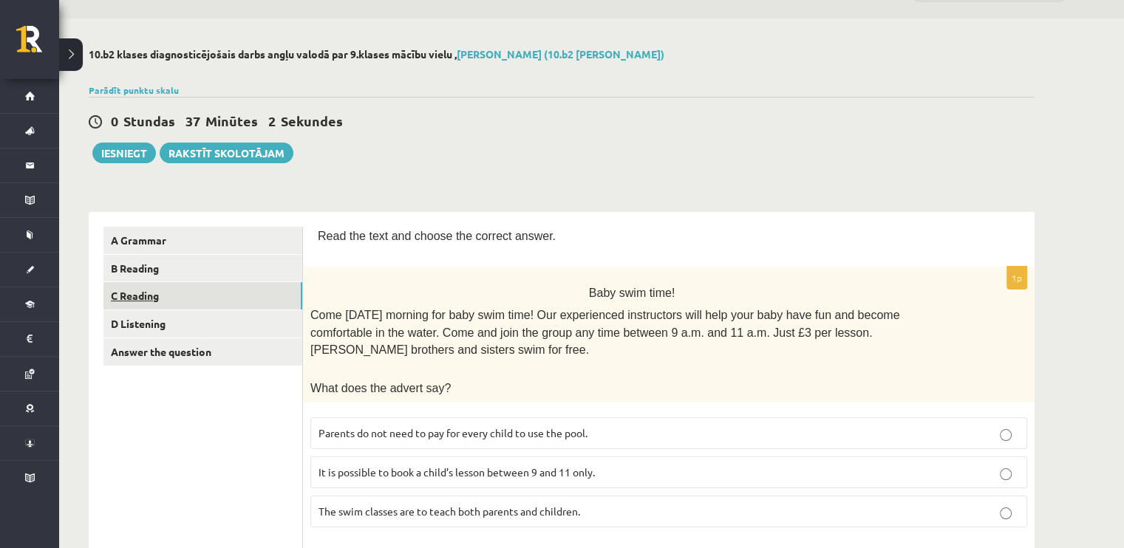
click at [194, 286] on link "C Reading" at bounding box center [202, 295] width 199 height 27
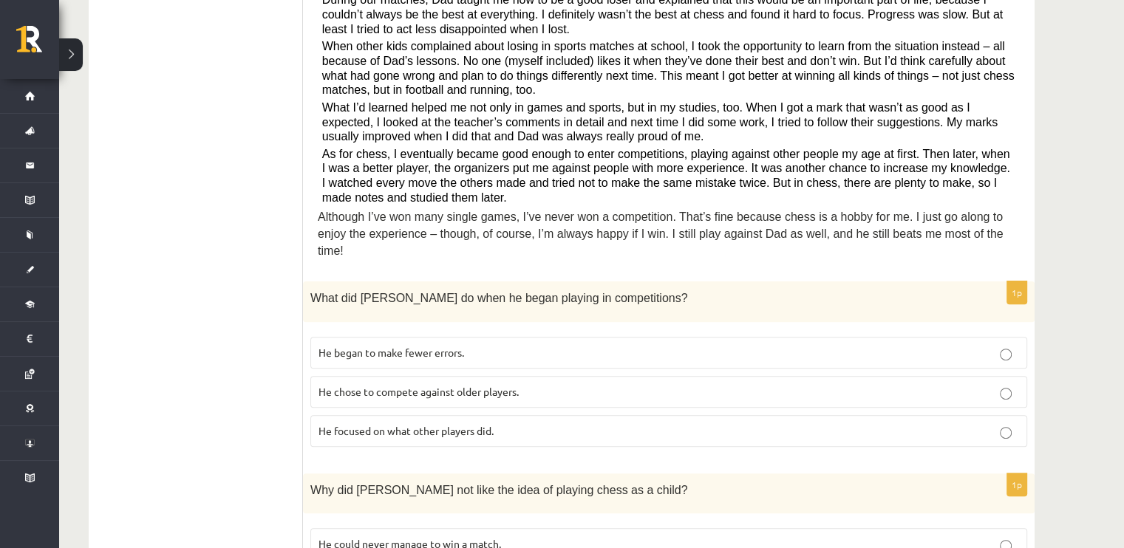
scroll to position [42, 0]
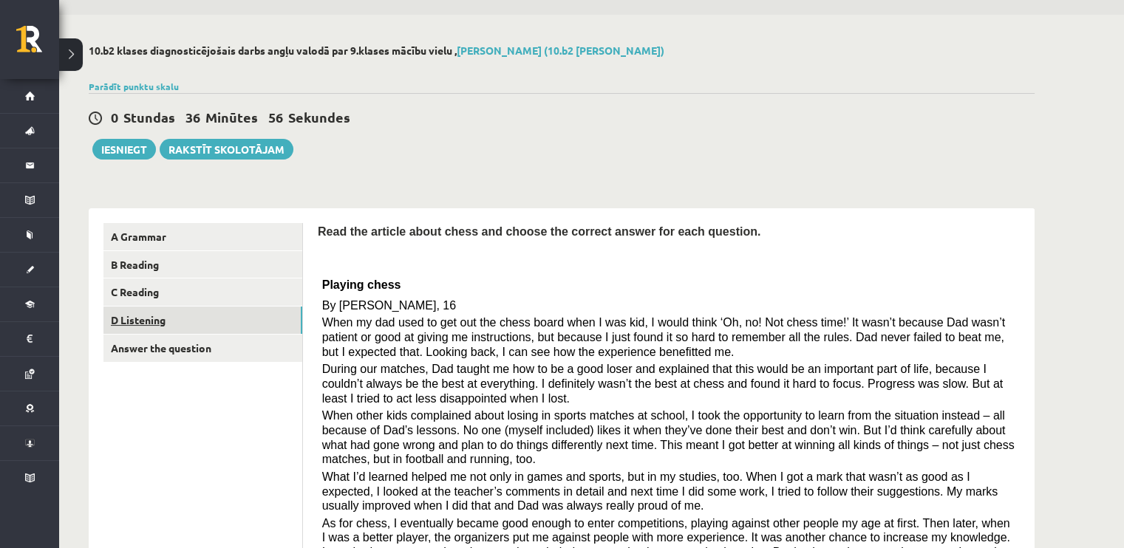
click at [145, 315] on link "D Listening" at bounding box center [202, 320] width 199 height 27
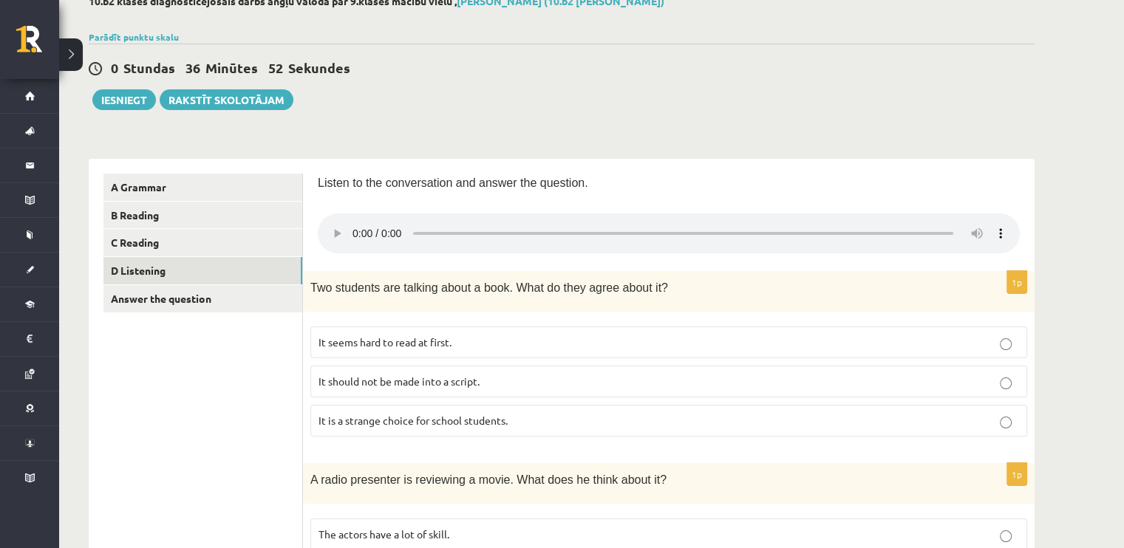
scroll to position [0, 0]
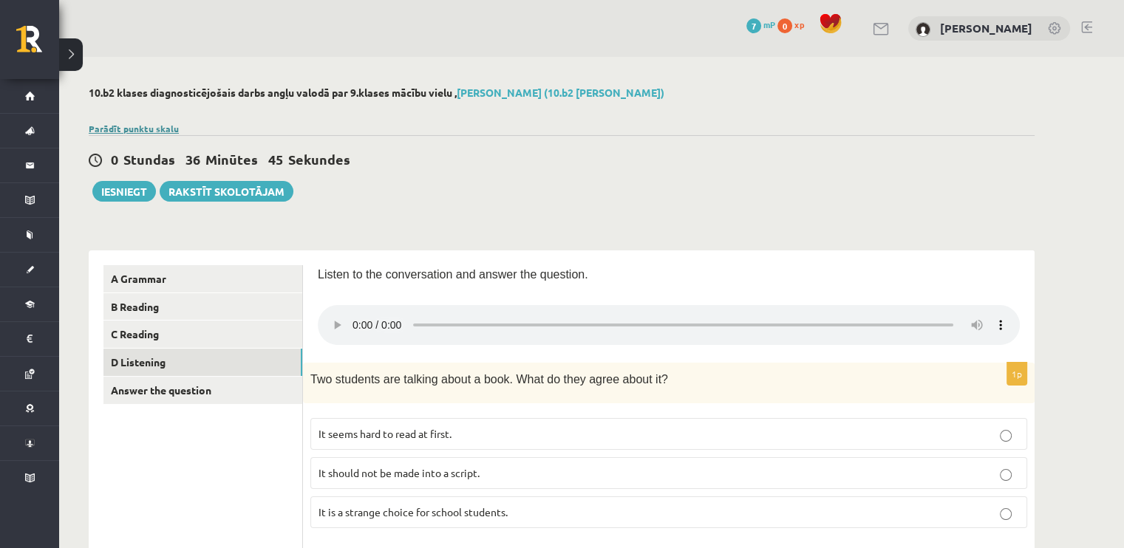
click at [154, 125] on link "Parādīt punktu skalu" at bounding box center [134, 129] width 90 height 12
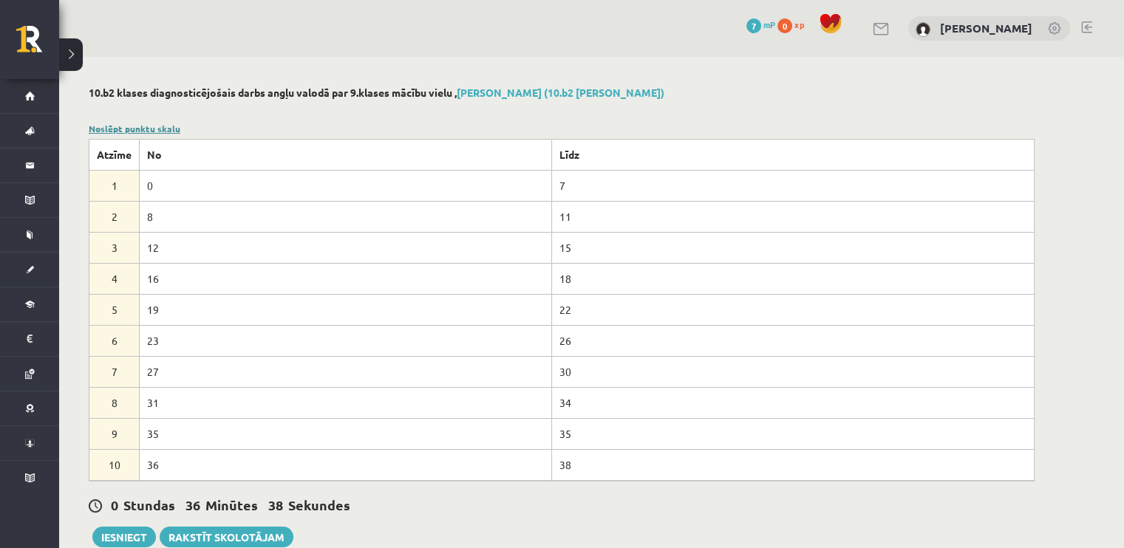
click at [154, 125] on link "Noslēpt punktu skalu" at bounding box center [135, 129] width 92 height 12
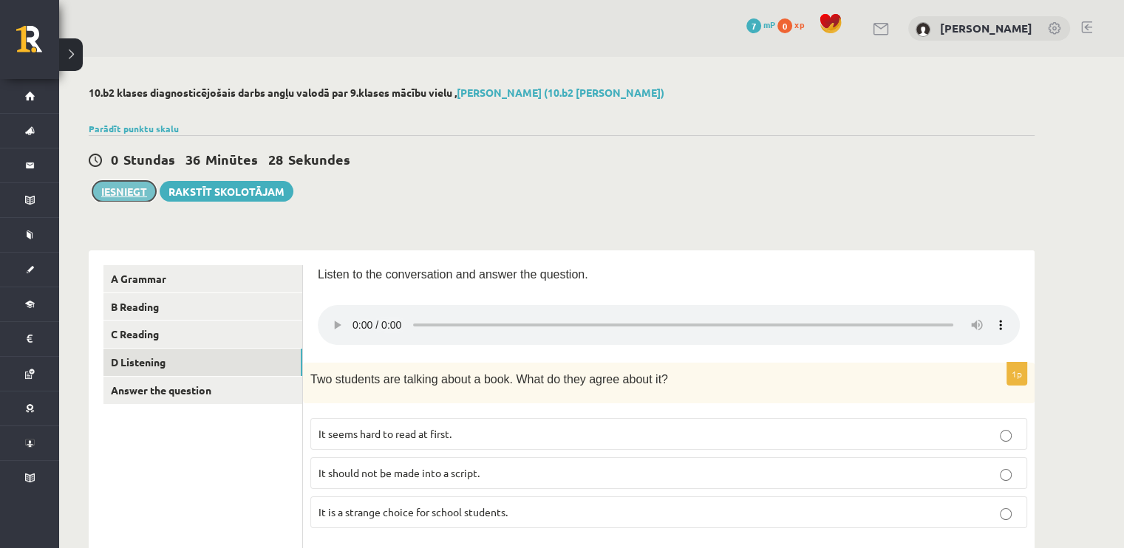
click at [131, 198] on button "Iesniegt" at bounding box center [124, 191] width 64 height 21
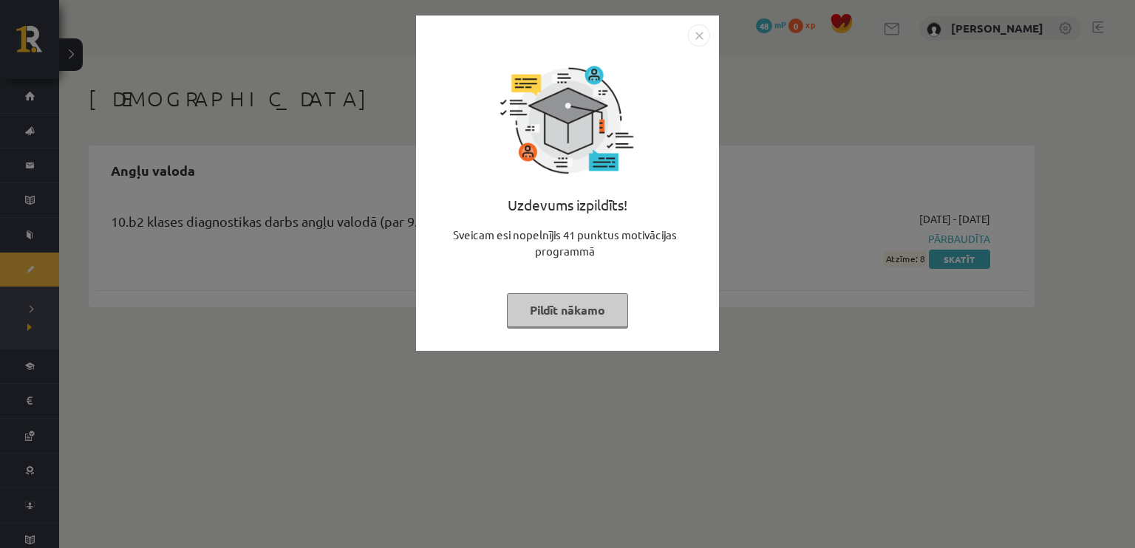
click at [573, 305] on button "Pildīt nākamo" at bounding box center [567, 310] width 121 height 34
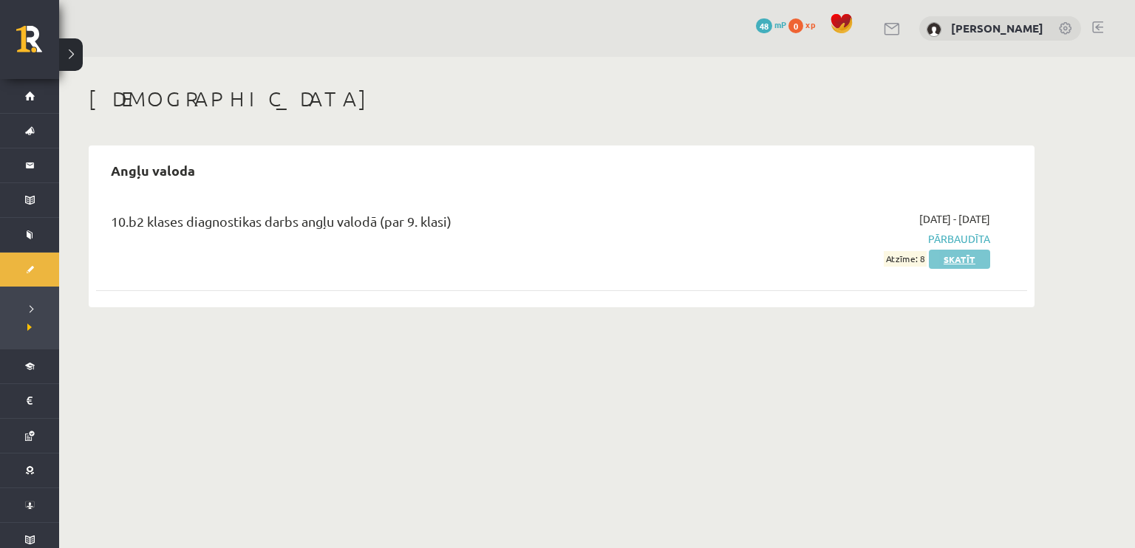
click at [965, 261] on link "Skatīt" at bounding box center [959, 259] width 61 height 19
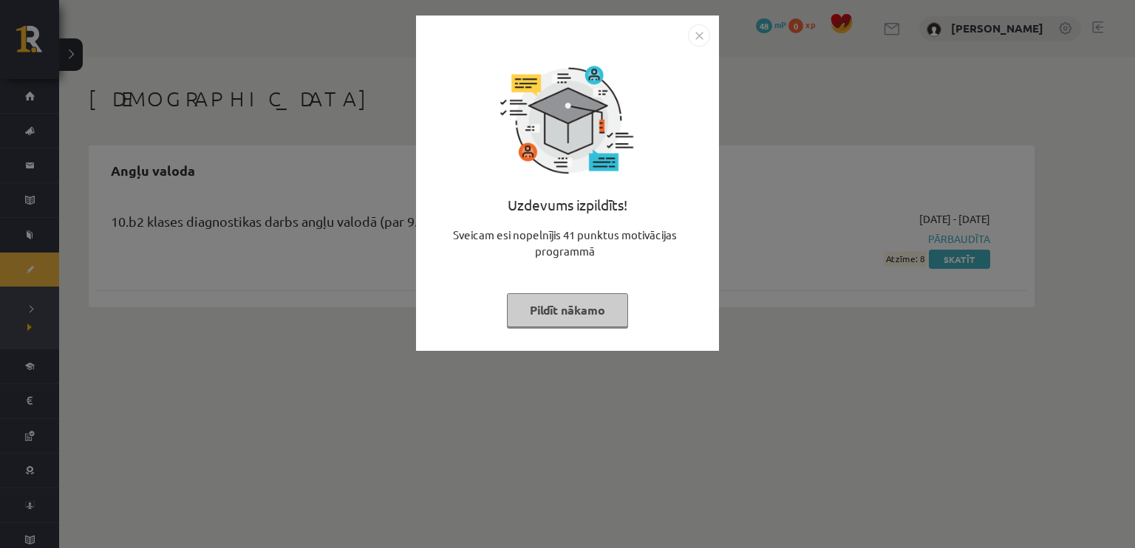
click at [521, 307] on button "Pildīt nākamo" at bounding box center [567, 310] width 121 height 34
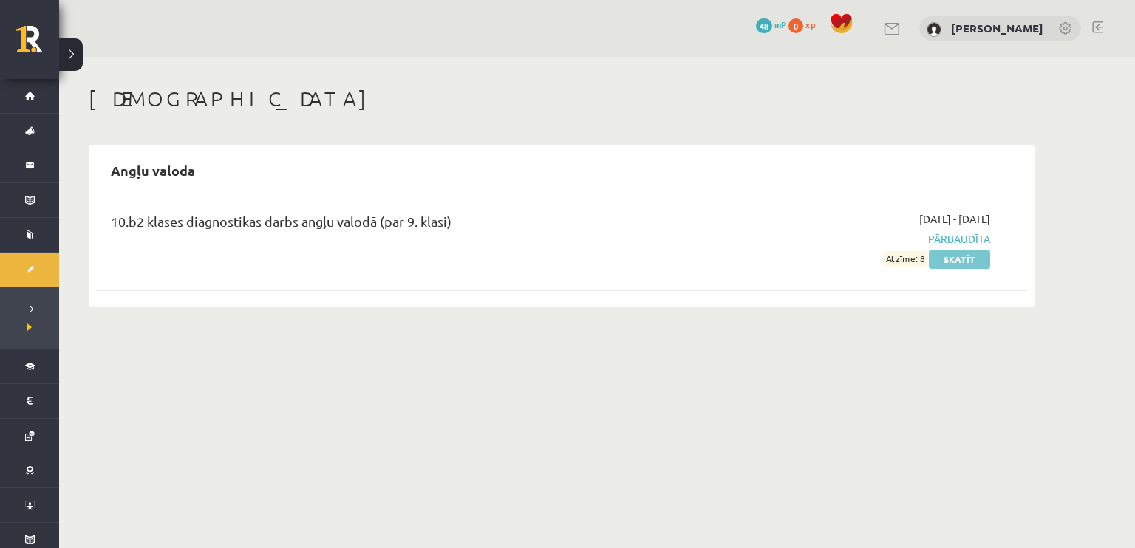
click at [953, 259] on link "Skatīt" at bounding box center [959, 259] width 61 height 19
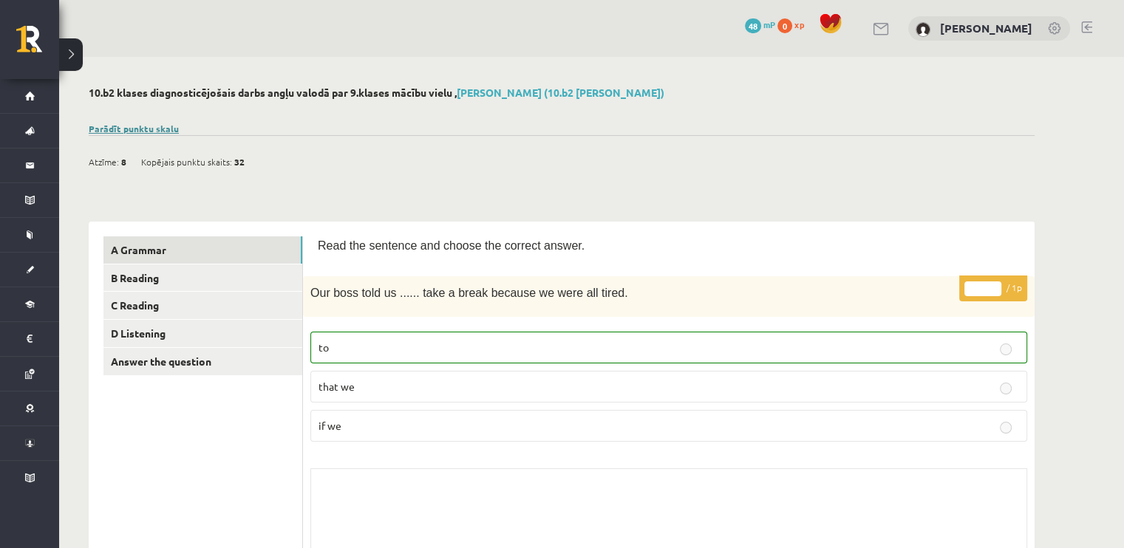
click at [132, 123] on link "Parādīt punktu skalu" at bounding box center [134, 129] width 90 height 12
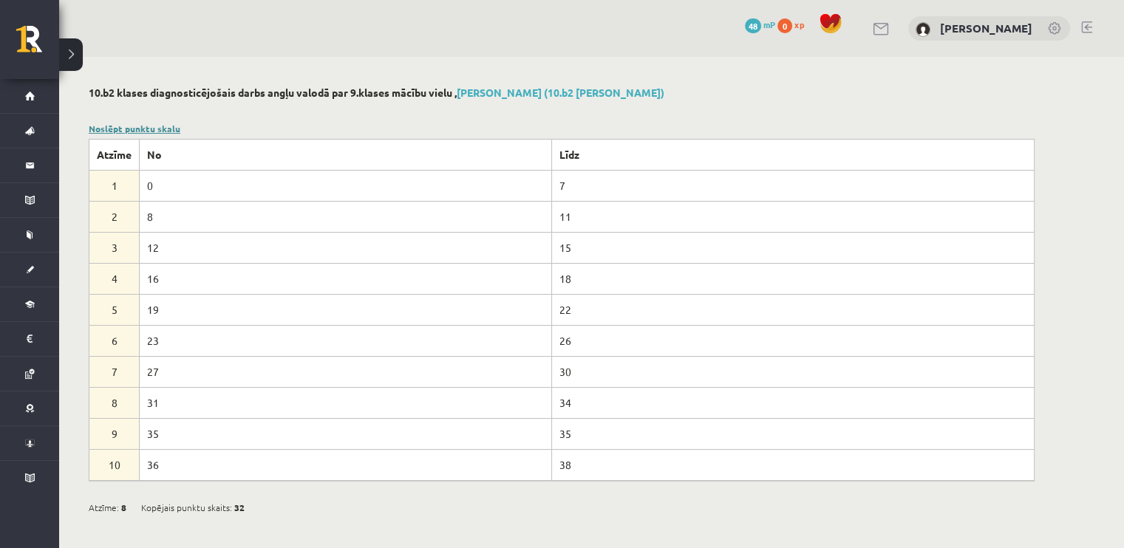
click at [132, 123] on link "Noslēpt punktu skalu" at bounding box center [135, 129] width 92 height 12
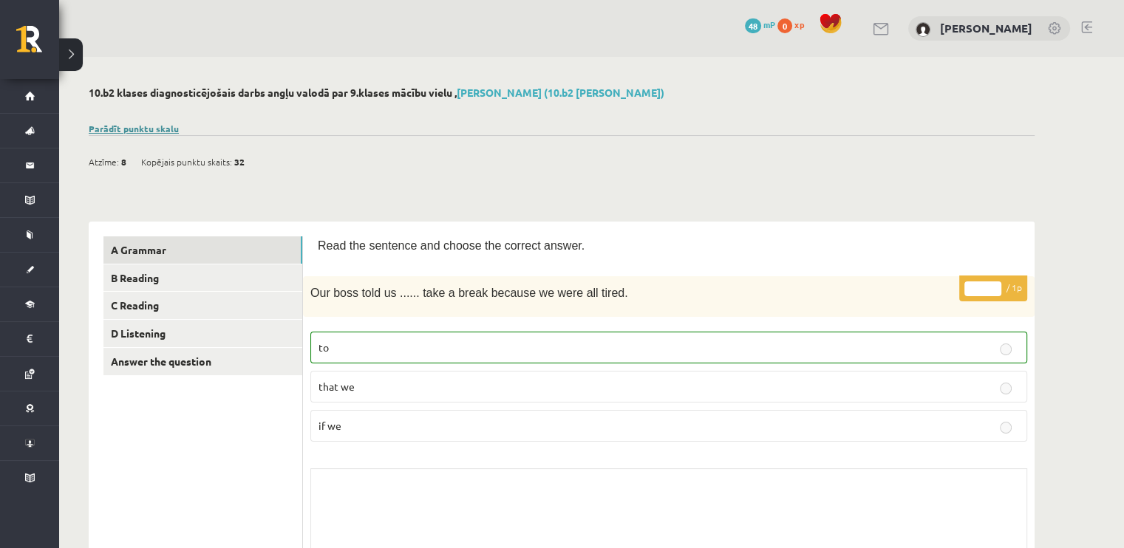
click at [163, 129] on link "Parādīt punktu skalu" at bounding box center [134, 129] width 90 height 12
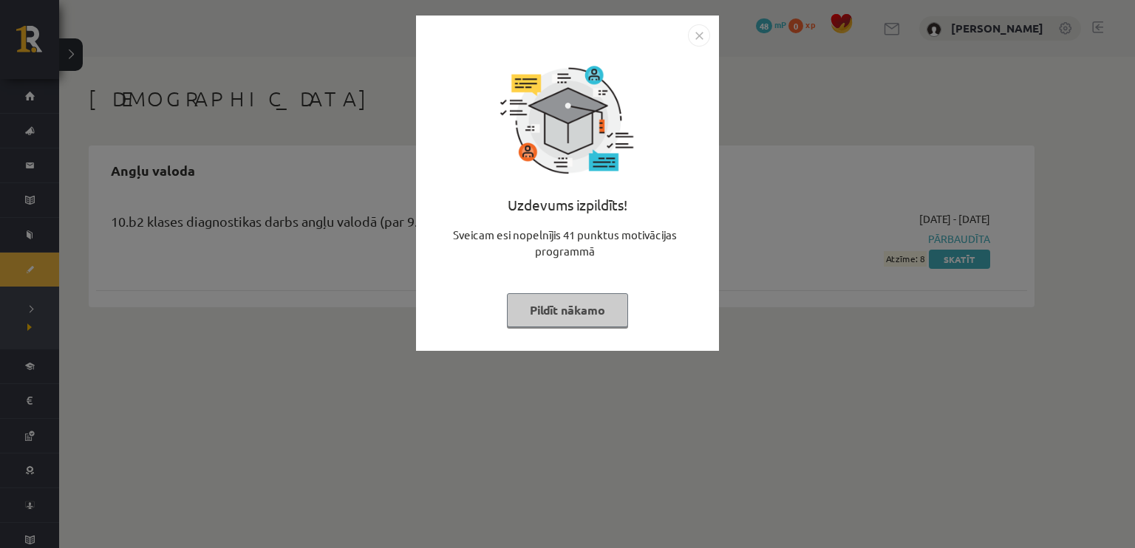
click at [568, 324] on button "Pildīt nākamo" at bounding box center [567, 310] width 121 height 34
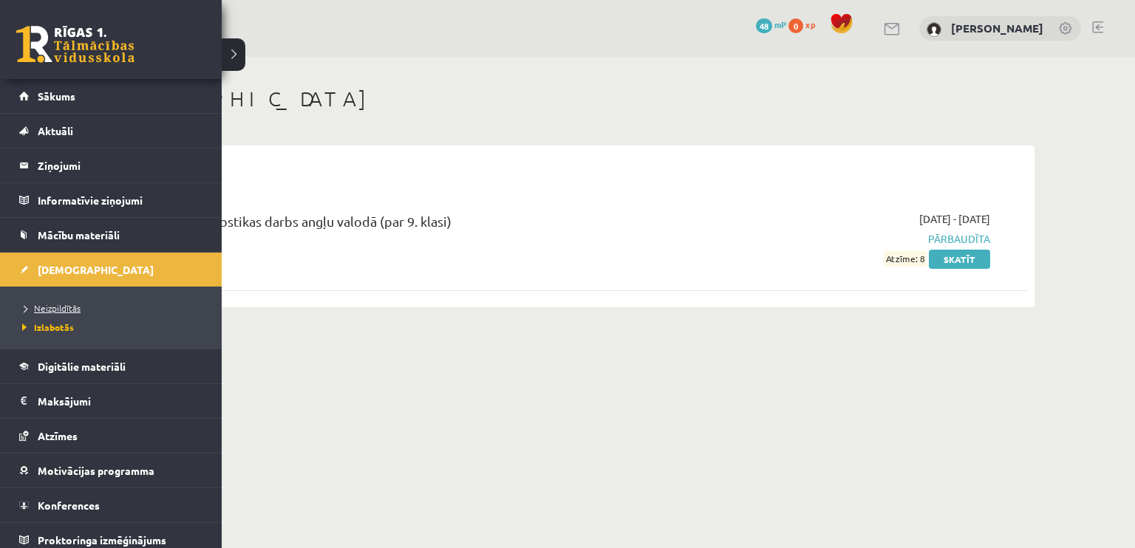
click at [59, 310] on span "Neizpildītās" at bounding box center [49, 308] width 62 height 12
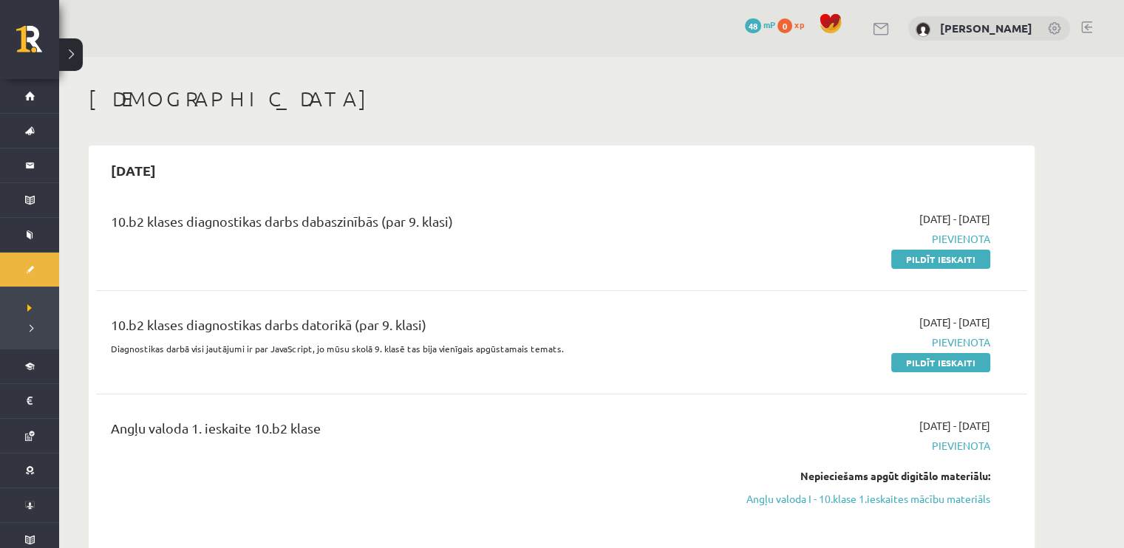
scroll to position [74, 0]
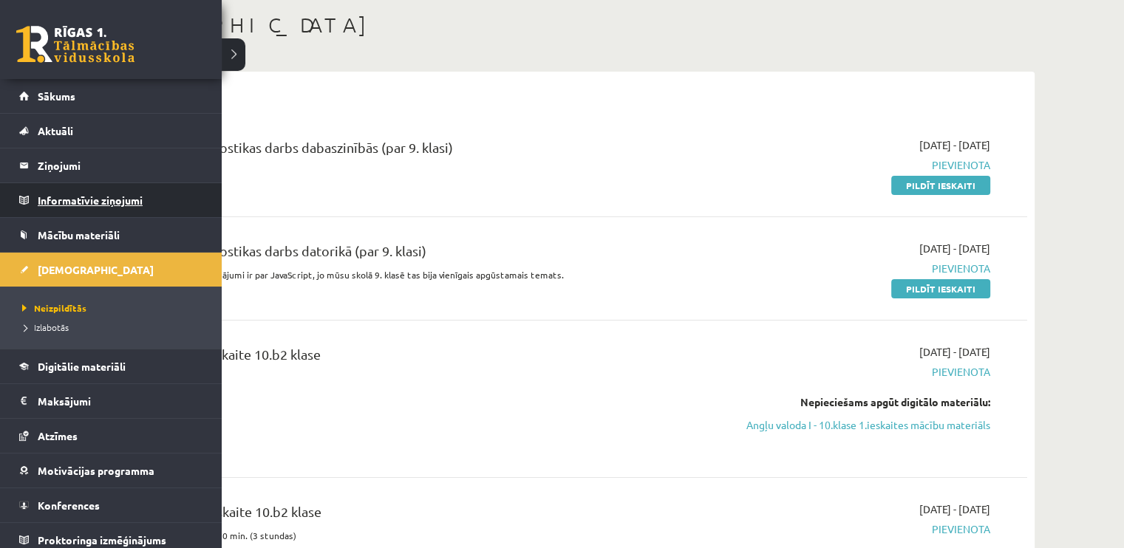
click at [67, 200] on legend "Informatīvie ziņojumi 0" at bounding box center [120, 200] width 165 height 34
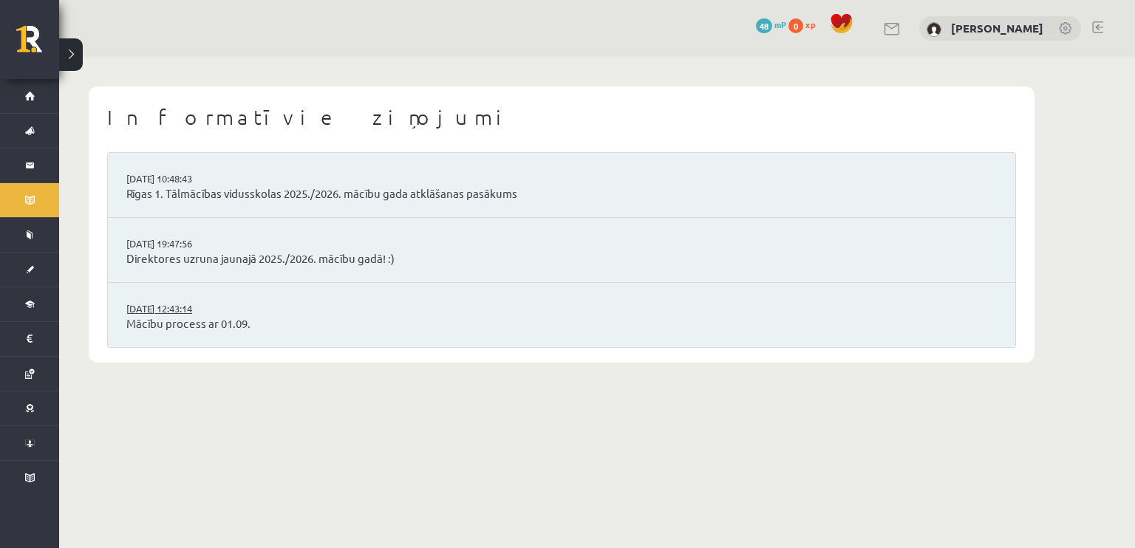
click at [217, 307] on link "[DATE] 12:43:14" at bounding box center [181, 308] width 111 height 15
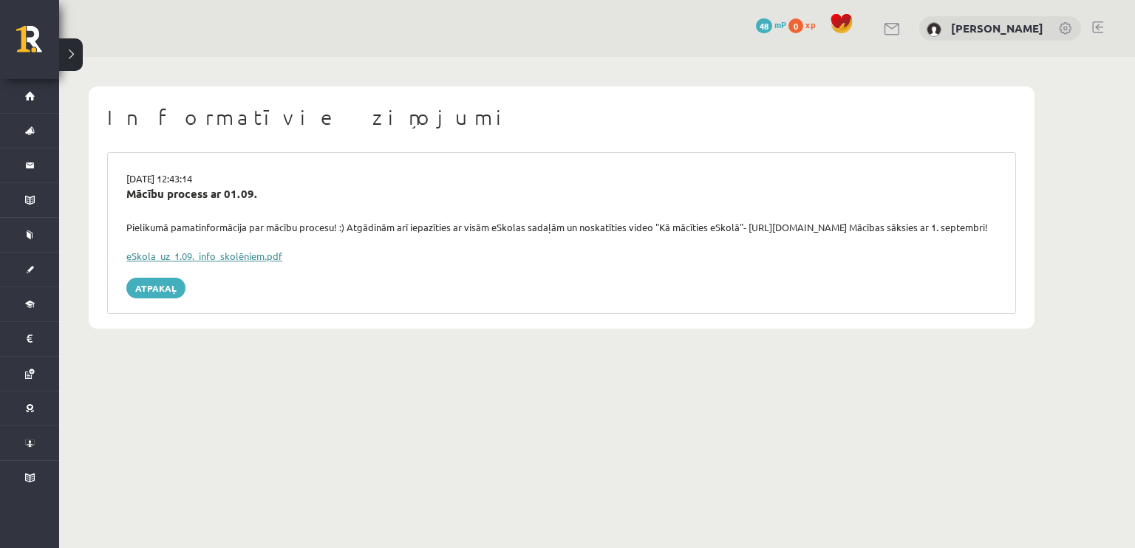
click at [172, 262] on link "eSkola_uz_1.09._info_skolēniem.pdf" at bounding box center [204, 256] width 156 height 13
click at [165, 298] on link "Atpakaļ" at bounding box center [155, 288] width 59 height 21
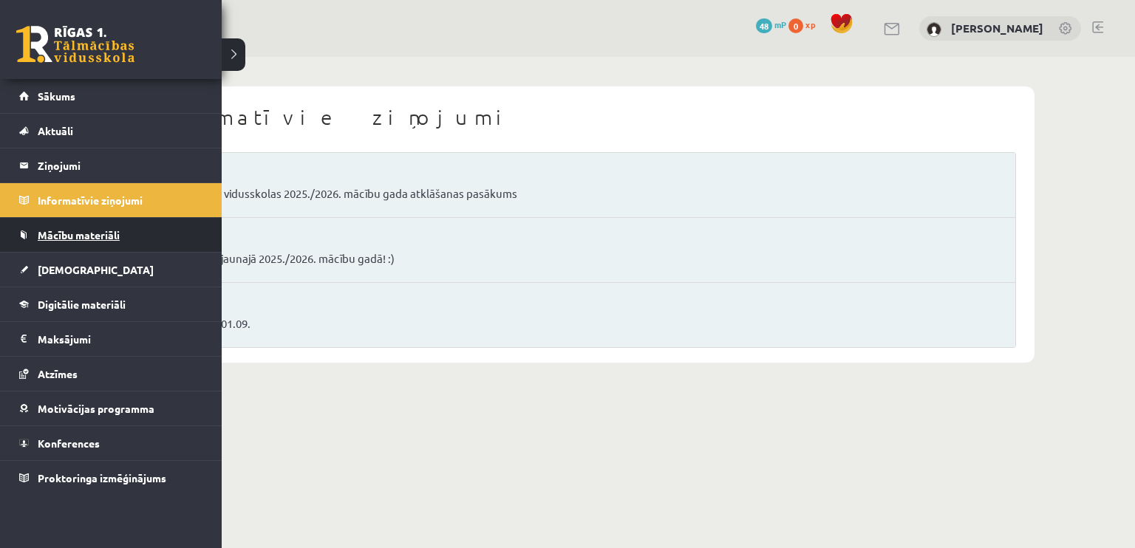
click at [77, 231] on span "Mācību materiāli" at bounding box center [79, 234] width 82 height 13
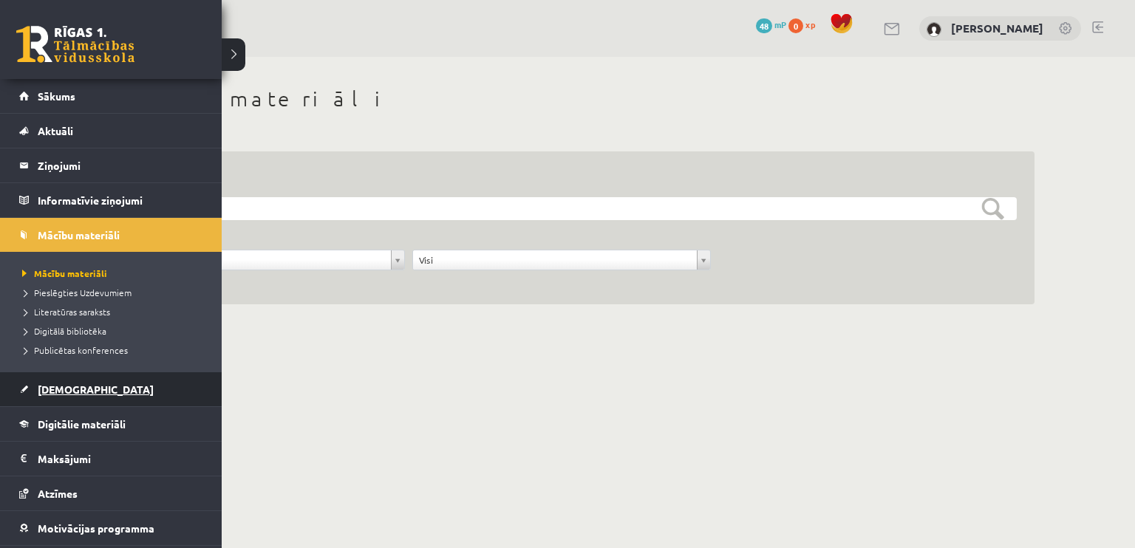
click at [73, 394] on span "[DEMOGRAPHIC_DATA]" at bounding box center [96, 389] width 116 height 13
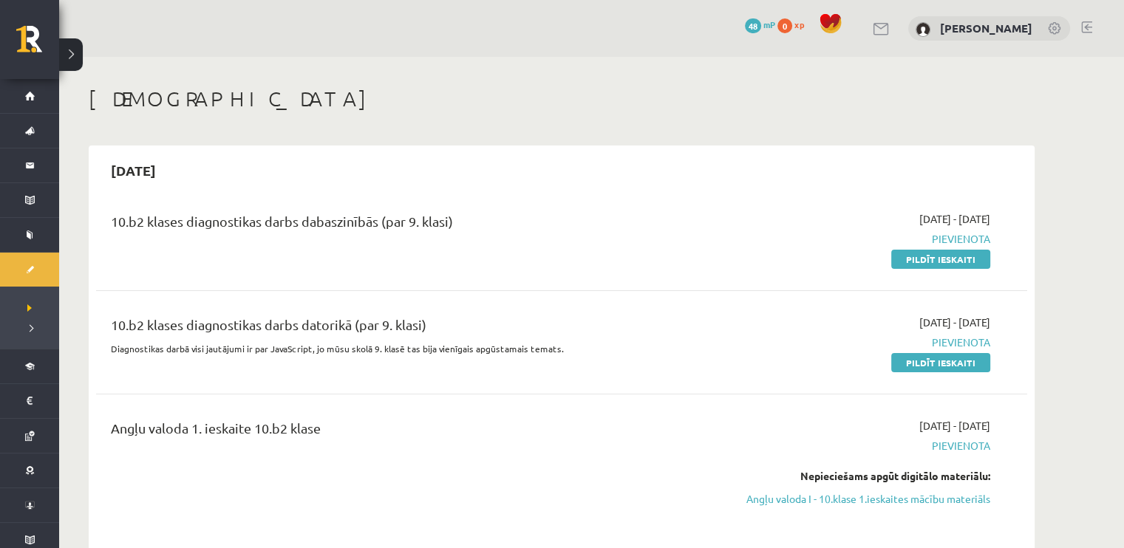
click at [771, 26] on link "48 mP" at bounding box center [760, 24] width 30 height 12
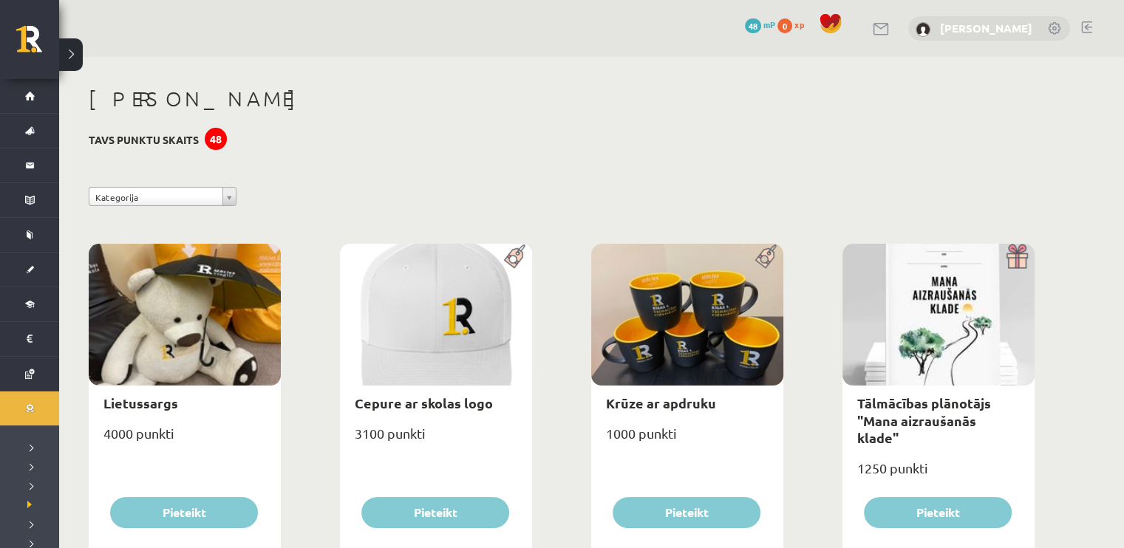
click at [966, 27] on link "[PERSON_NAME]" at bounding box center [986, 28] width 92 height 15
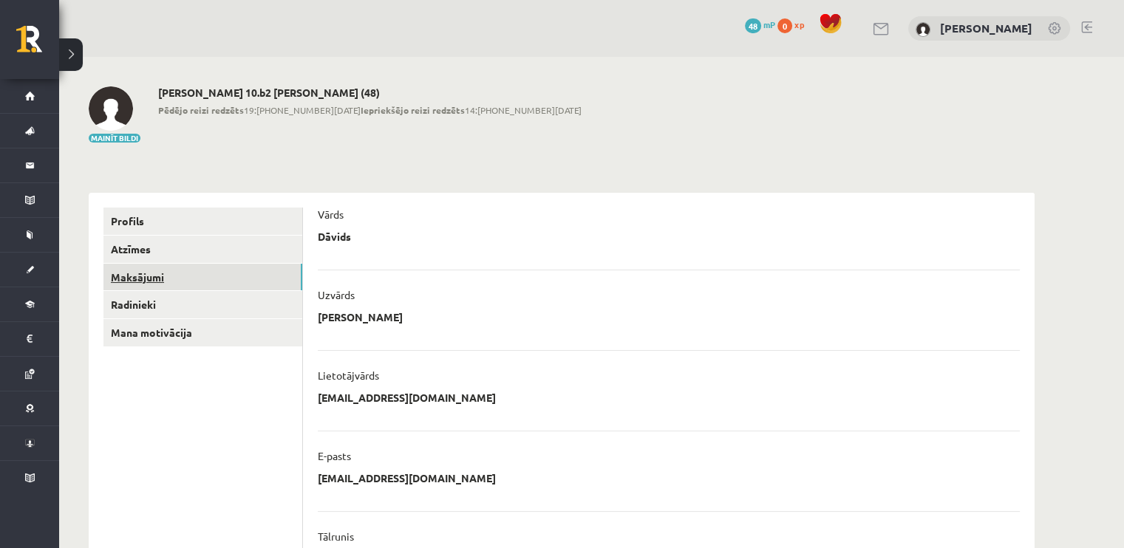
click at [179, 281] on link "Maksājumi" at bounding box center [202, 277] width 199 height 27
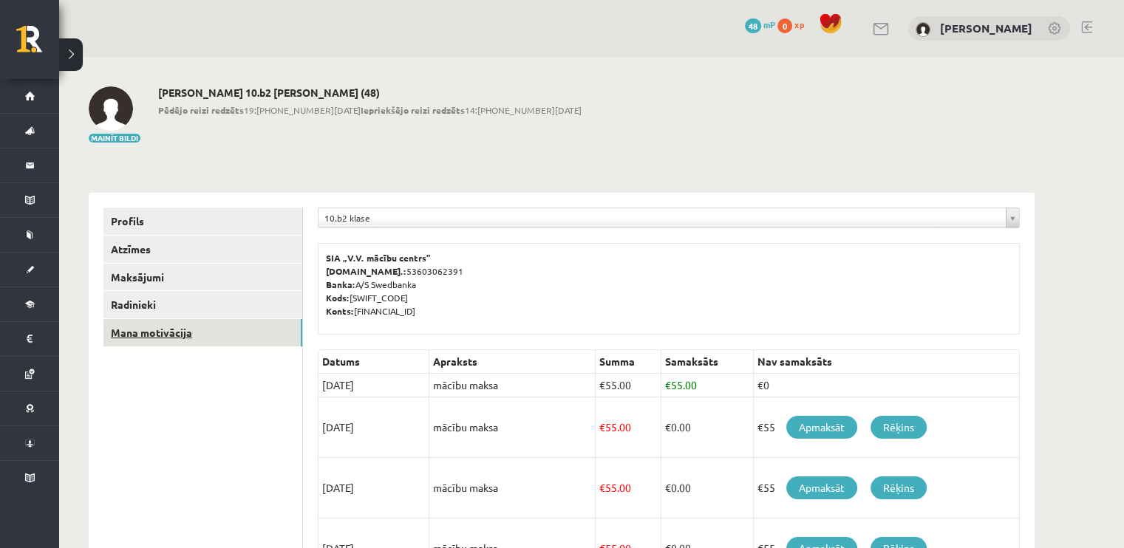
click at [161, 330] on link "Mana motivācija" at bounding box center [202, 332] width 199 height 27
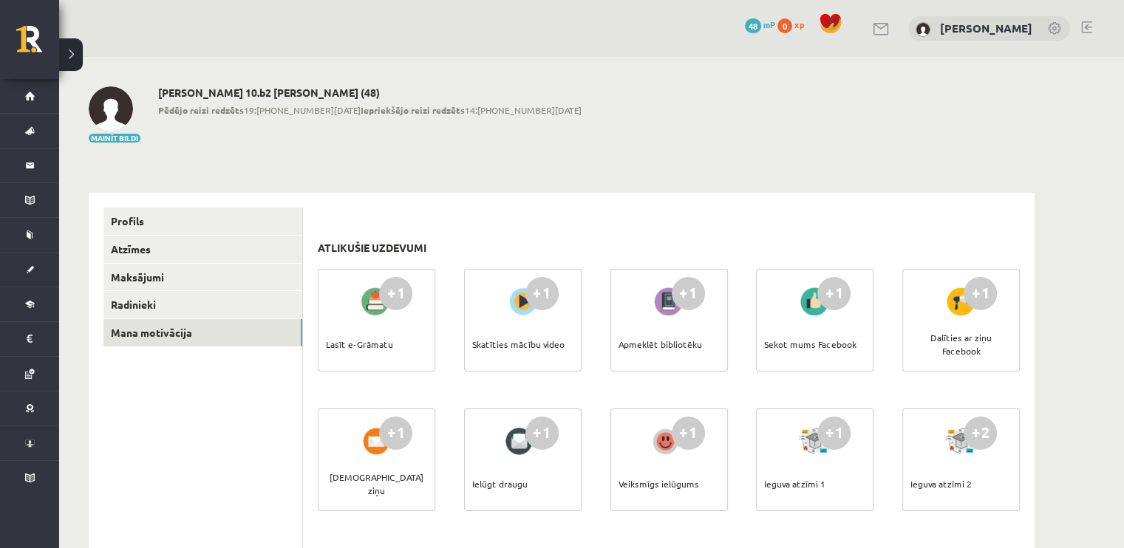
click at [770, 19] on div "48 mP" at bounding box center [760, 25] width 30 height 16
click at [773, 21] on span "mP" at bounding box center [769, 24] width 12 height 12
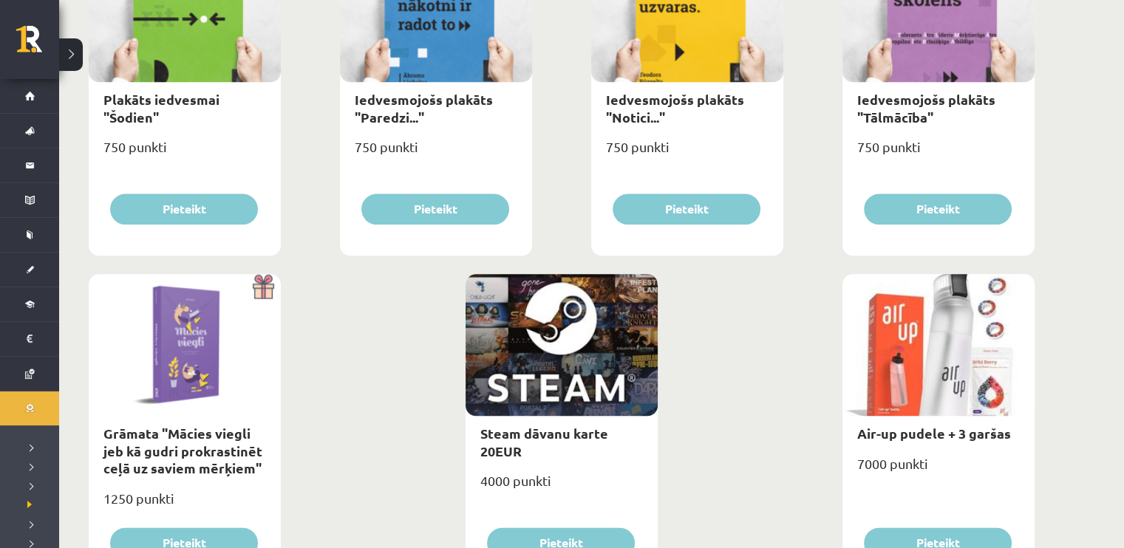
scroll to position [1721, 0]
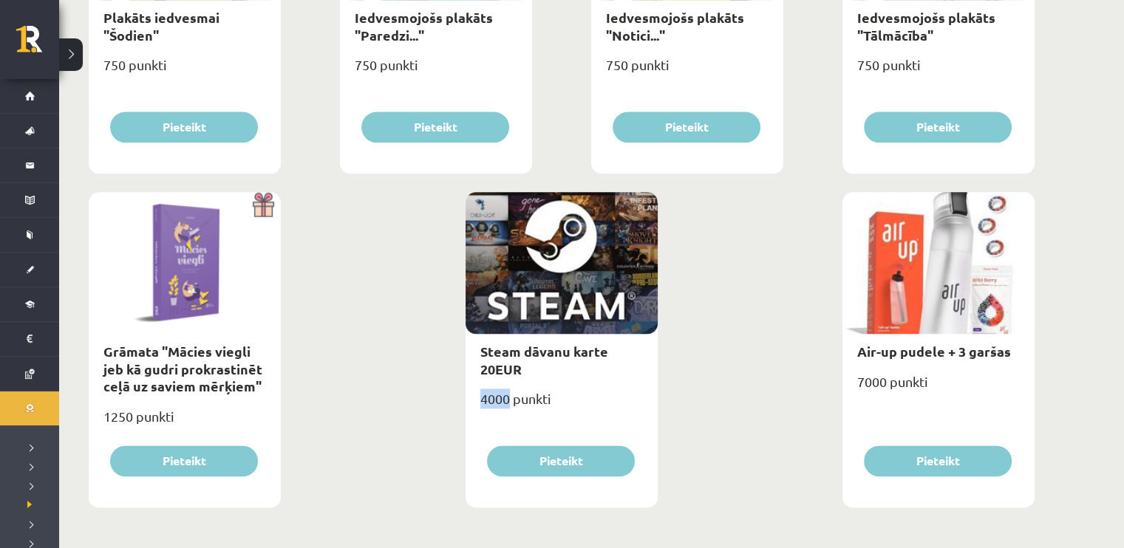
drag, startPoint x: 473, startPoint y: 400, endPoint x: 508, endPoint y: 394, distance: 35.1
click at [508, 394] on div "4000 punkti" at bounding box center [561, 404] width 192 height 37
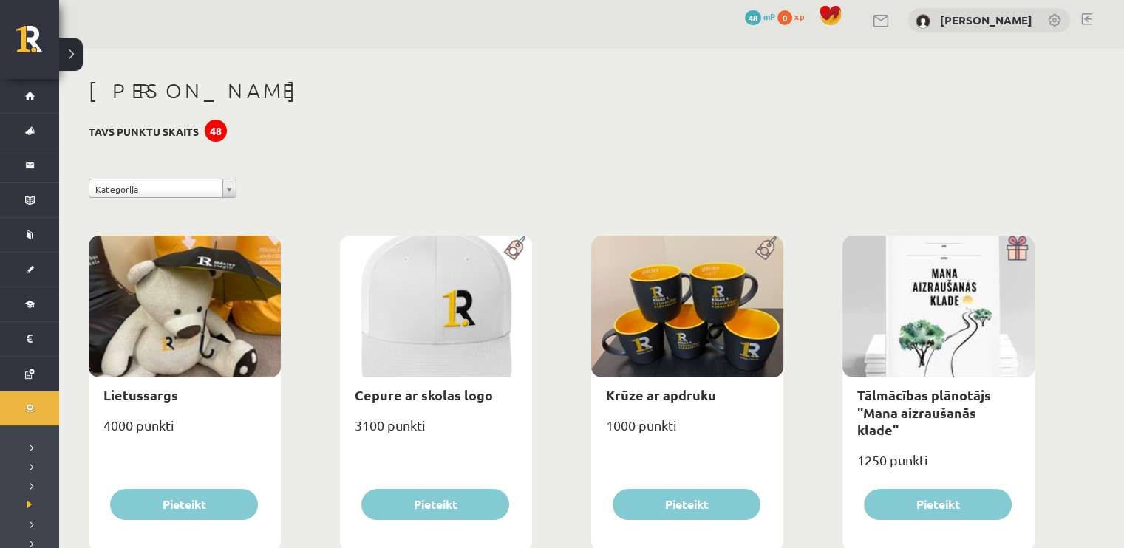
scroll to position [0, 0]
